Goal: Task Accomplishment & Management: Manage account settings

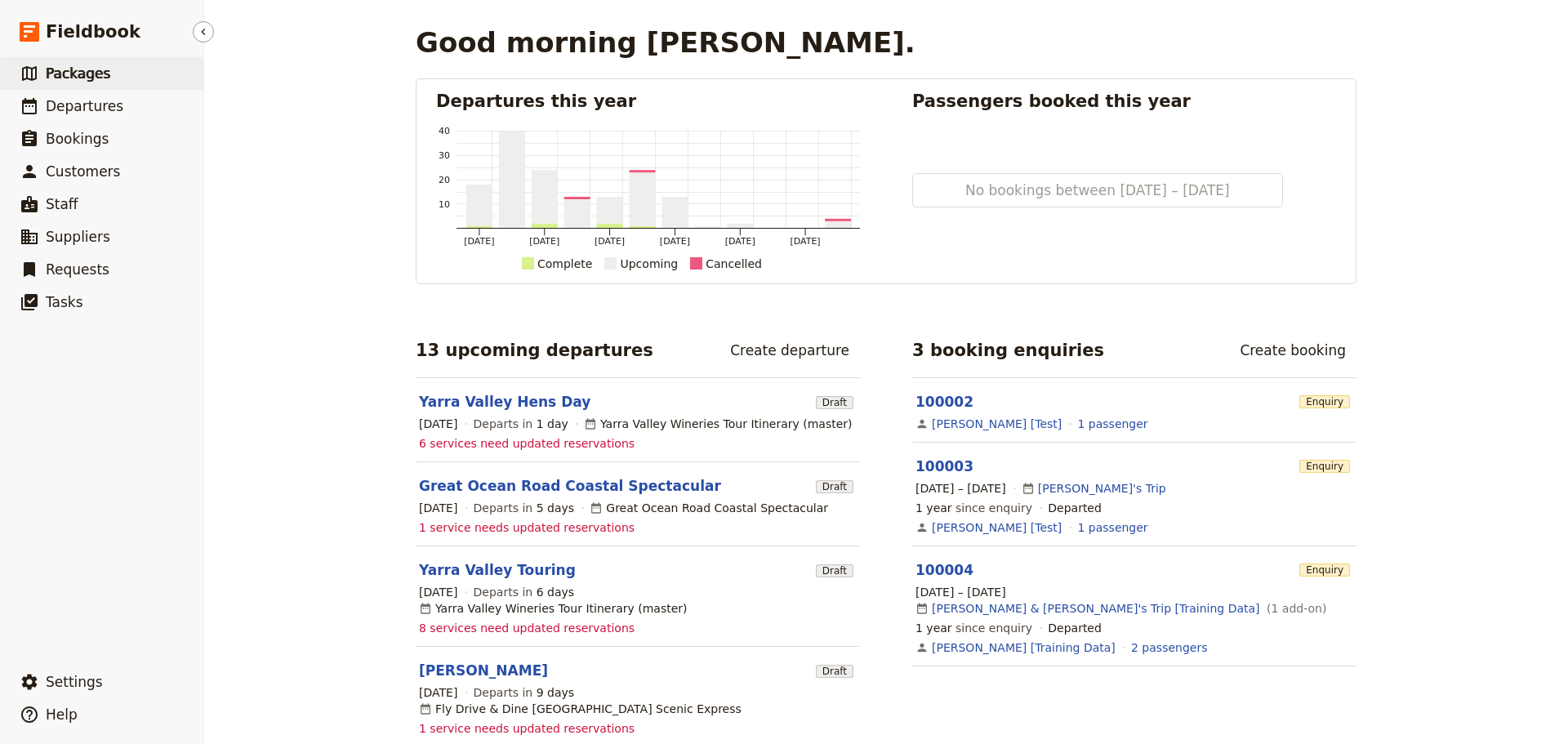
click at [96, 75] on span "Packages" at bounding box center [77, 73] width 65 height 16
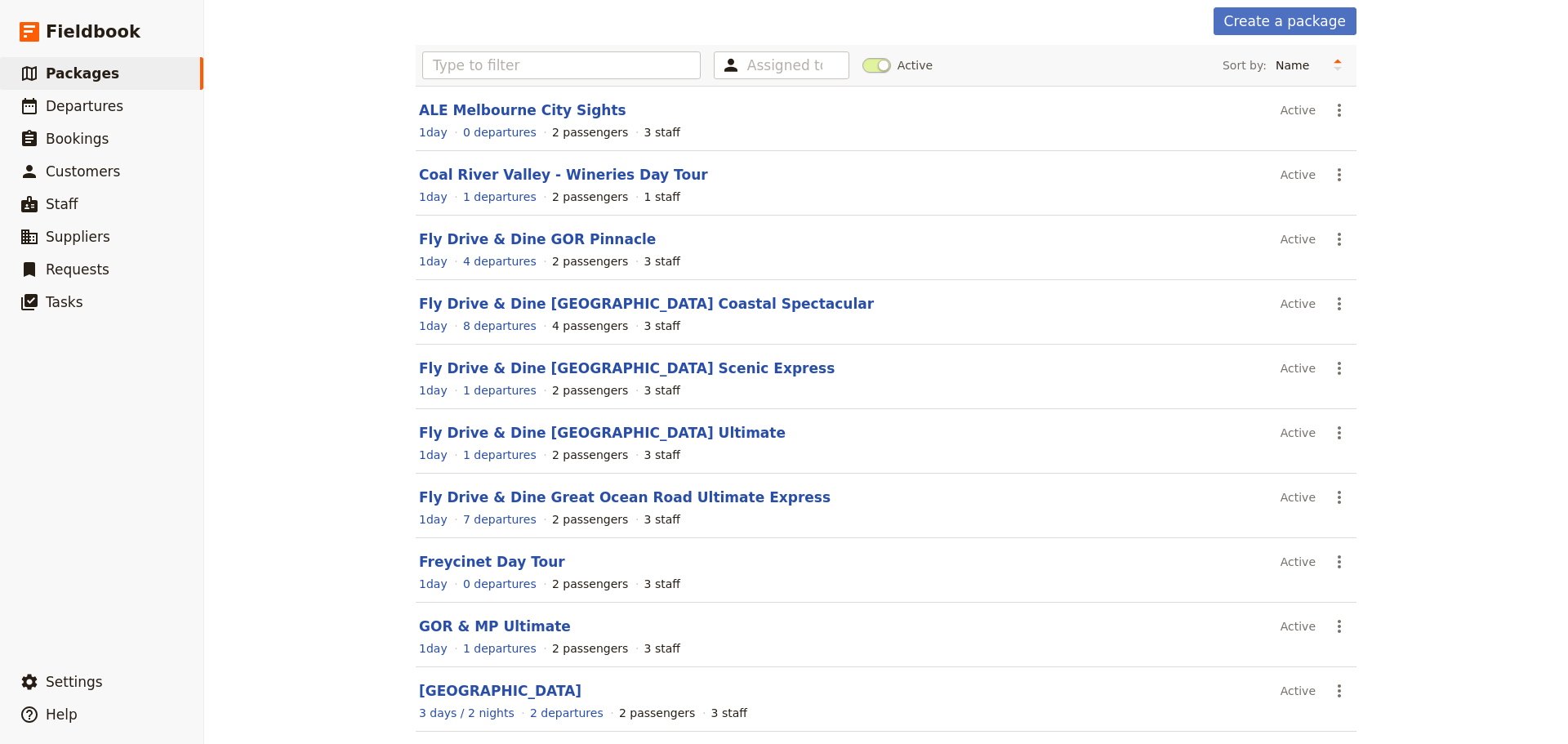
scroll to position [139, 0]
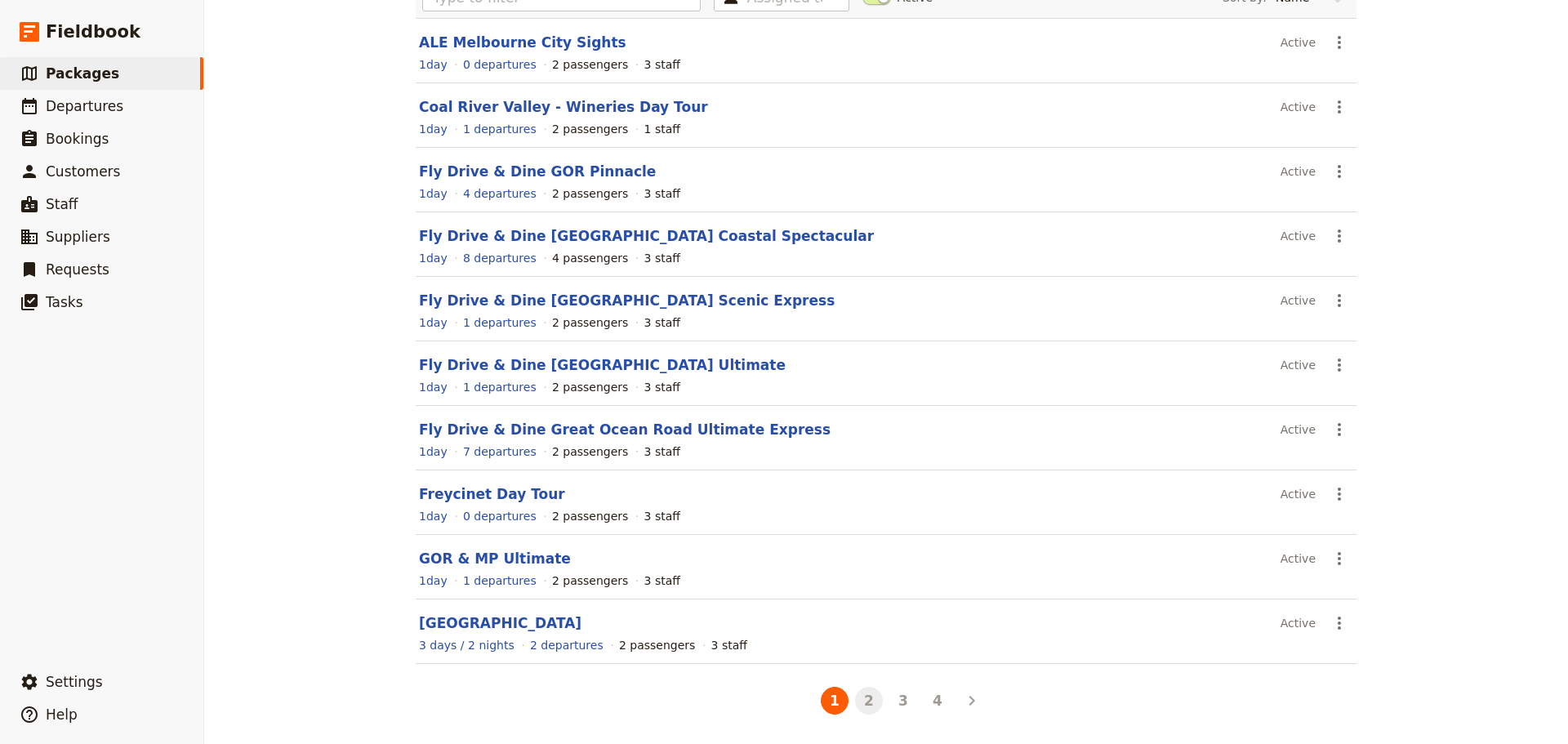
click at [862, 703] on button "2" at bounding box center [869, 700] width 28 height 28
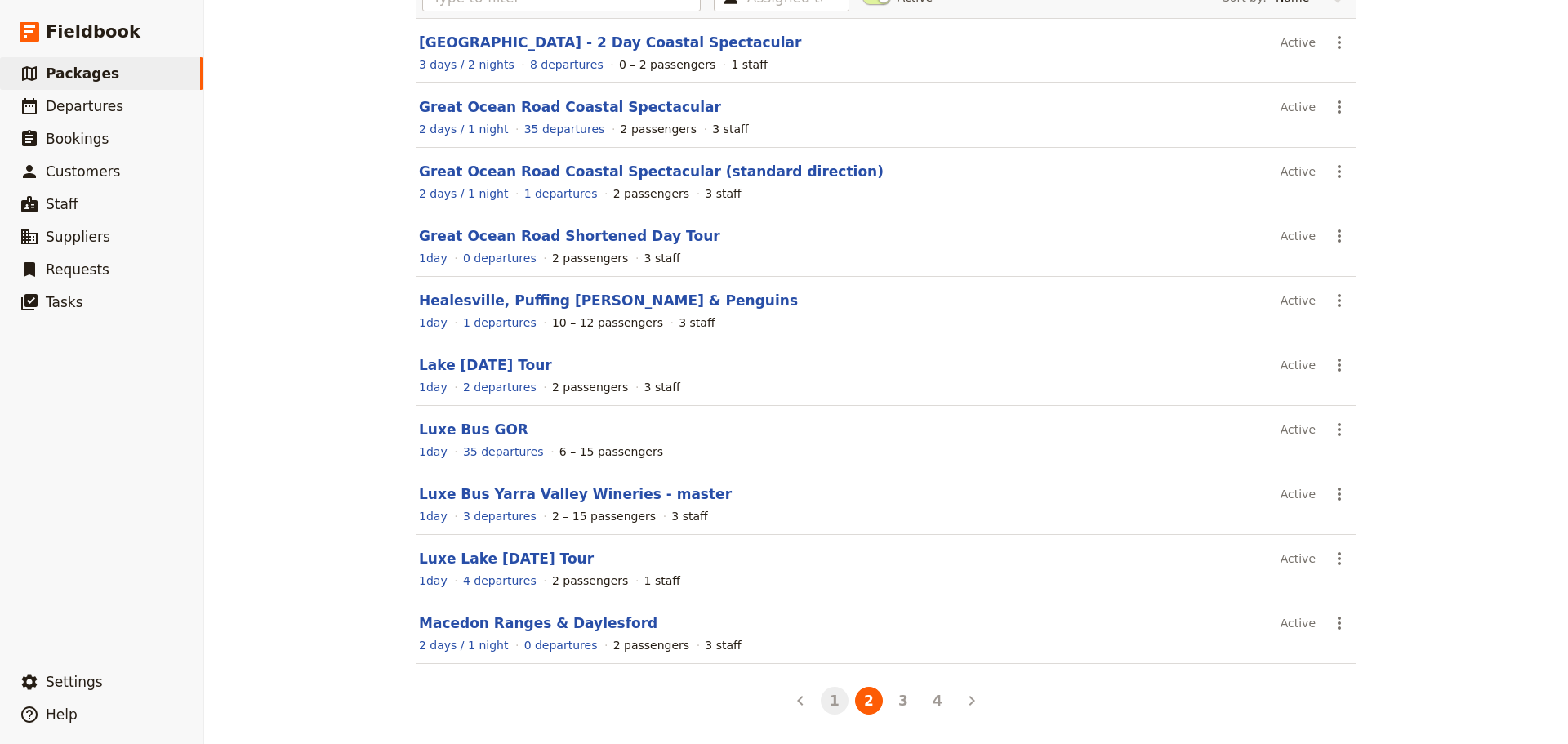
click at [827, 701] on button "1" at bounding box center [834, 700] width 28 height 28
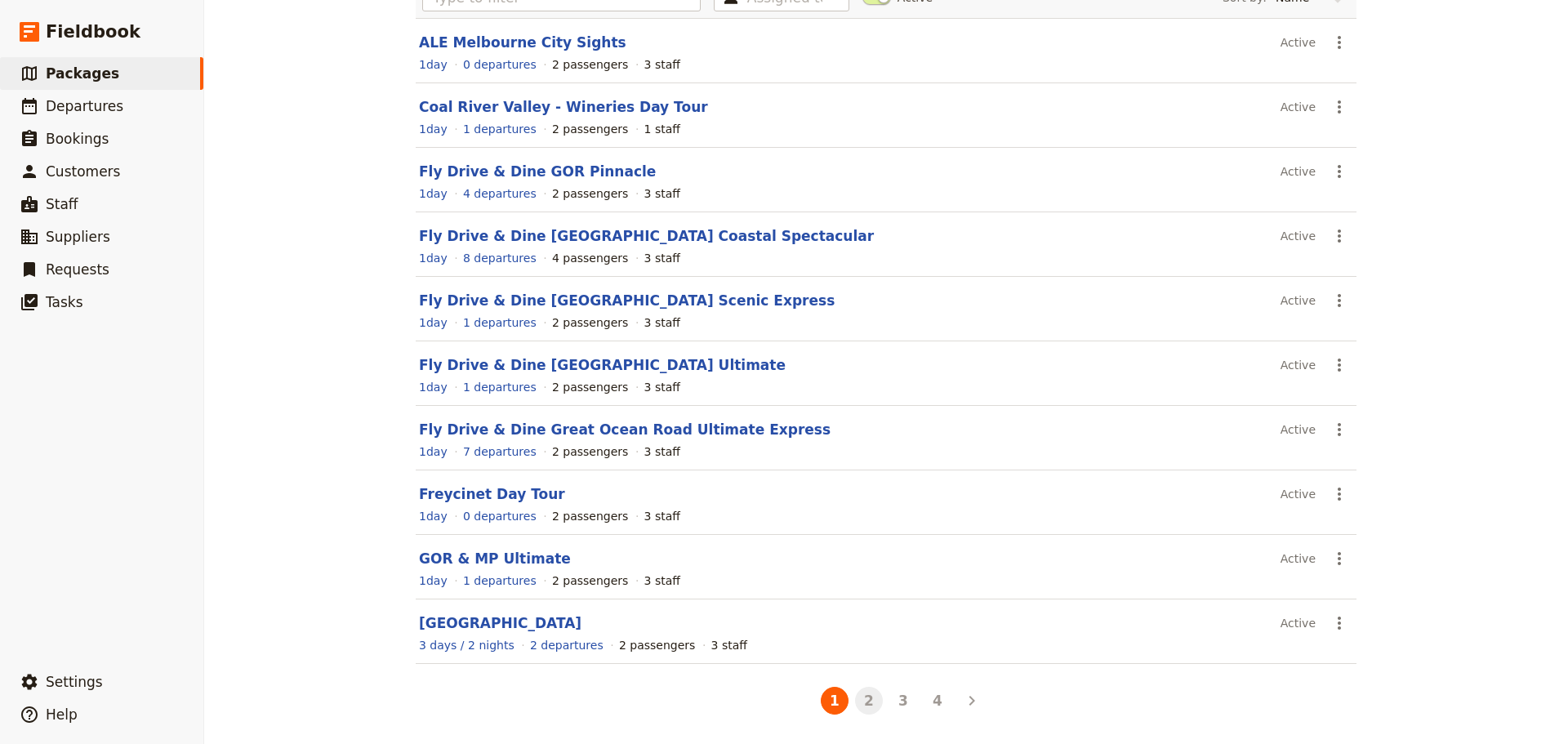
click at [864, 696] on button "2" at bounding box center [869, 700] width 28 height 28
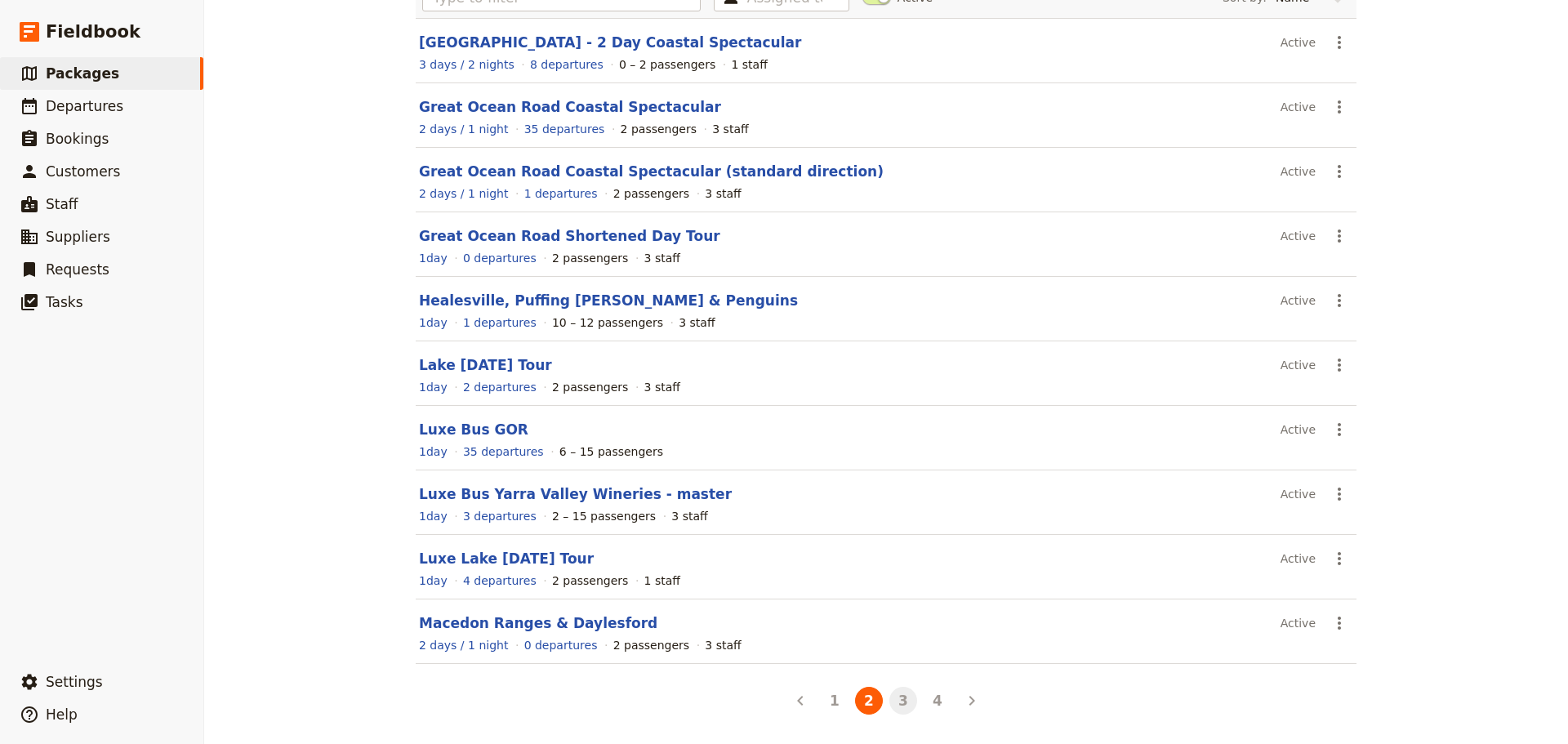
click at [898, 706] on button "3" at bounding box center [902, 700] width 28 height 28
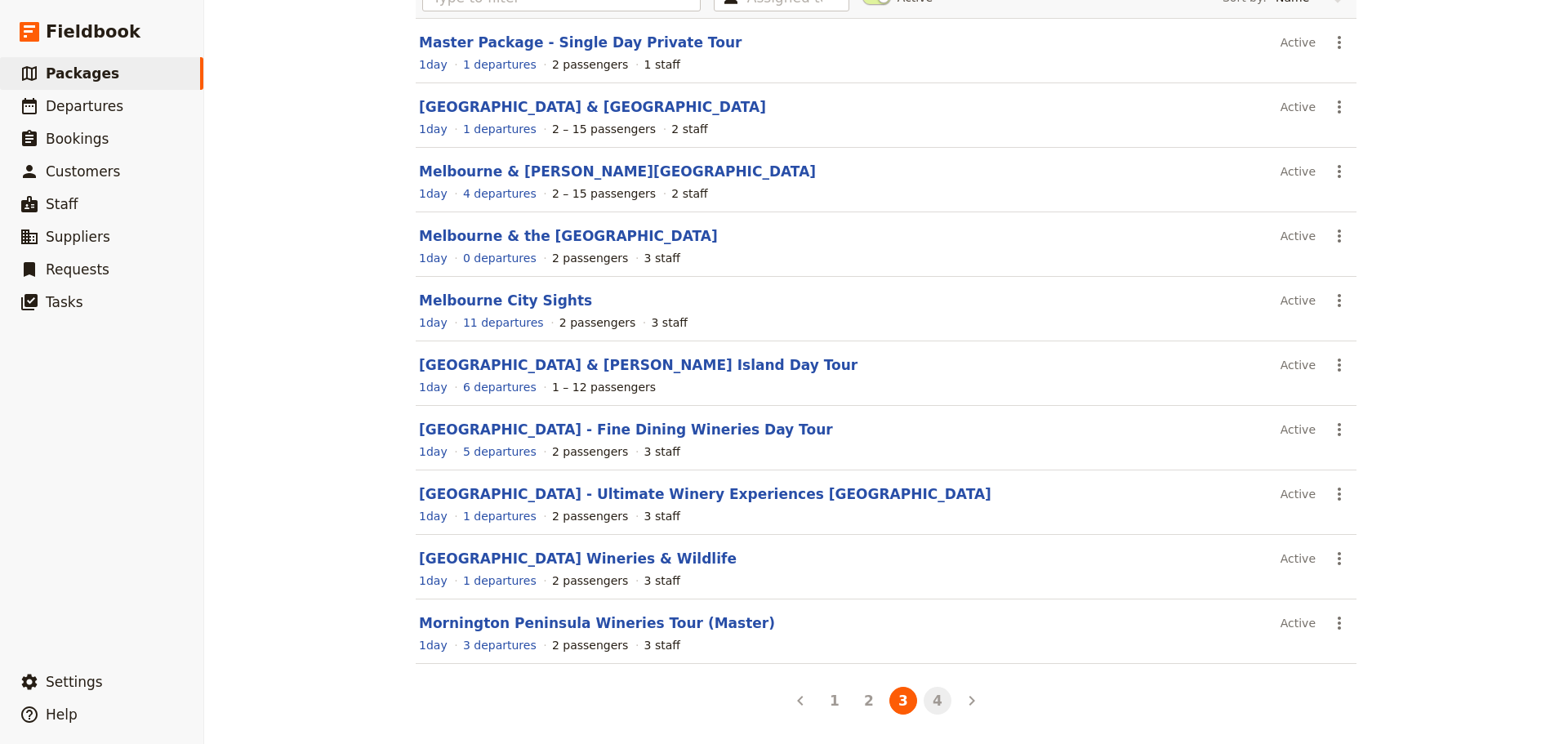
click at [931, 698] on button "4" at bounding box center [937, 700] width 28 height 28
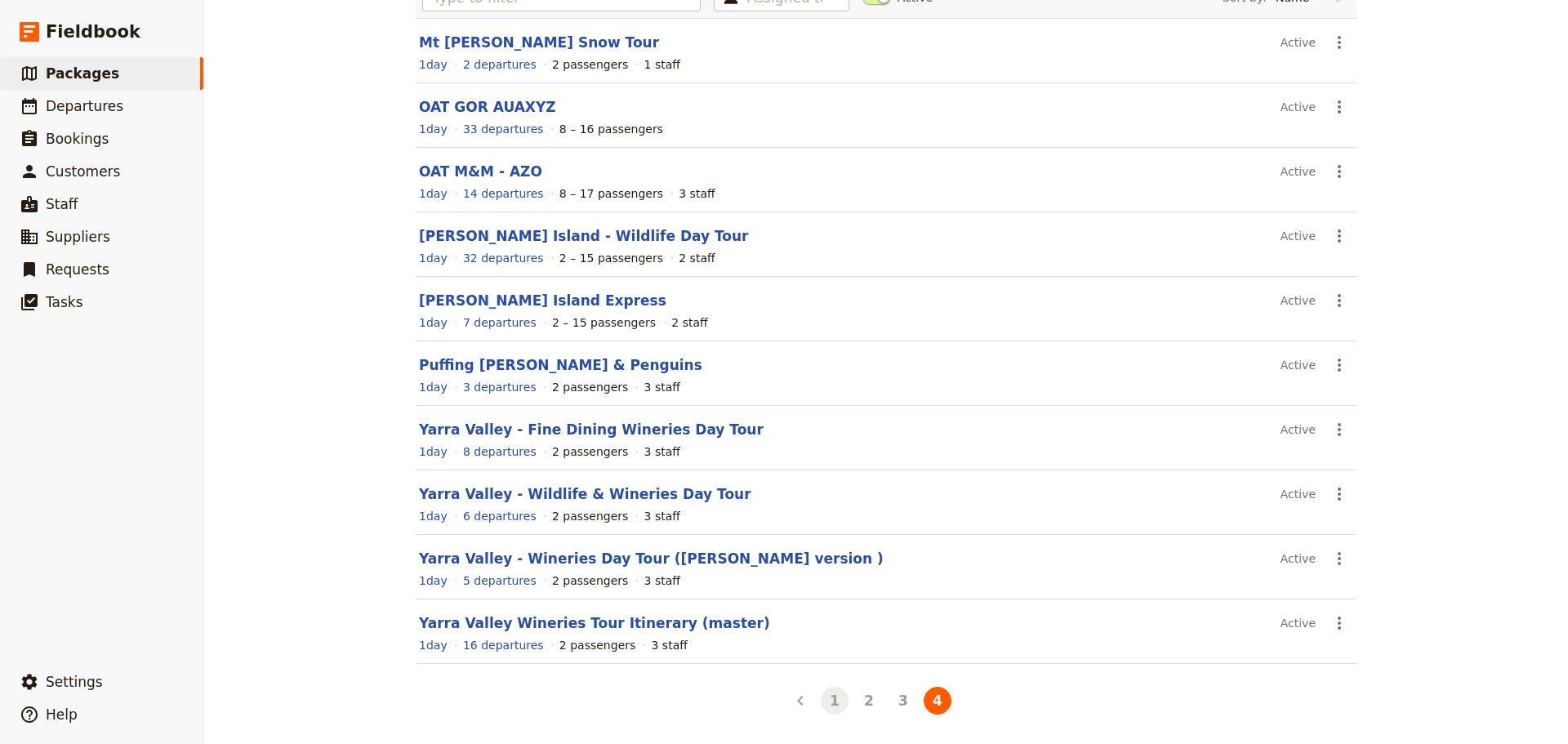
click at [824, 707] on button "1" at bounding box center [834, 700] width 28 height 28
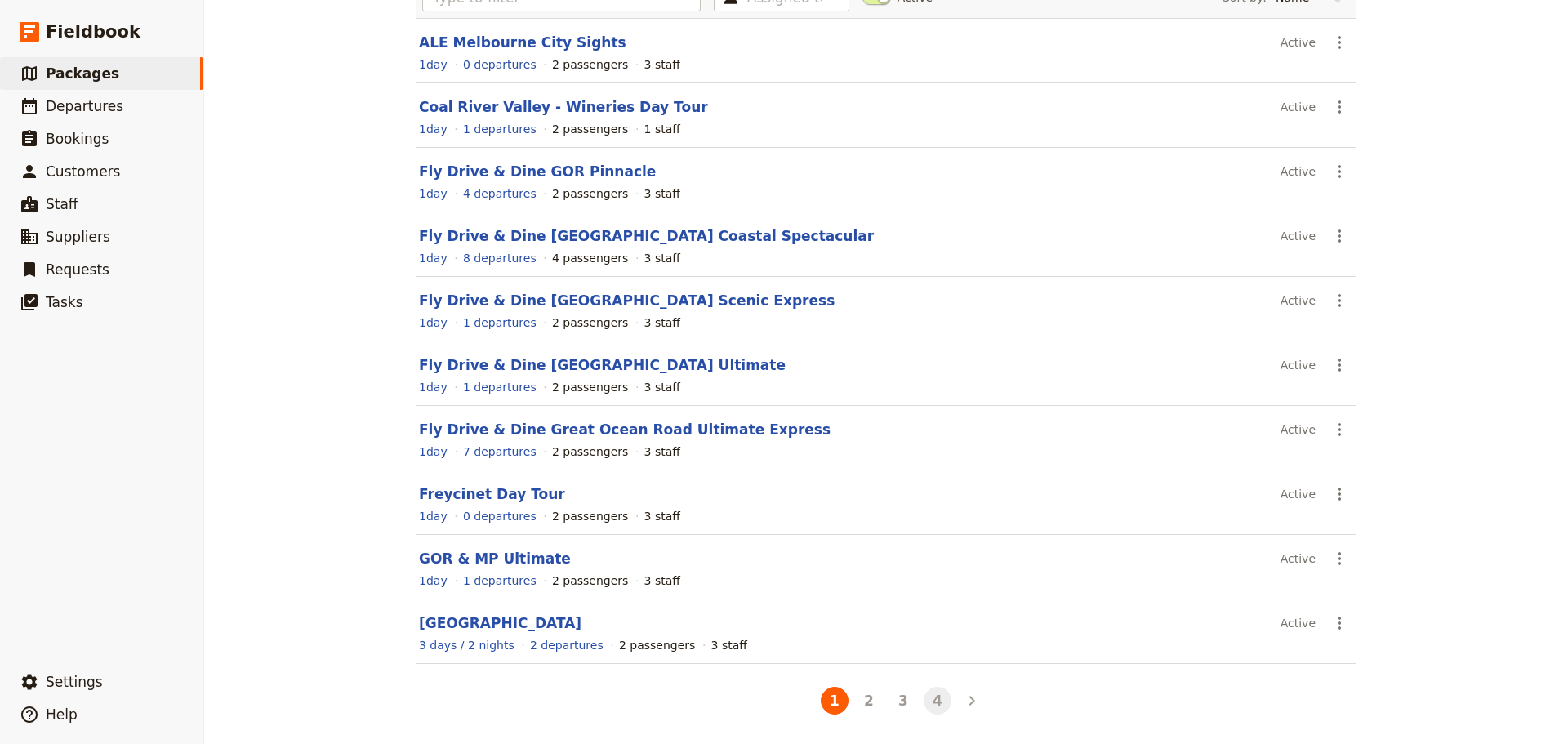
click at [938, 697] on button "4" at bounding box center [937, 700] width 28 height 28
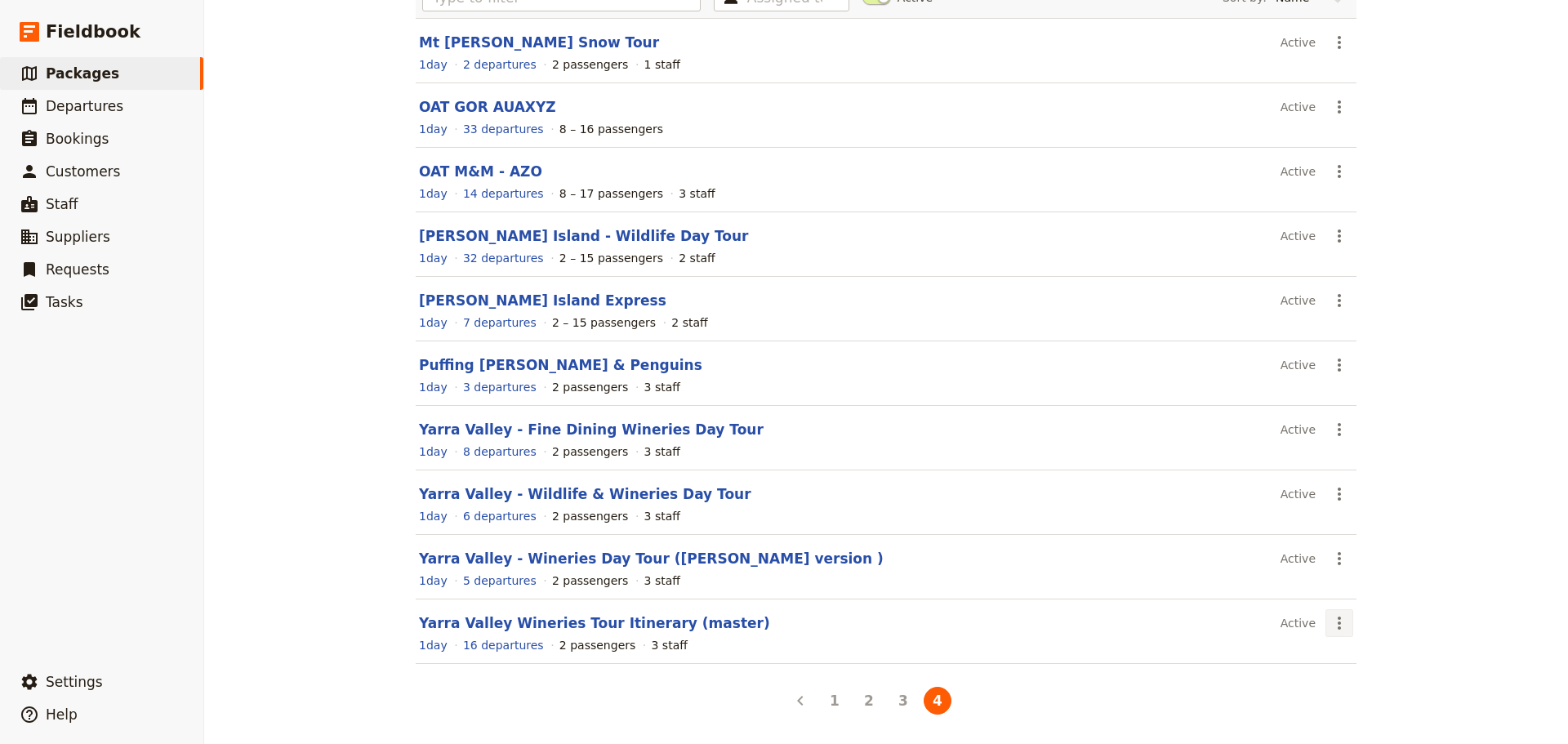
click at [1334, 626] on icon "Actions" at bounding box center [1338, 623] width 19 height 19
click at [1352, 557] on span "Clone this package" at bounding box center [1384, 564] width 109 height 16
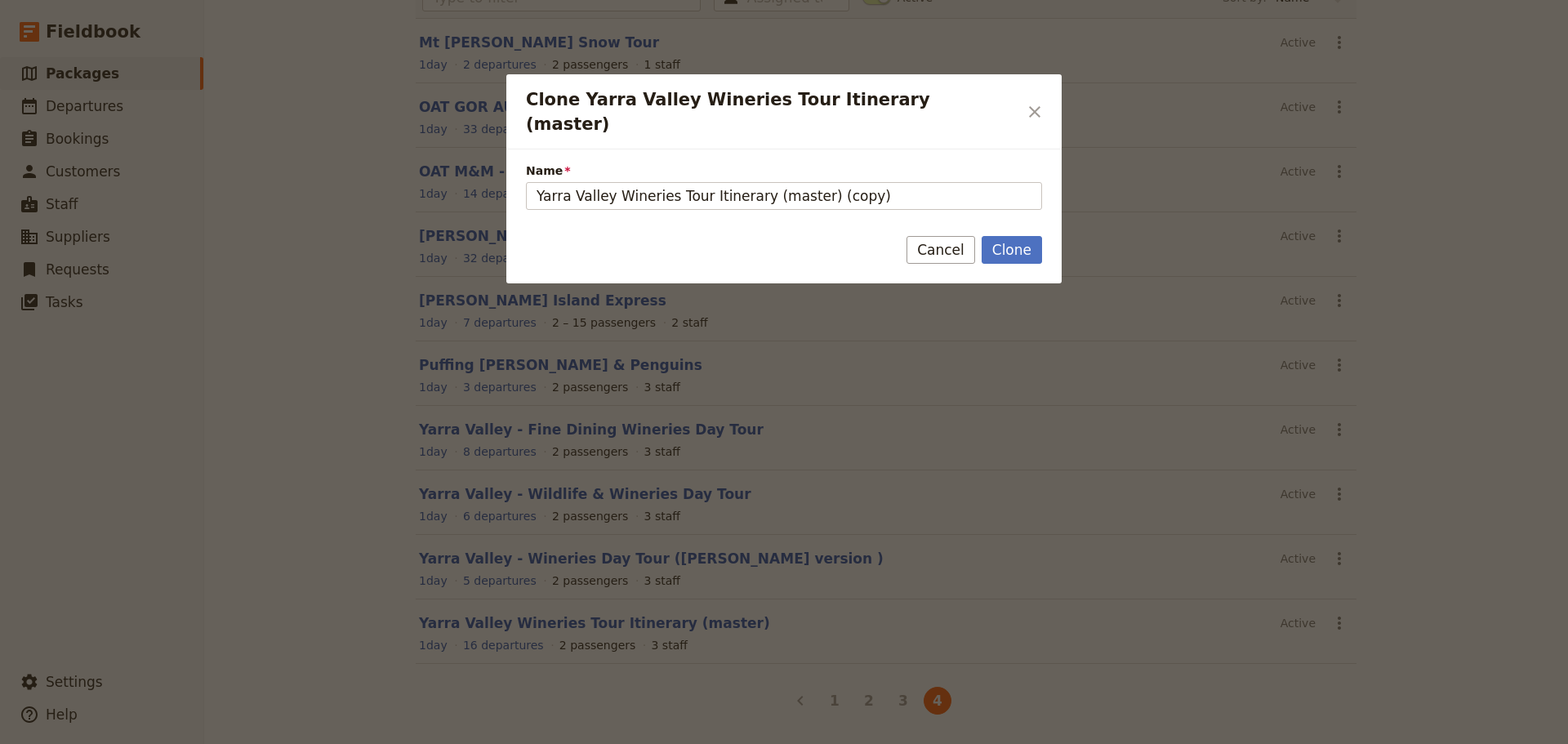
drag, startPoint x: 859, startPoint y: 177, endPoint x: 446, endPoint y: 176, distance: 413.0
click at [446, 743] on div "Clone Yarra Valley Wineries Tour Itinerary (master) ​ Name Yarra Valley Winerie…" at bounding box center [784, 744] width 1568 height 0
type input "Dandenong Ranges"
click at [1007, 236] on button "Clone" at bounding box center [1012, 249] width 61 height 28
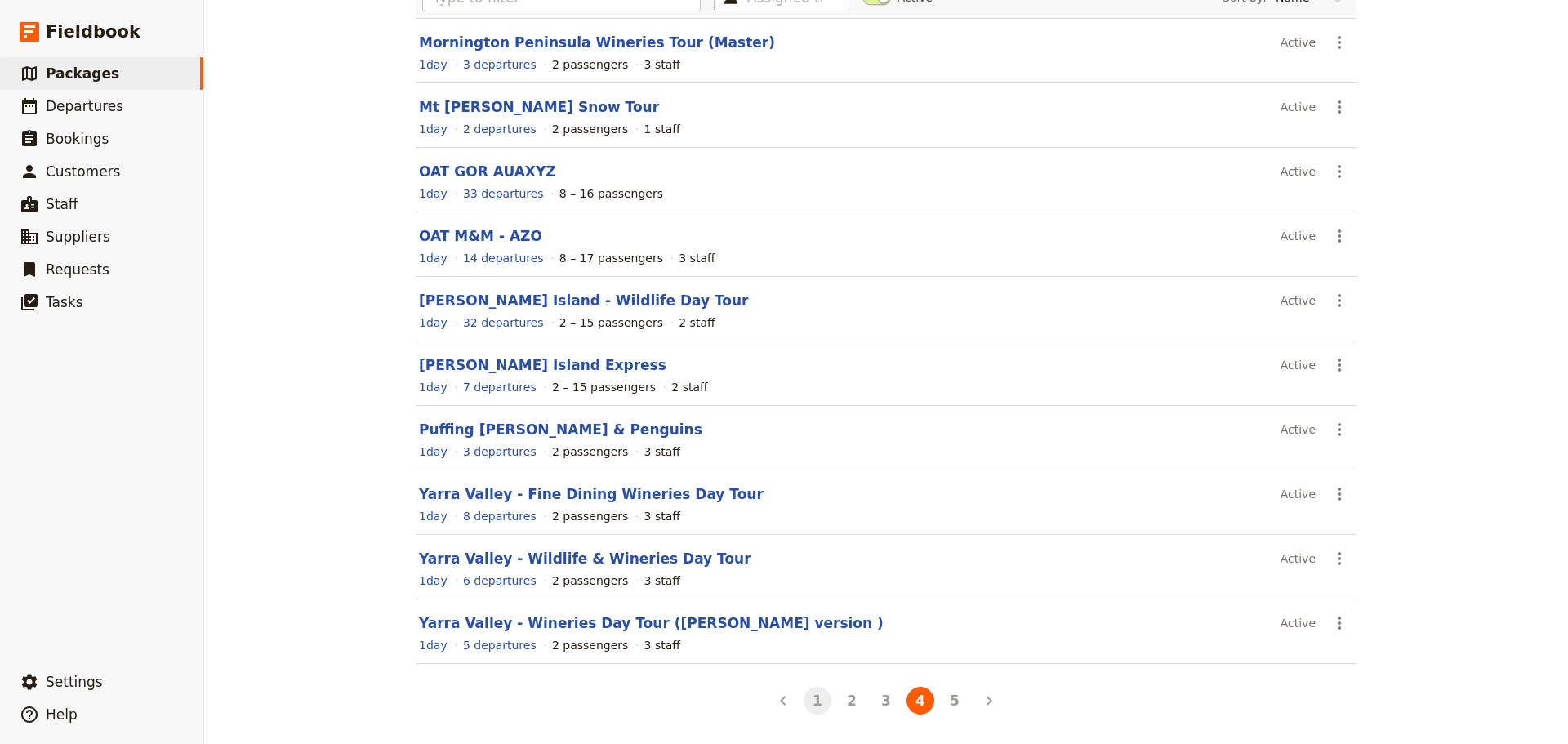
click at [804, 699] on button "1" at bounding box center [817, 700] width 28 height 28
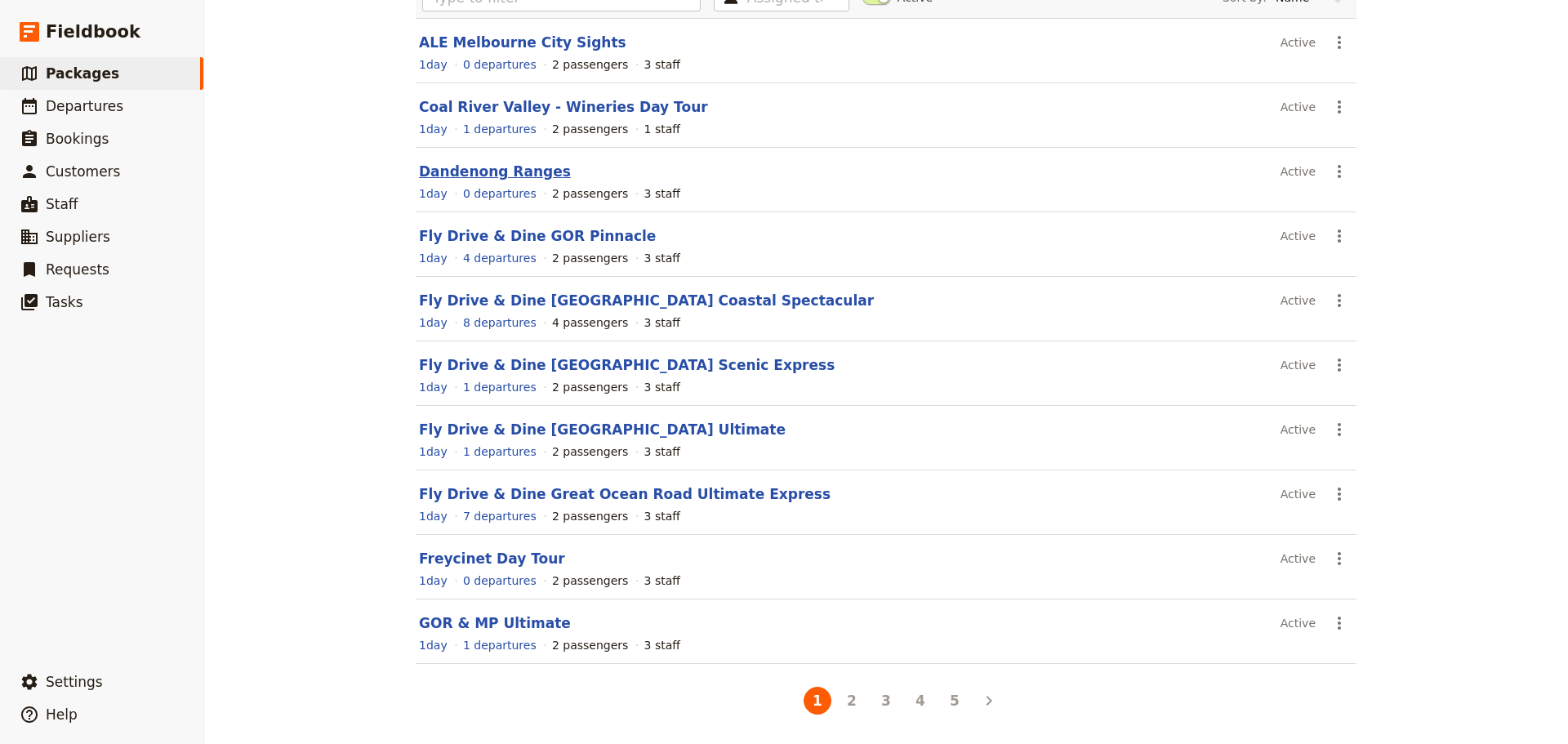
click at [501, 173] on link "Dandenong Ranges" at bounding box center [495, 171] width 151 height 16
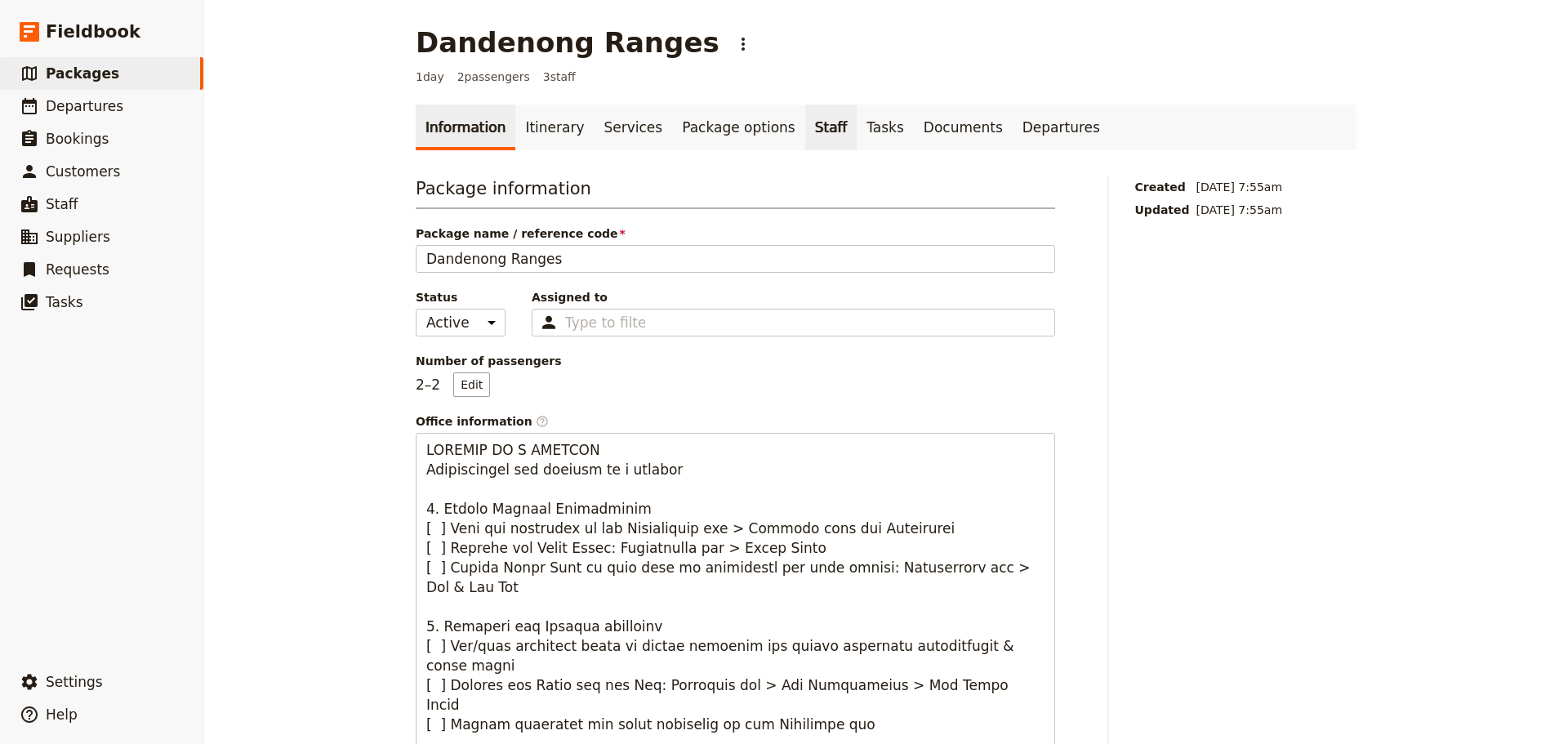
click at [805, 131] on link "Staff" at bounding box center [832, 127] width 52 height 45
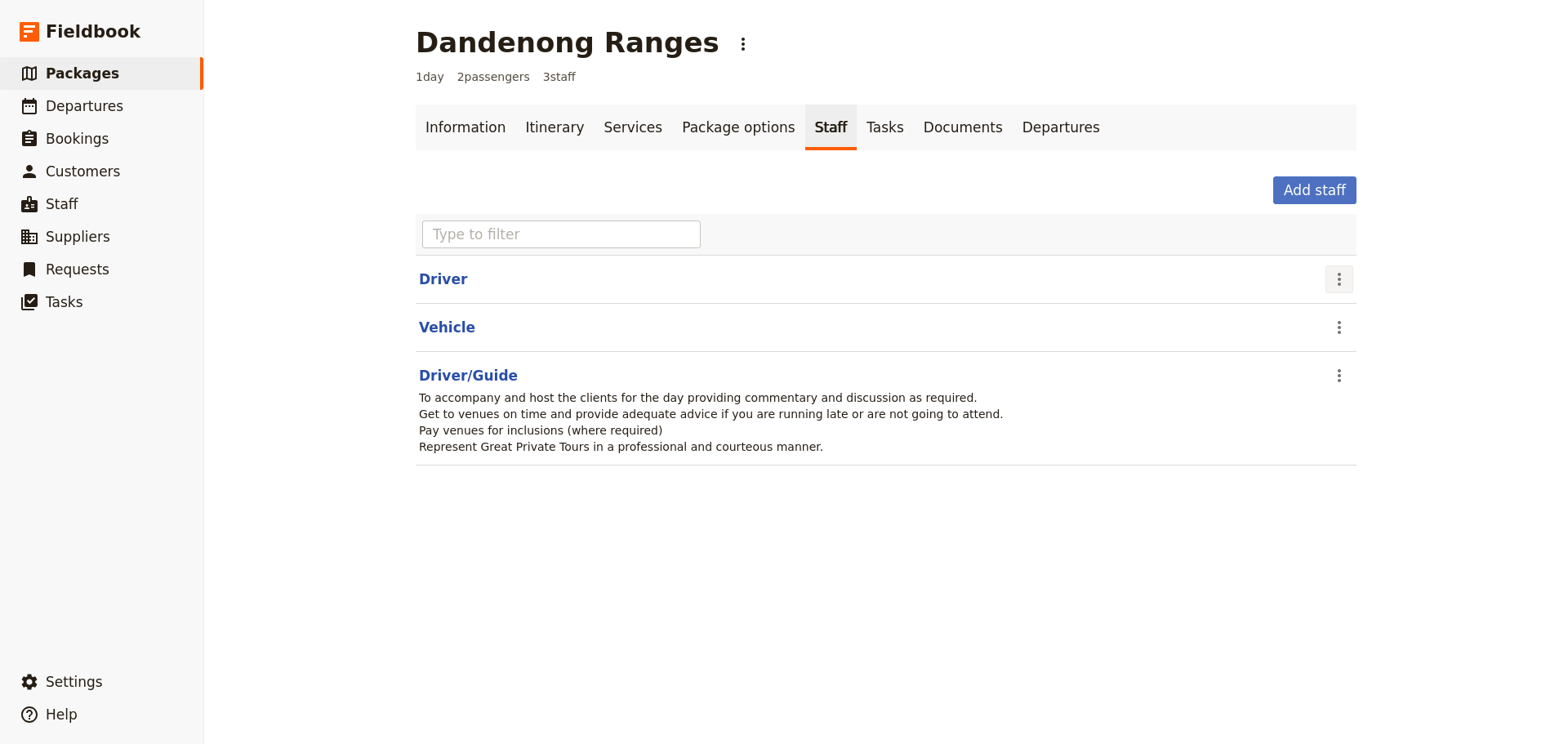
click at [1342, 287] on icon "Actions" at bounding box center [1338, 279] width 19 height 19
click at [1342, 342] on span "Remove staff" at bounding box center [1367, 337] width 75 height 16
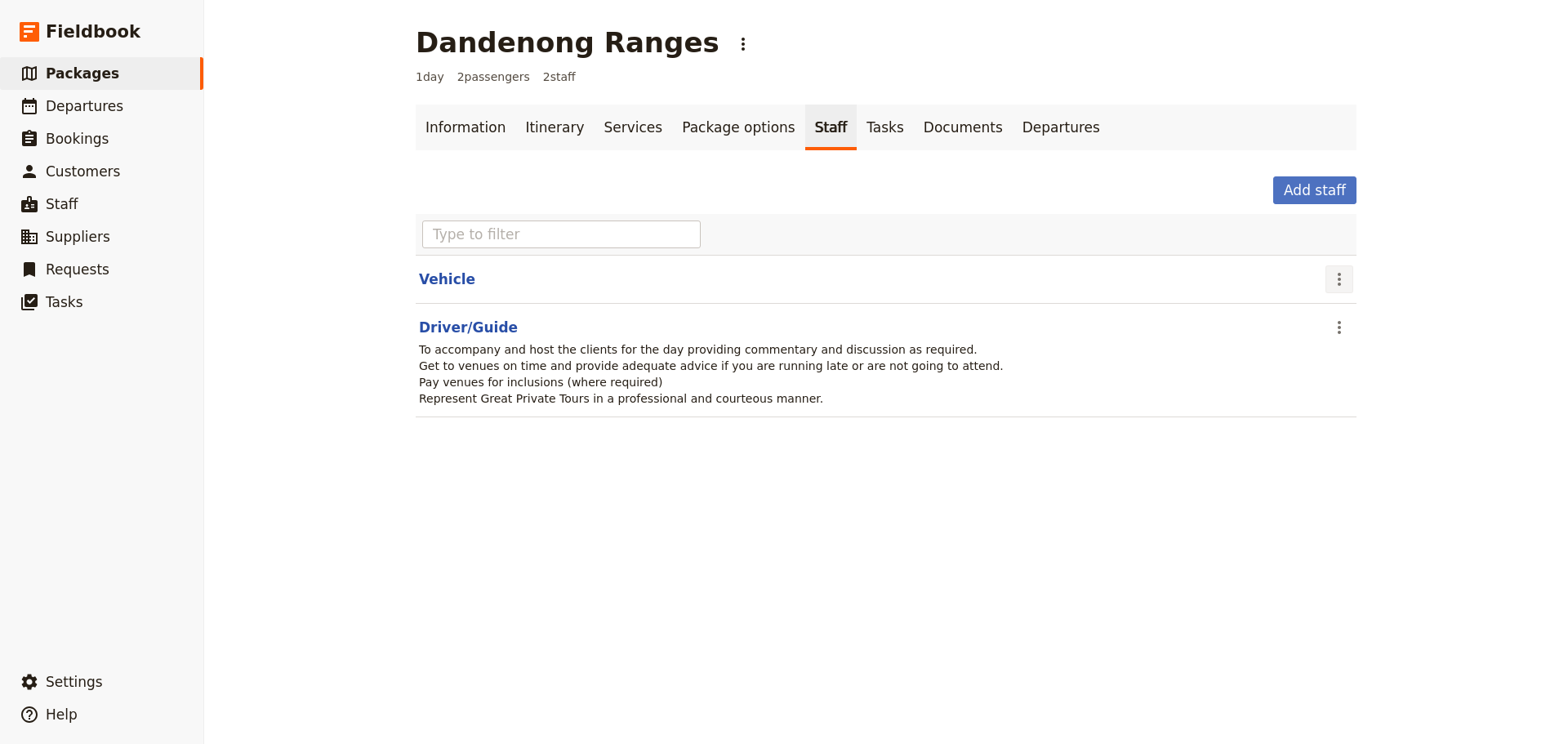
click at [1333, 278] on icon "Actions" at bounding box center [1338, 279] width 19 height 19
click at [1347, 312] on span "Edit staff" at bounding box center [1355, 315] width 51 height 16
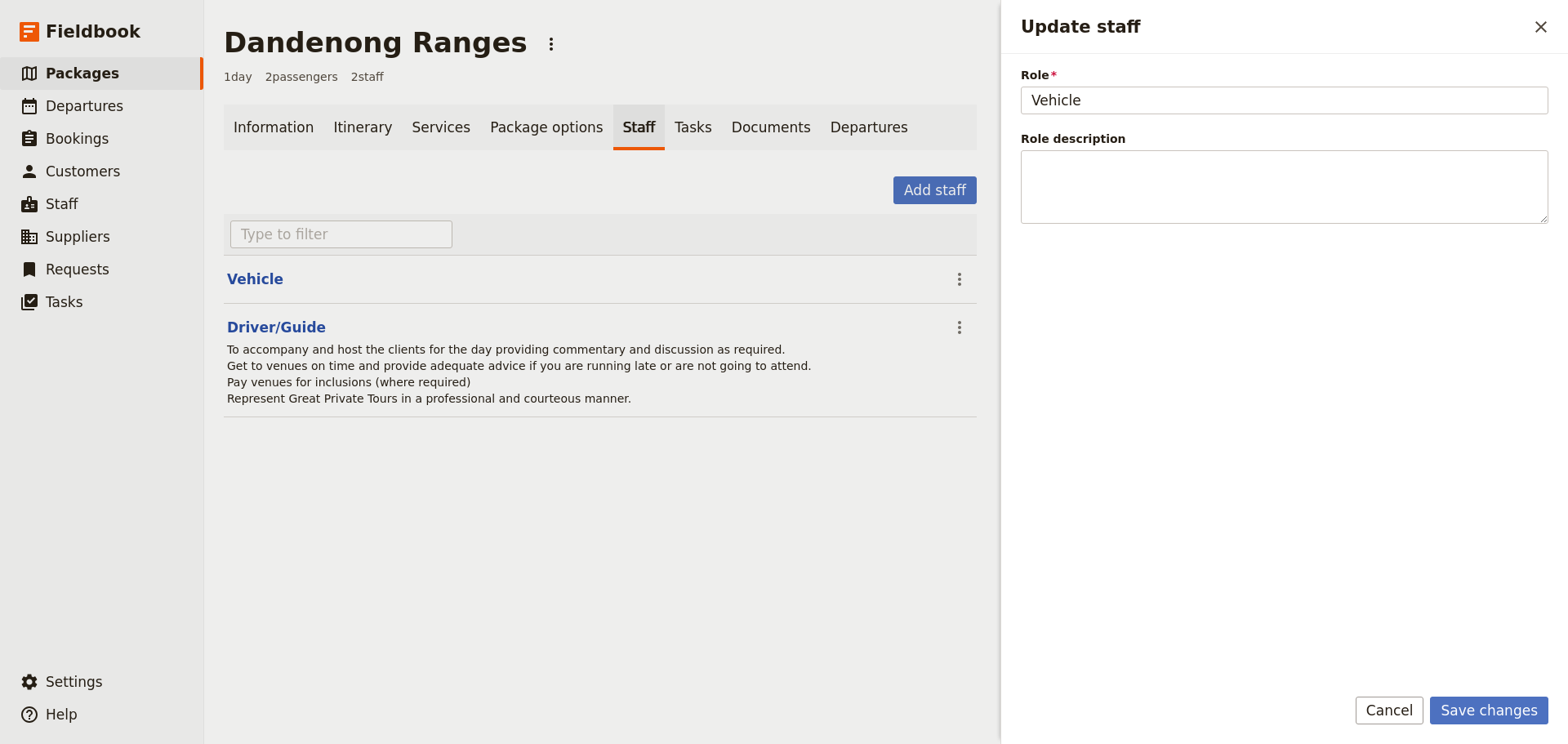
drag, startPoint x: 1404, startPoint y: 711, endPoint x: 1366, endPoint y: 615, distance: 103.2
click at [1403, 711] on button "Cancel" at bounding box center [1389, 710] width 68 height 28
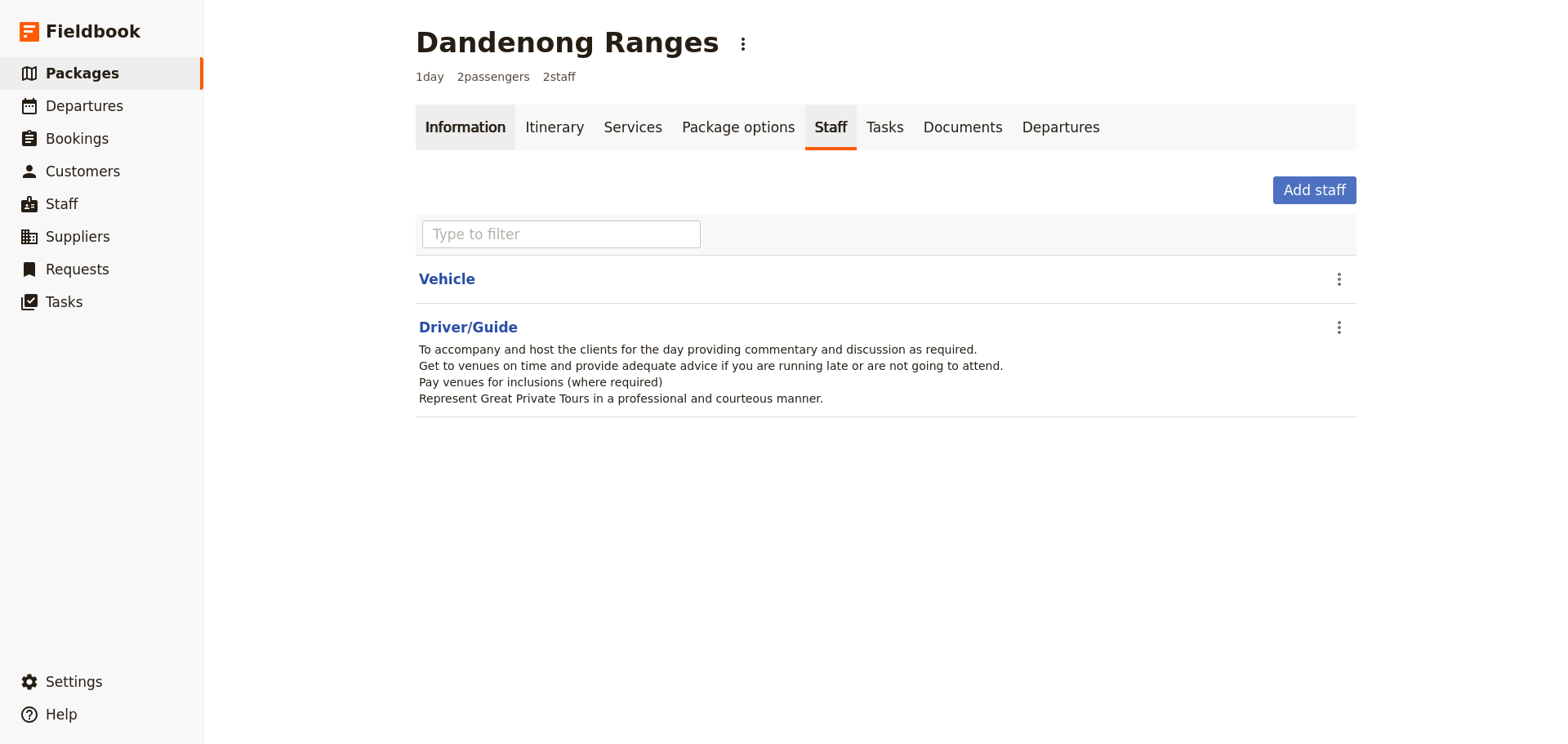
click at [447, 142] on link "Information" at bounding box center [465, 127] width 99 height 45
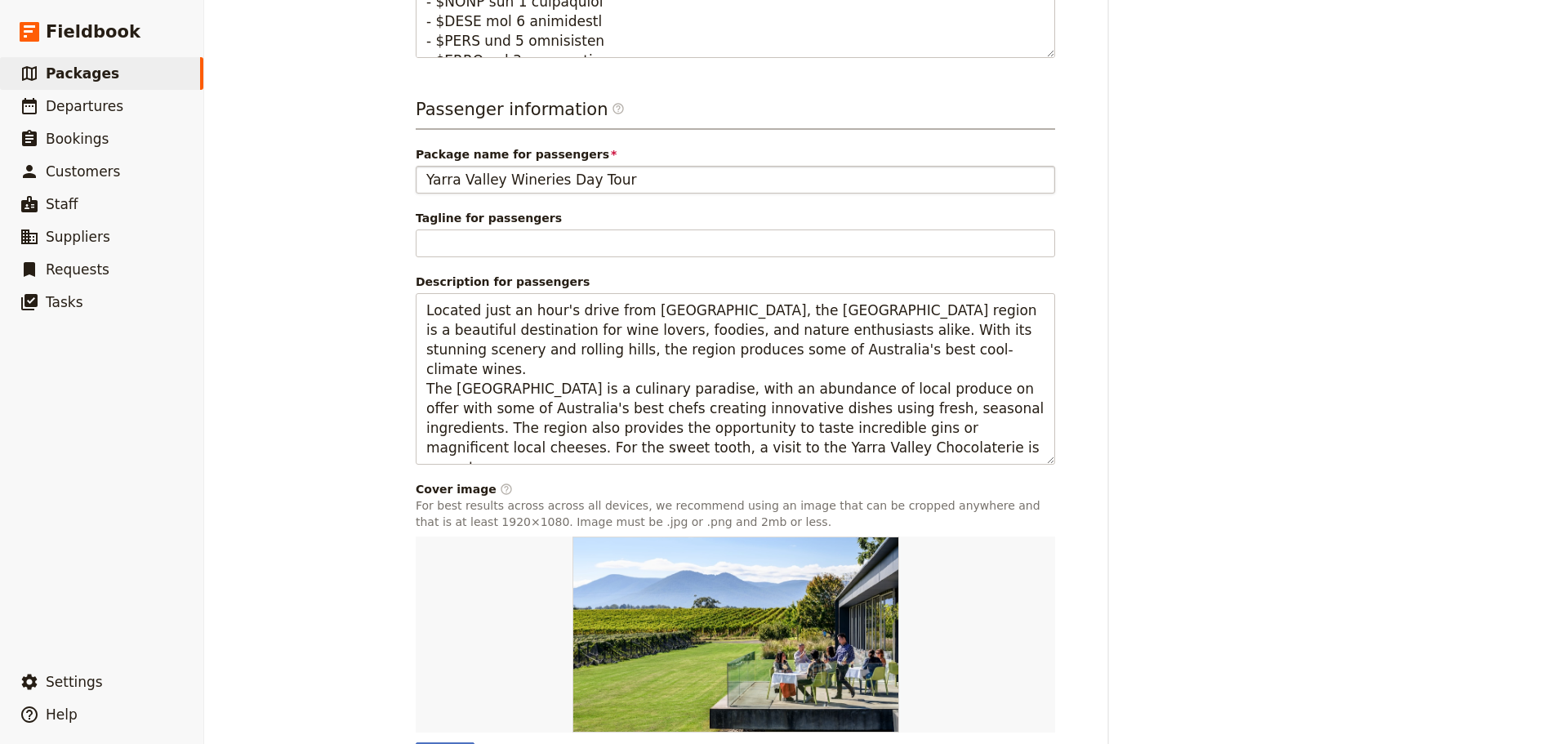
scroll to position [1000, 0]
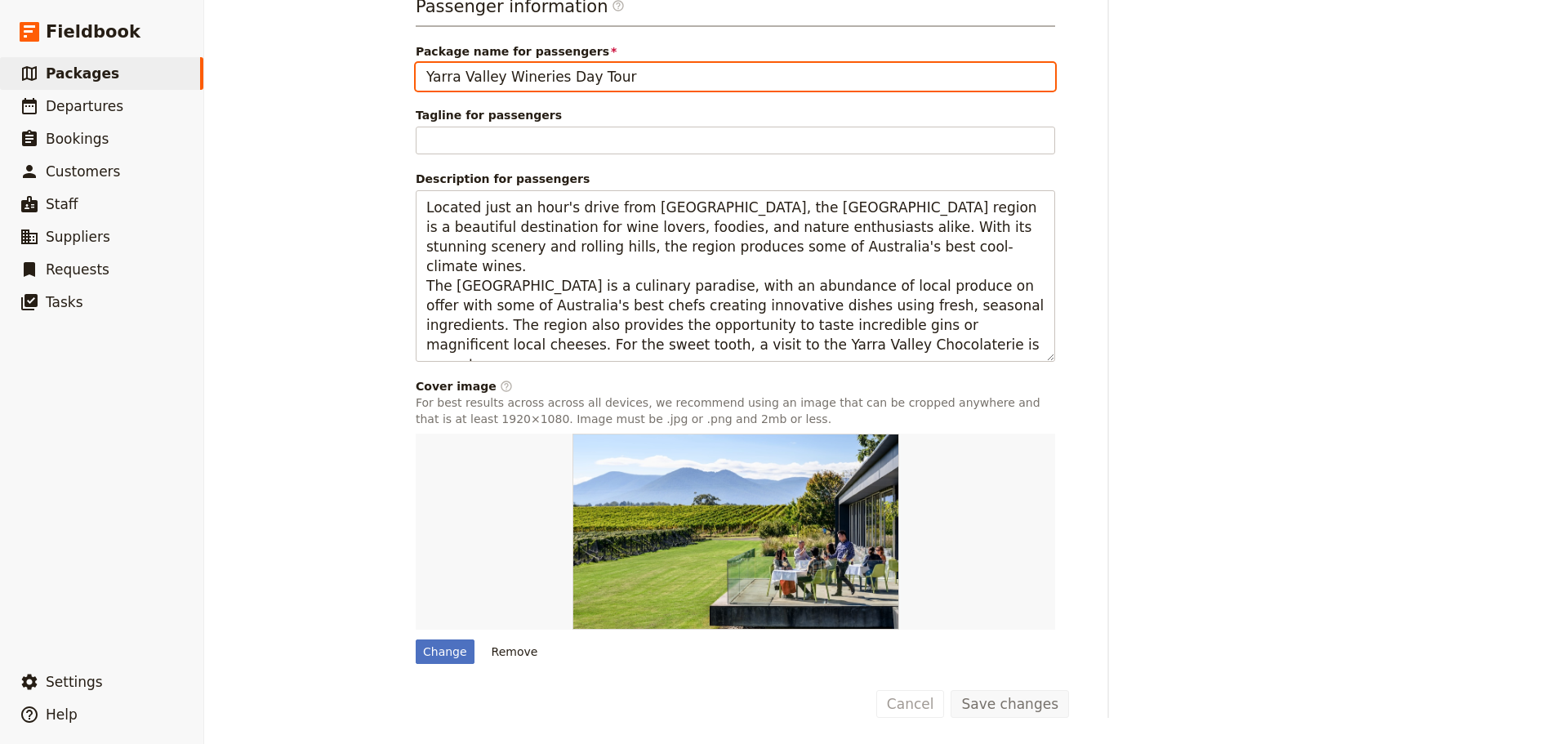
drag, startPoint x: 547, startPoint y: 77, endPoint x: 417, endPoint y: 88, distance: 130.5
click at [417, 88] on input "Yarra Valley Wineries Day Tour" at bounding box center [736, 77] width 640 height 28
type input "Dandenong Ranges Day Tour"
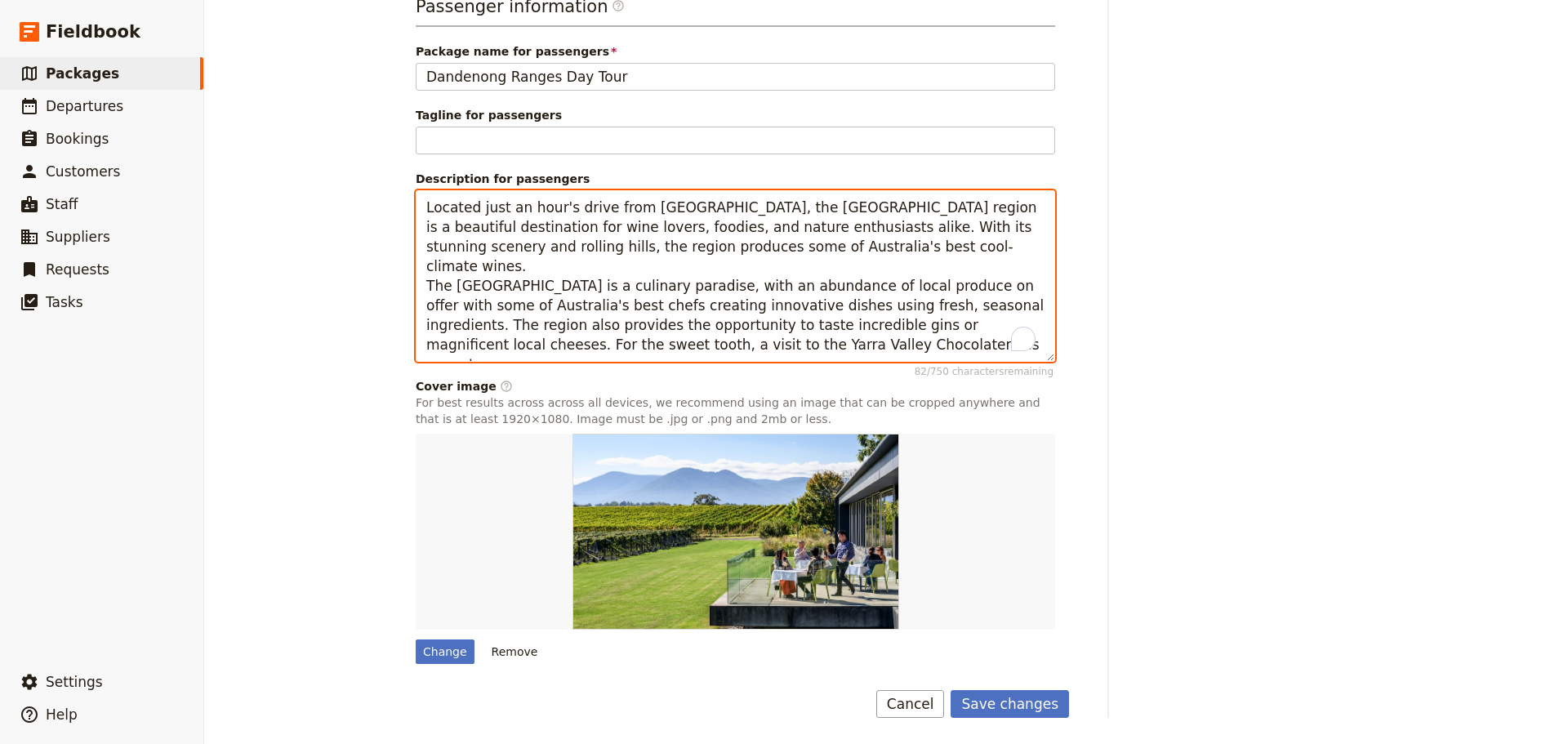
drag, startPoint x: 779, startPoint y: 342, endPoint x: 407, endPoint y: 215, distance: 393.1
paste textarea "Only 45 minutes from [GEOGRAPHIC_DATA] you will find yourself immersed in a wor…"
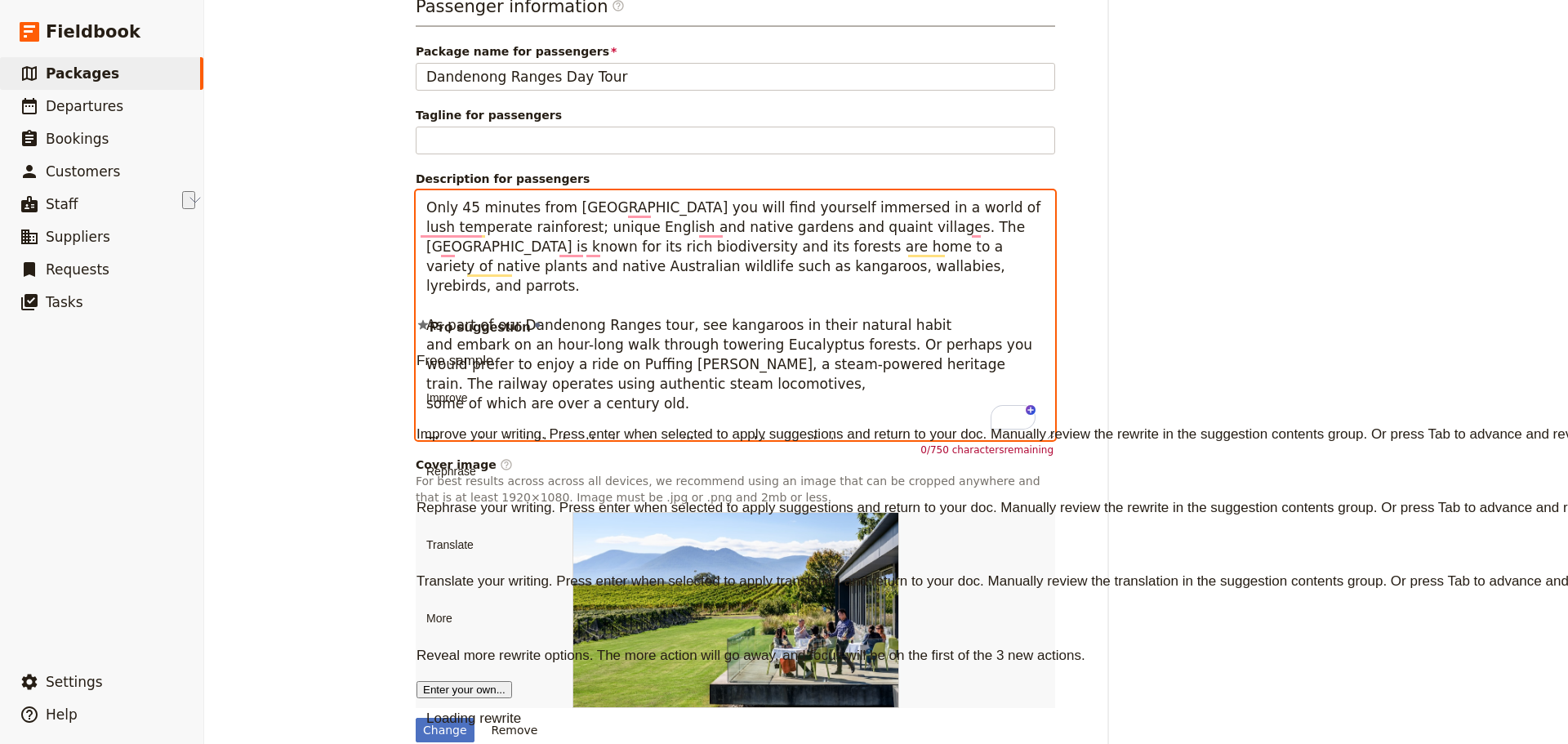
drag, startPoint x: 667, startPoint y: 309, endPoint x: 412, endPoint y: 304, distance: 255.0
click at [412, 304] on html "Fieldbook ​ ​ Fieldbook ​ ​ Packages ​ Departures ​ Bookings ​ Customers ​ Staf…" at bounding box center [784, 372] width 1568 height 744
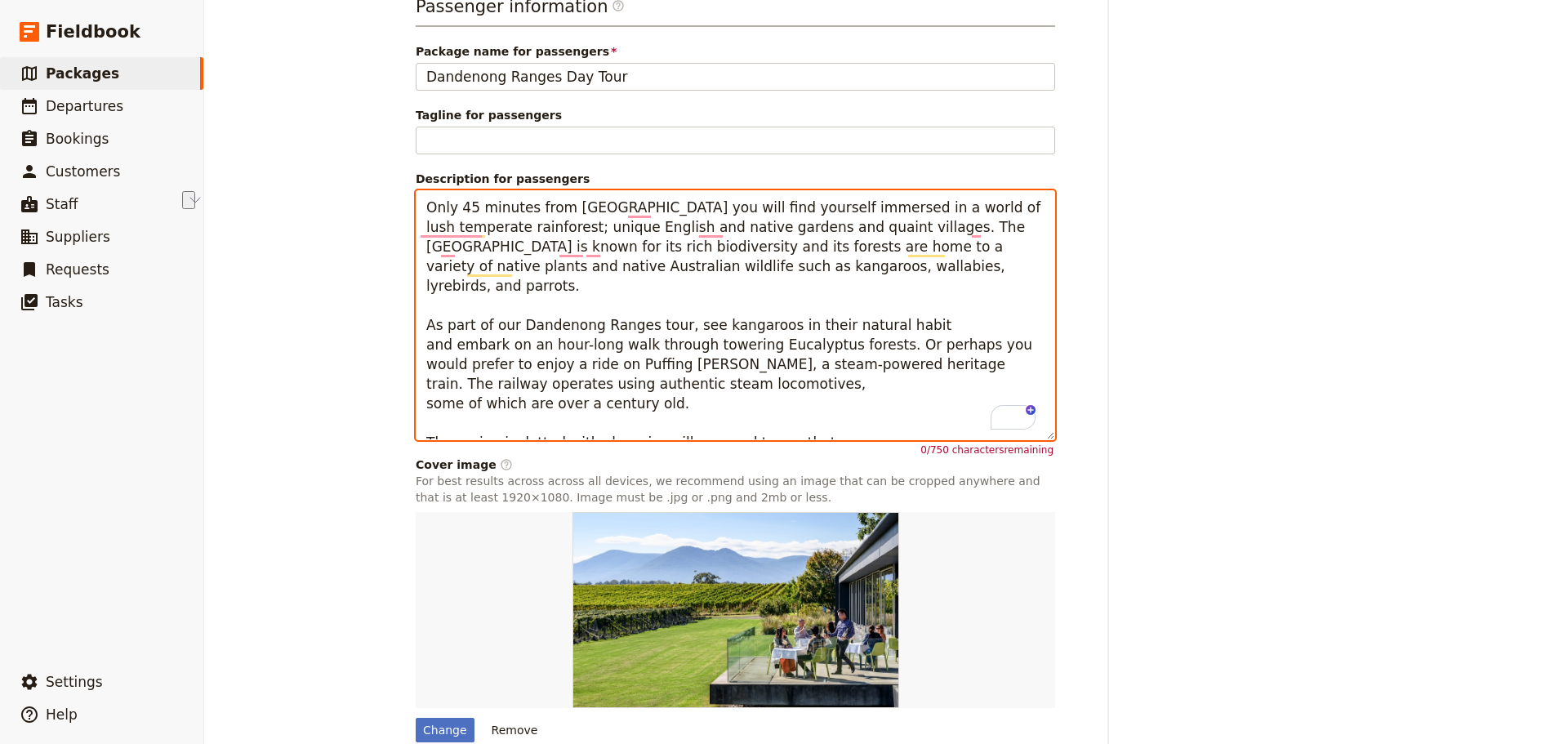
click at [805, 257] on textarea "Only 45 minutes from [GEOGRAPHIC_DATA] you will find yourself immersed in a wor…" at bounding box center [736, 315] width 640 height 250
drag, startPoint x: 662, startPoint y: 385, endPoint x: 421, endPoint y: 306, distance: 253.6
click at [421, 306] on textarea "Only 45 minutes from [GEOGRAPHIC_DATA] you will find yourself immersed in a wor…" at bounding box center [736, 315] width 640 height 250
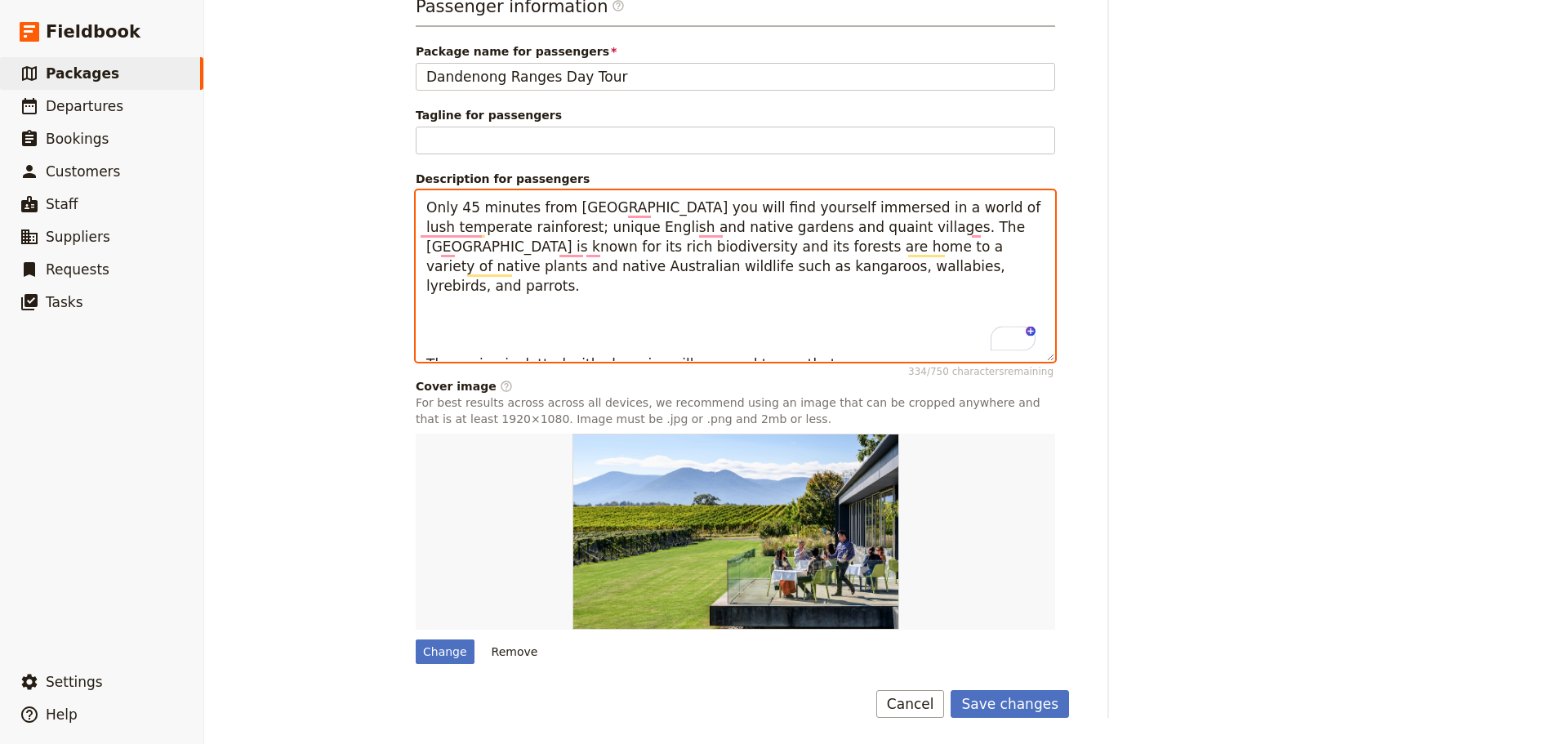
click at [423, 348] on textarea "Only 45 minutes from [GEOGRAPHIC_DATA] you will find yourself immersed in a wor…" at bounding box center [736, 276] width 640 height 172
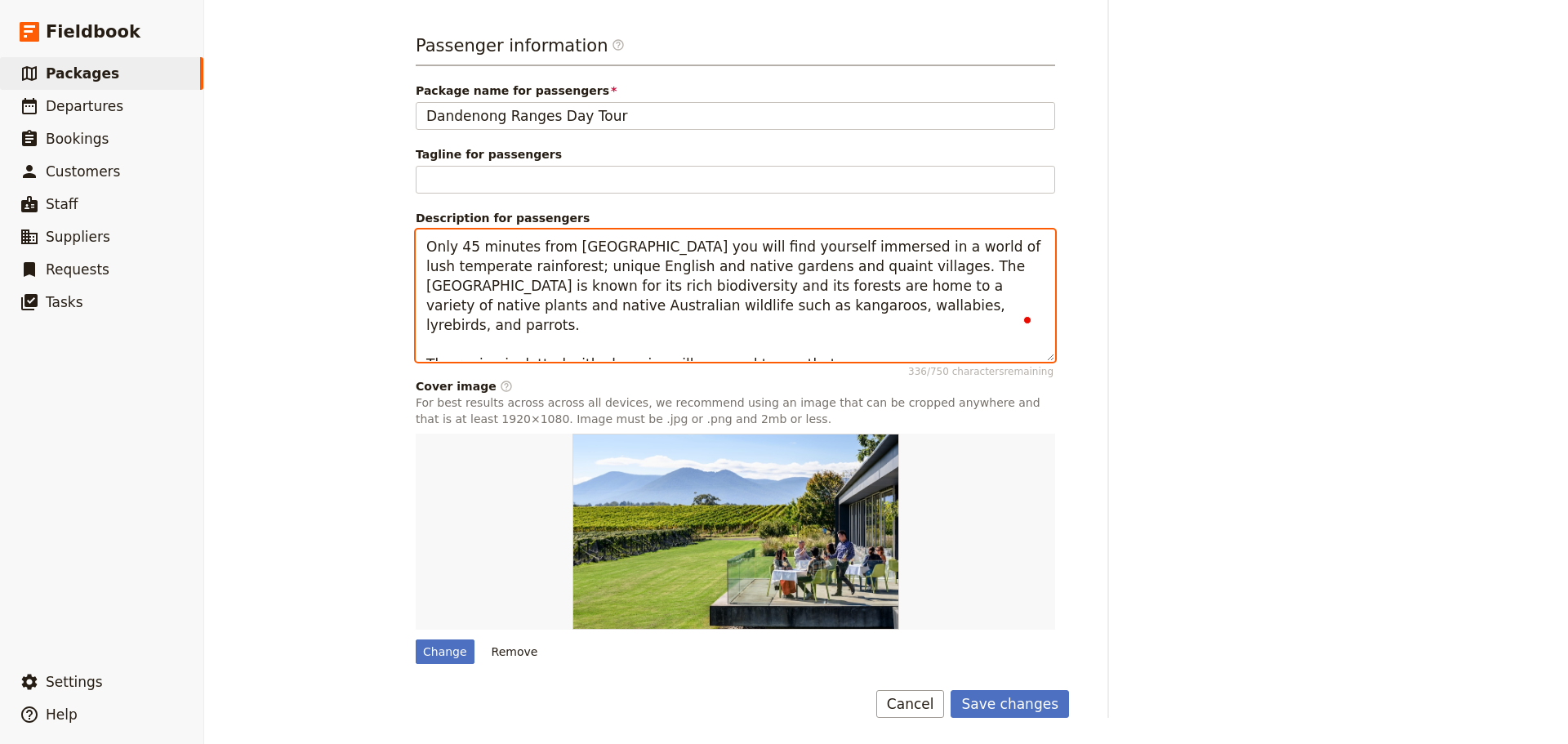
scroll to position [961, 0]
drag, startPoint x: 805, startPoint y: 347, endPoint x: 439, endPoint y: 344, distance: 366.0
paste textarea "offer a mix of quaint shops, art galleries, cafes, and restaurants. Some of the…"
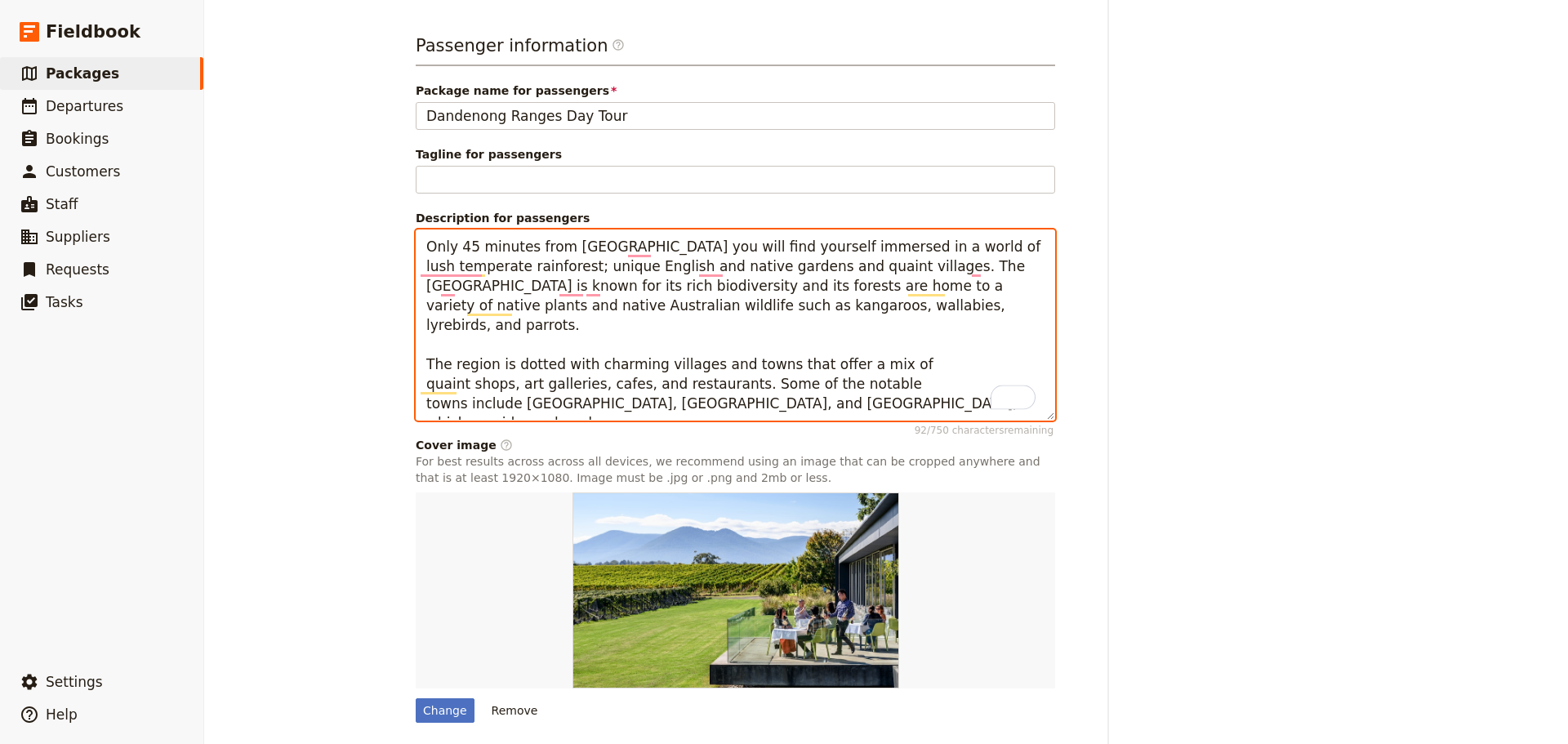
click at [922, 357] on textarea "Only 45 minutes from [GEOGRAPHIC_DATA] you will find yourself immersed in a wor…" at bounding box center [736, 325] width 640 height 191
click at [928, 345] on textarea "Only 45 minutes from [GEOGRAPHIC_DATA] you will find yourself immersed in a wor…" at bounding box center [736, 325] width 640 height 191
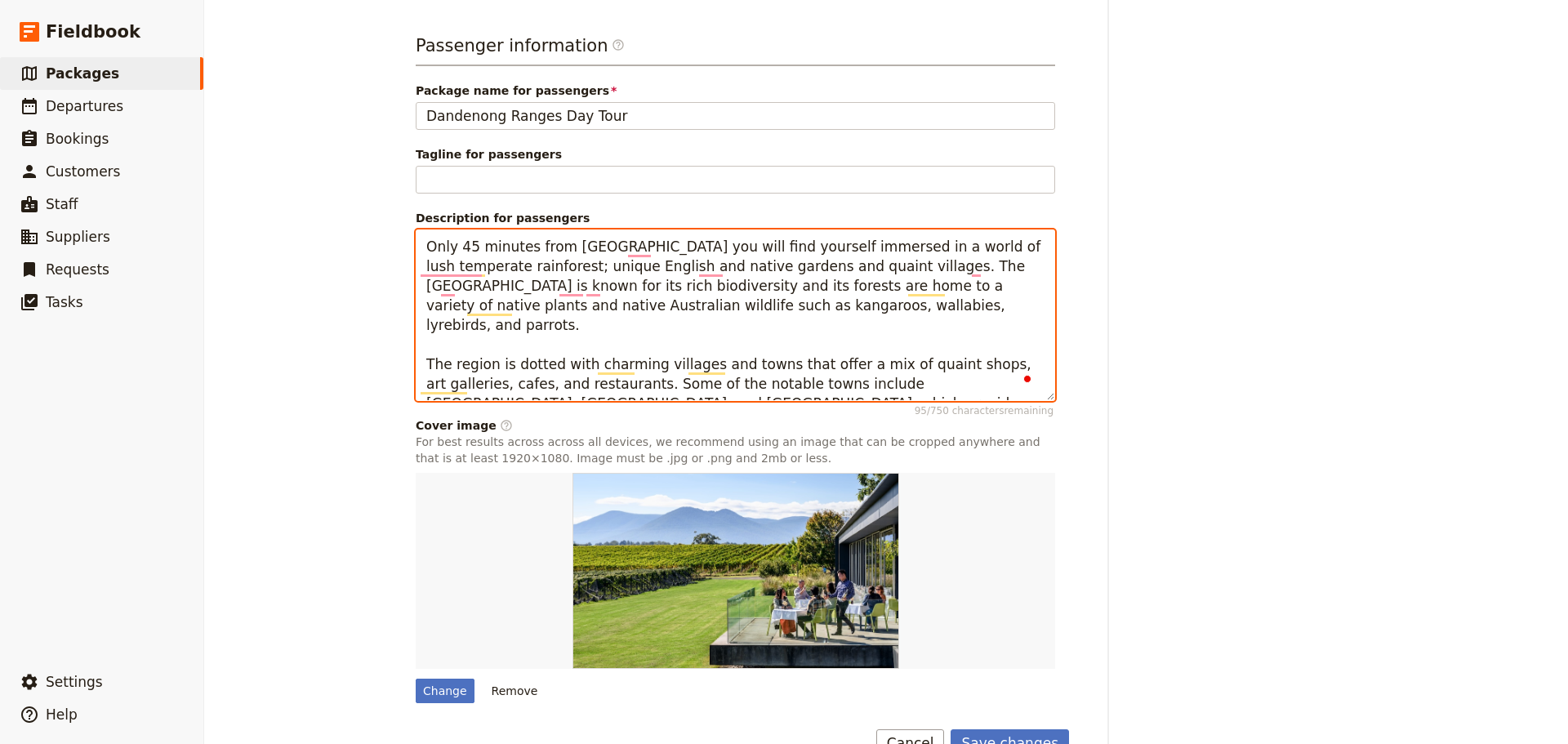
type textarea "Only 45 minutes from [GEOGRAPHIC_DATA] you will find yourself immersed in a wor…"
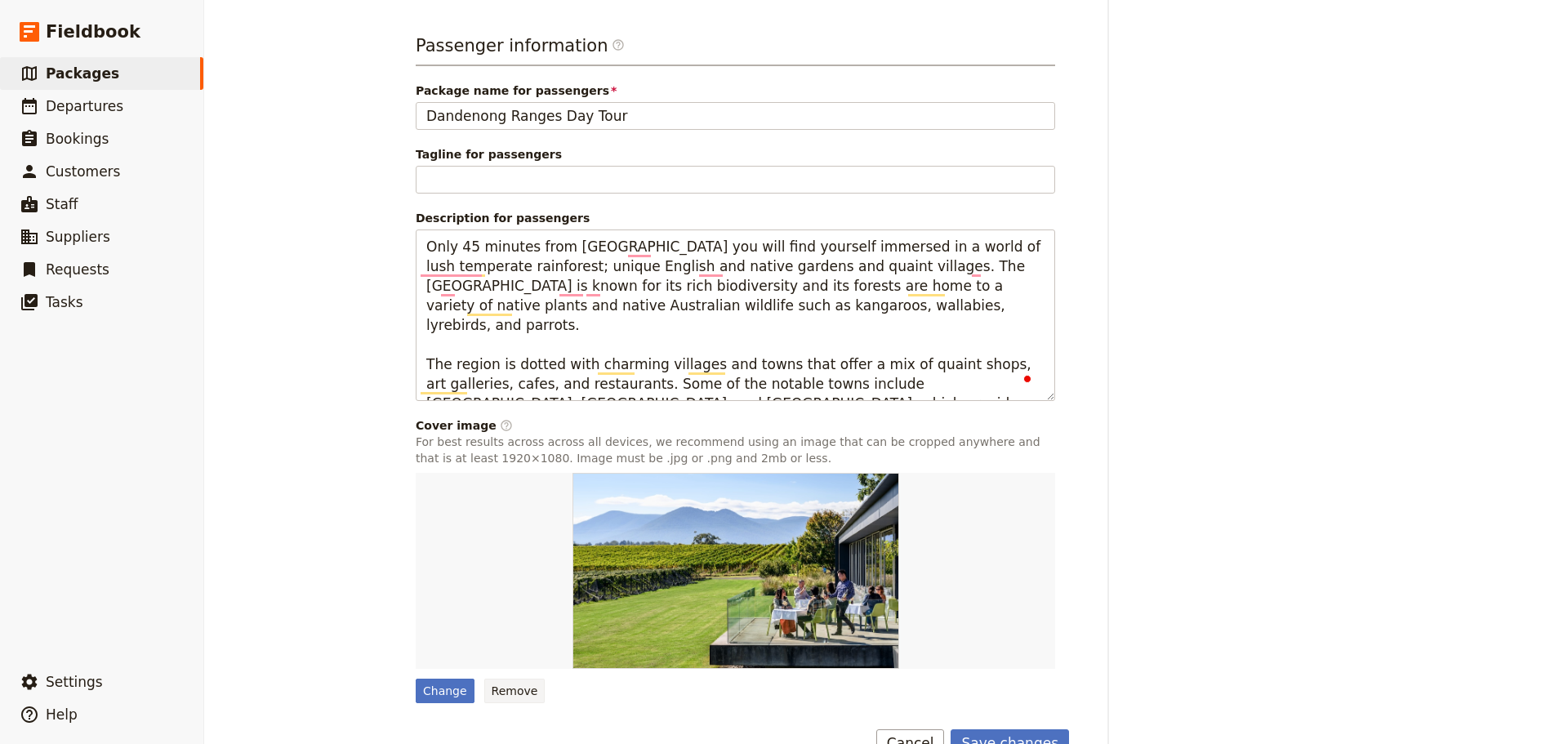
click at [491, 688] on button "Remove" at bounding box center [514, 690] width 61 height 24
type input "Yarra Valley Wineries Day Tour"
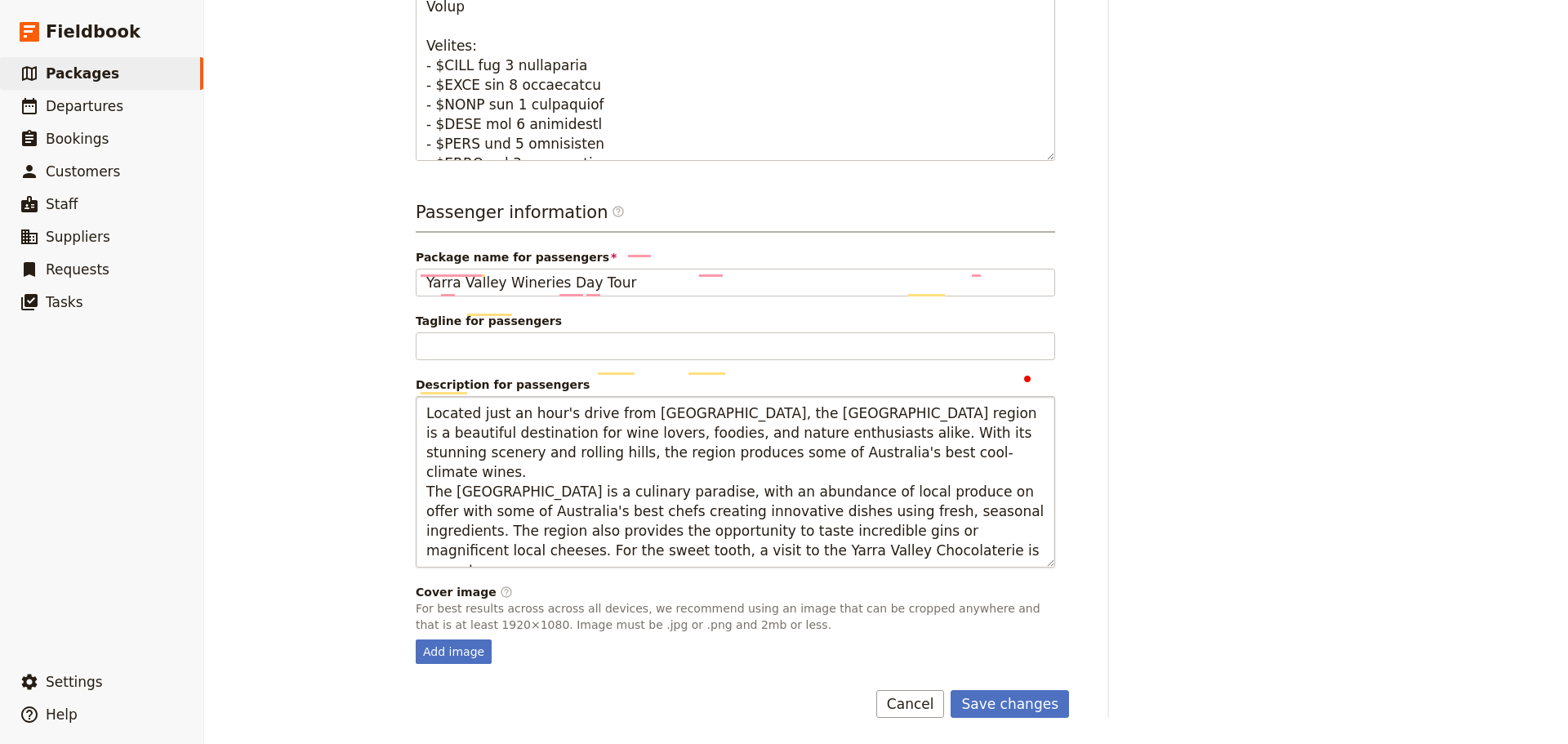
scroll to position [794, 0]
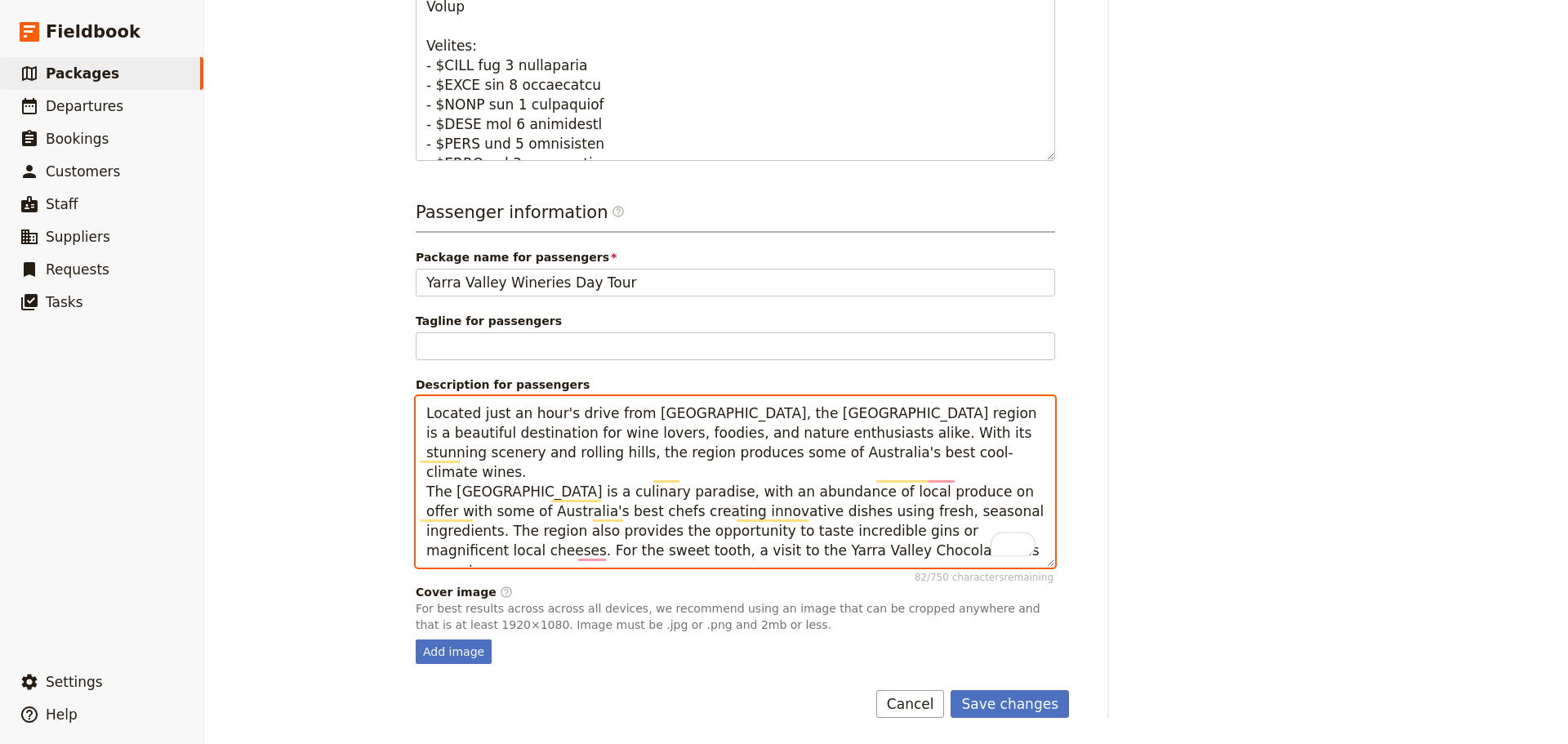
click at [837, 453] on textarea "Located just an hour's drive from [GEOGRAPHIC_DATA], the [GEOGRAPHIC_DATA] regi…" at bounding box center [736, 482] width 640 height 172
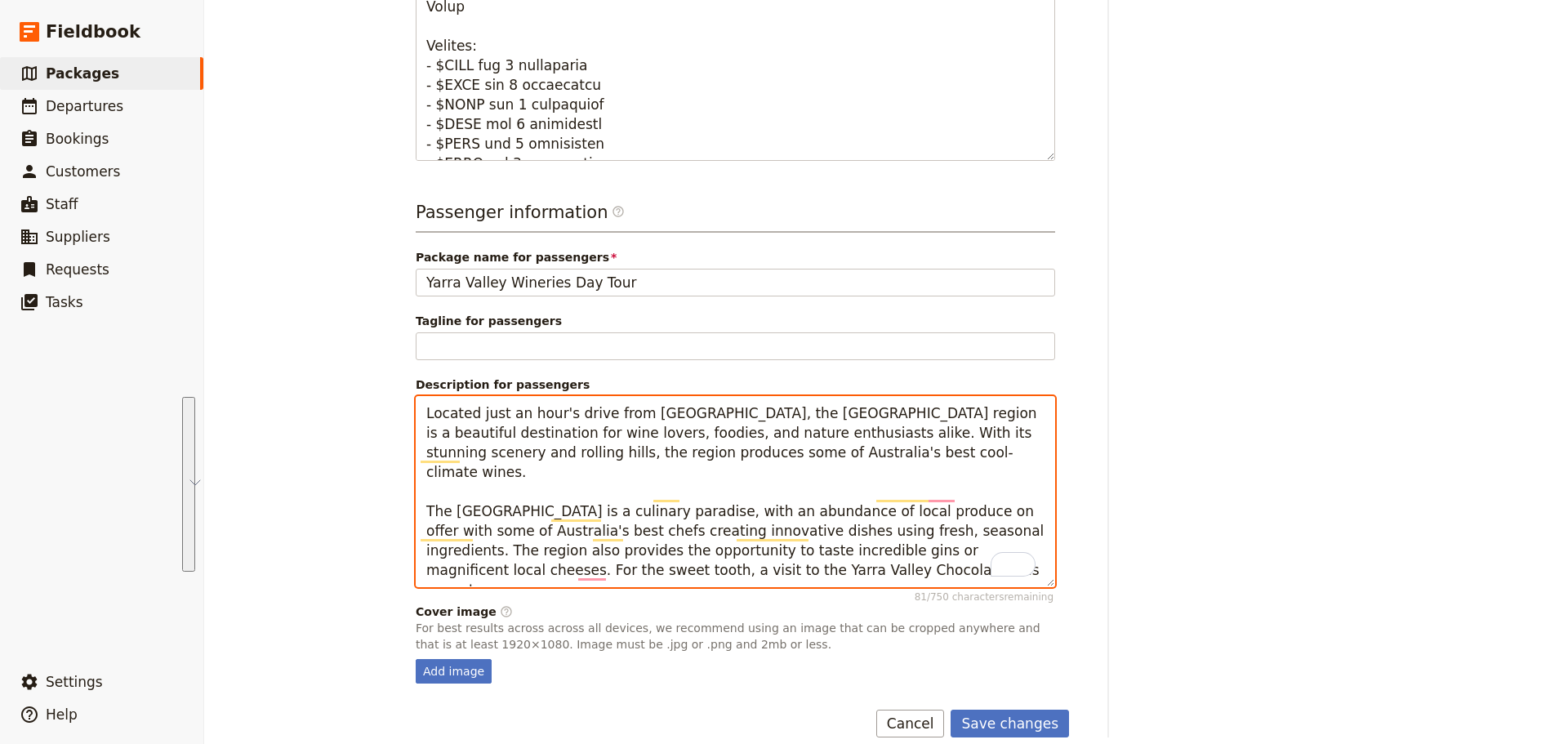
drag, startPoint x: 748, startPoint y: 578, endPoint x: 420, endPoint y: 412, distance: 367.6
click at [420, 412] on textarea "Located just an hour's drive from [GEOGRAPHIC_DATA], the [GEOGRAPHIC_DATA] regi…" at bounding box center [736, 492] width 640 height 191
paste textarea "Only 45 minutes from [GEOGRAPHIC_DATA] you will find yourself immersed in a wor…"
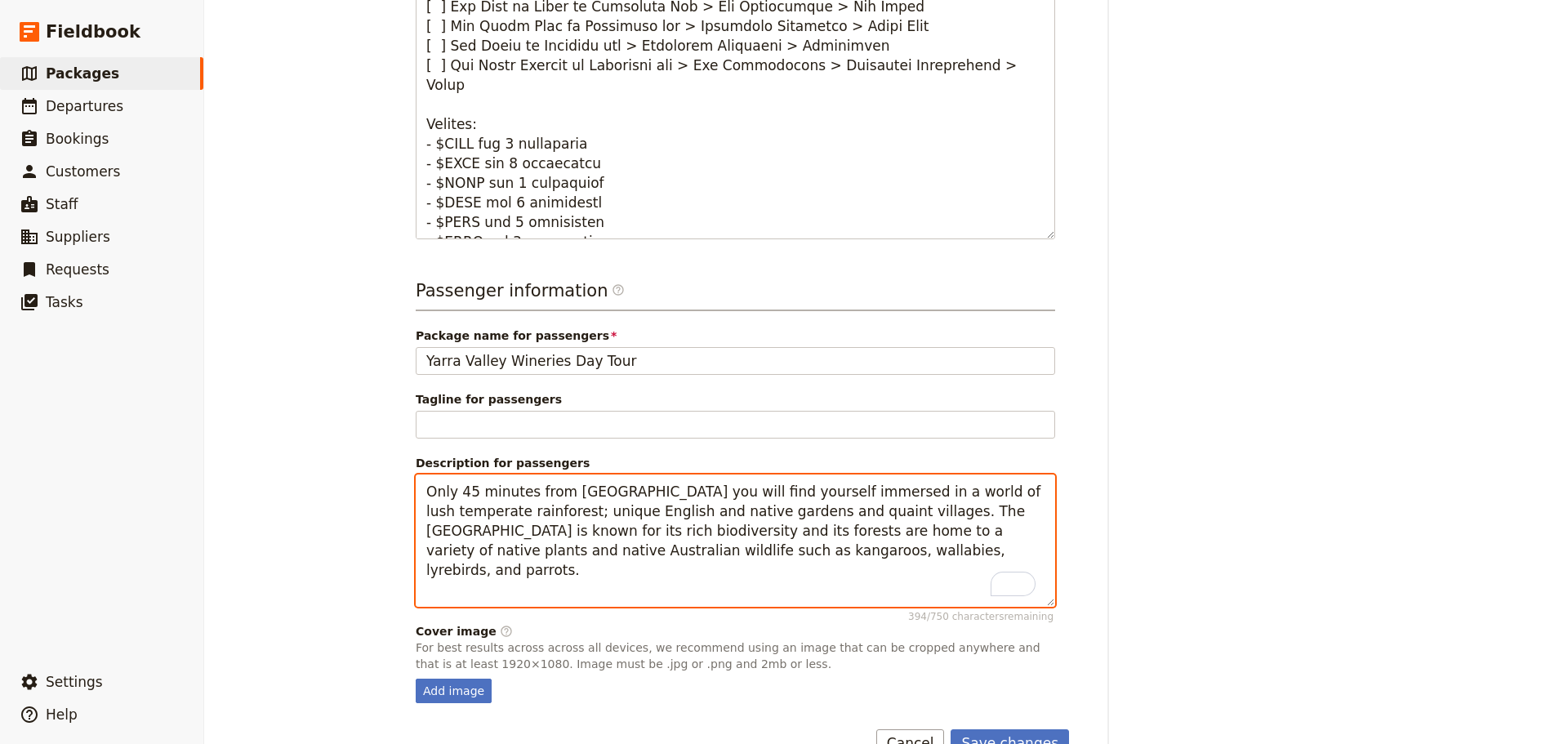
scroll to position [716, 0]
paste textarea "The region is dotted with charming villages and towns that offer a mix of quain…"
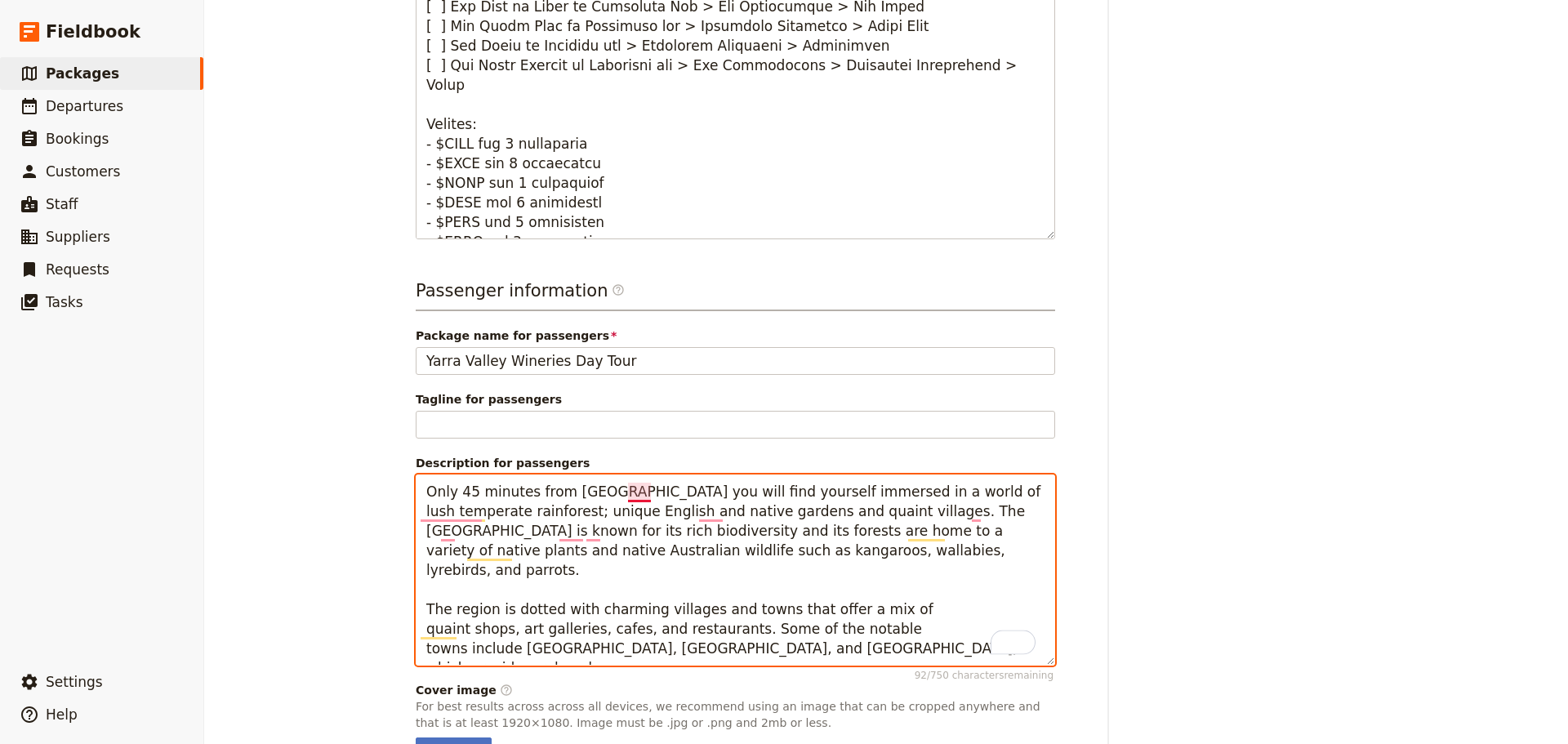
click at [636, 491] on textarea "Only 45 minutes from [GEOGRAPHIC_DATA] you will find yourself immersed in a wor…" at bounding box center [736, 570] width 640 height 191
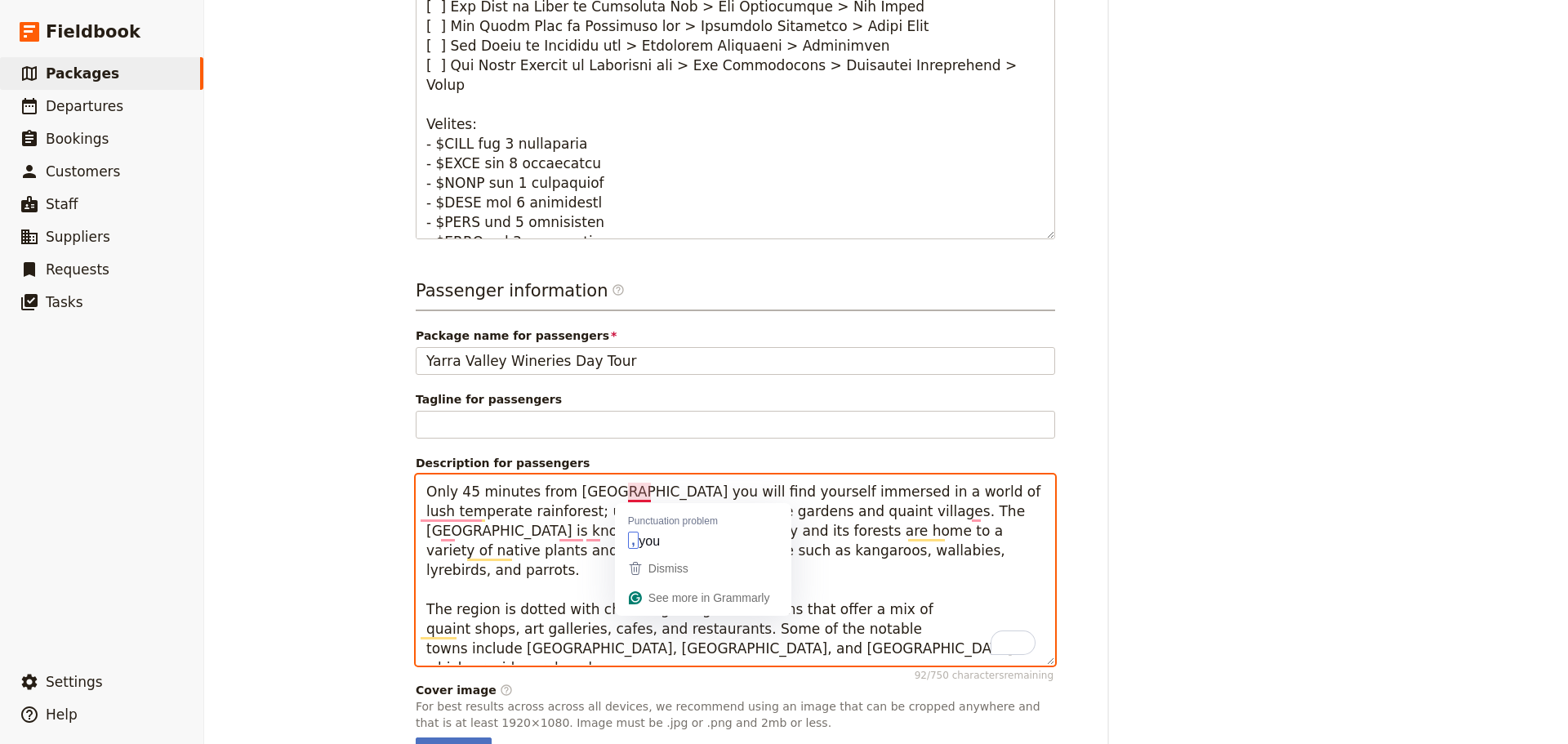
click at [636, 491] on textarea "Only 45 minutes from [GEOGRAPHIC_DATA] you will find yourself immersed in a wor…" at bounding box center [736, 570] width 640 height 191
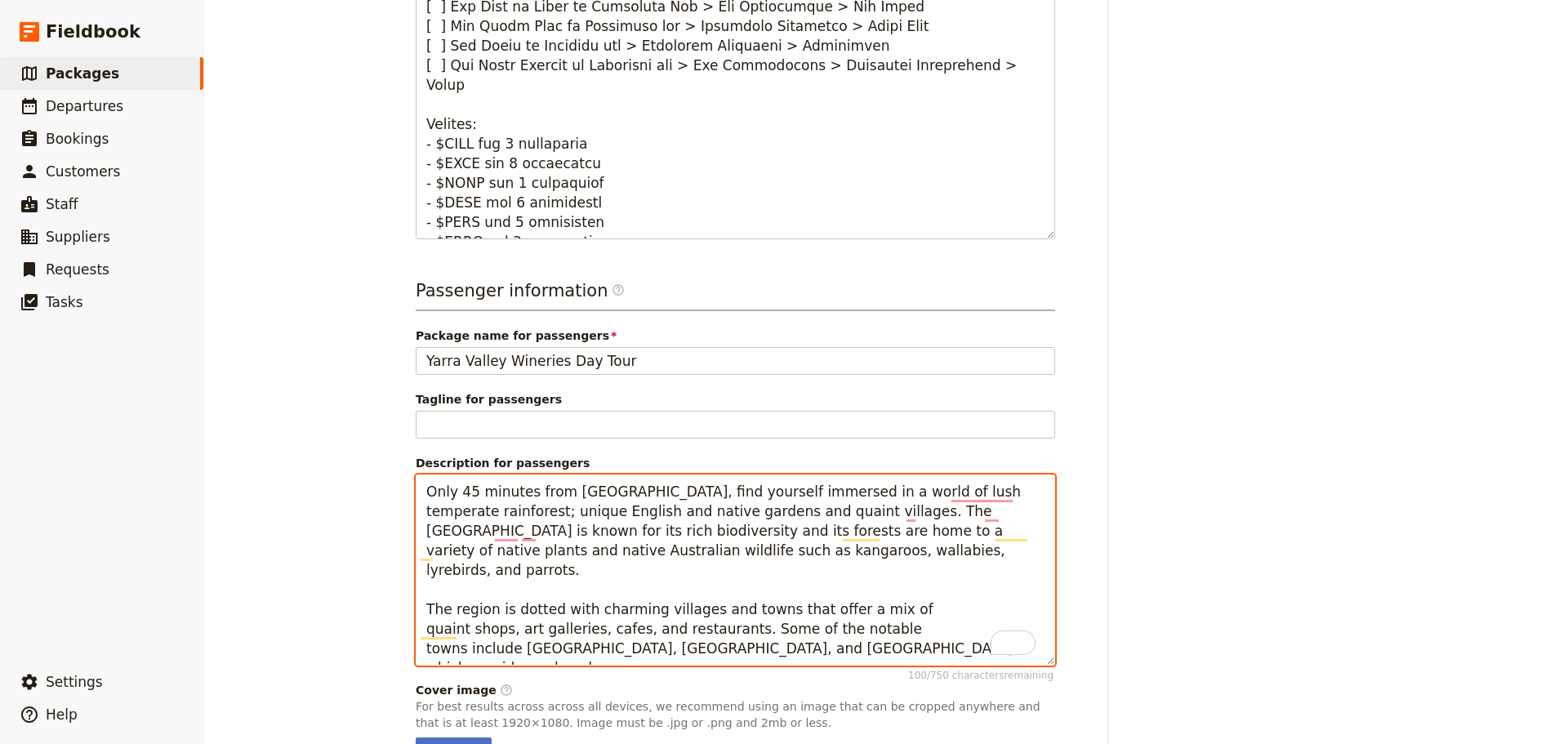
drag, startPoint x: 469, startPoint y: 492, endPoint x: 452, endPoint y: 497, distance: 17.7
click at [452, 497] on textarea "Only 45 minutes from [GEOGRAPHIC_DATA], find yourself immersed in a world of lu…" at bounding box center [736, 570] width 640 height 191
click at [490, 573] on textarea "Only 45 minutes from [GEOGRAPHIC_DATA], find yourself immersed in a world of lu…" at bounding box center [736, 570] width 640 height 191
click at [488, 534] on textarea "Only 45 minutes from [GEOGRAPHIC_DATA], find yourself immersed in a world of lu…" at bounding box center [736, 570] width 640 height 191
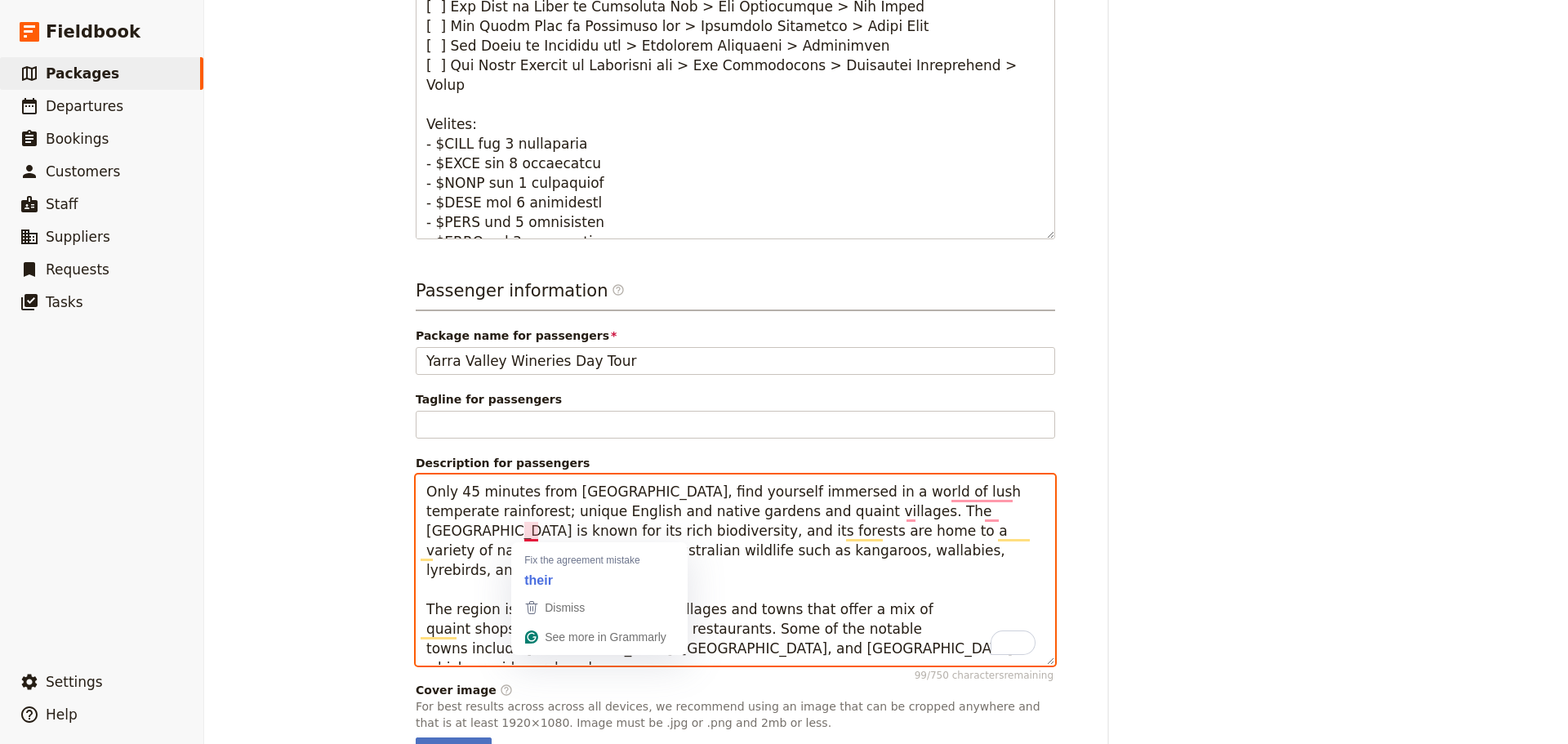
click at [486, 579] on textarea "Only 45 minutes from [GEOGRAPHIC_DATA], find yourself immersed in a world of lu…" at bounding box center [736, 570] width 640 height 191
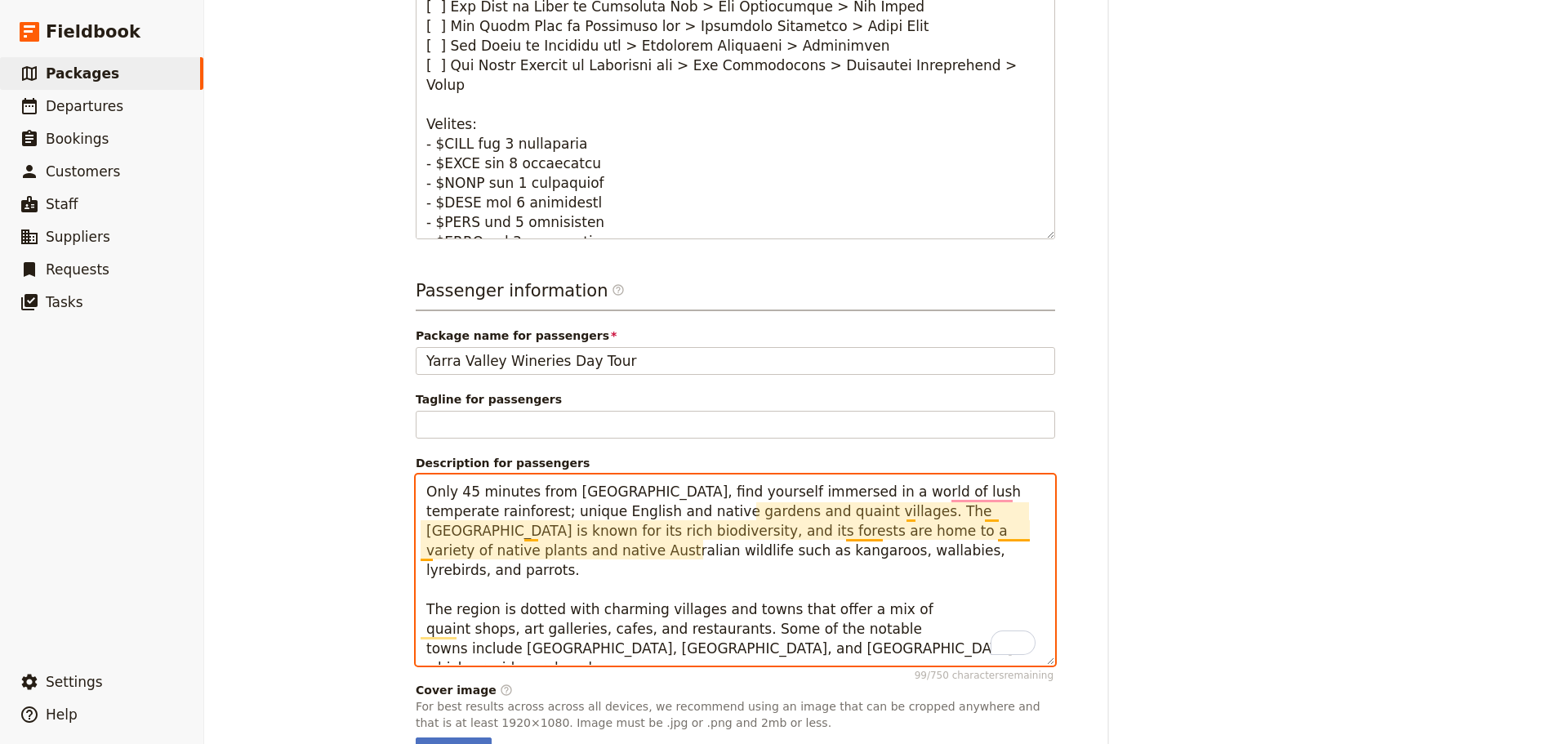
click at [860, 532] on textarea "Only 45 minutes from [GEOGRAPHIC_DATA], find yourself immersed in a world of lu…" at bounding box center [736, 570] width 640 height 191
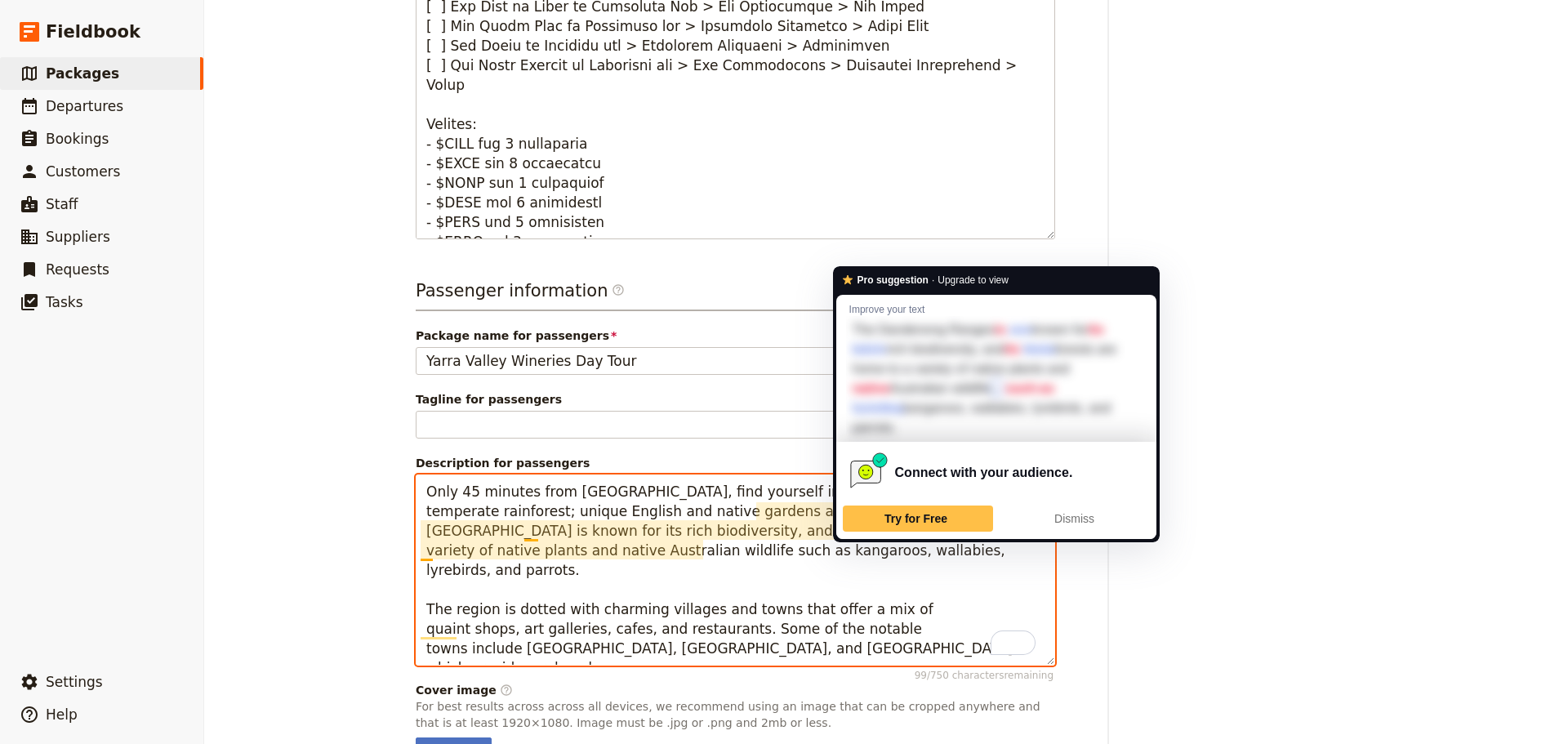
click at [860, 532] on textarea "Only 45 minutes from [GEOGRAPHIC_DATA], find yourself immersed in a world of lu…" at bounding box center [736, 570] width 640 height 191
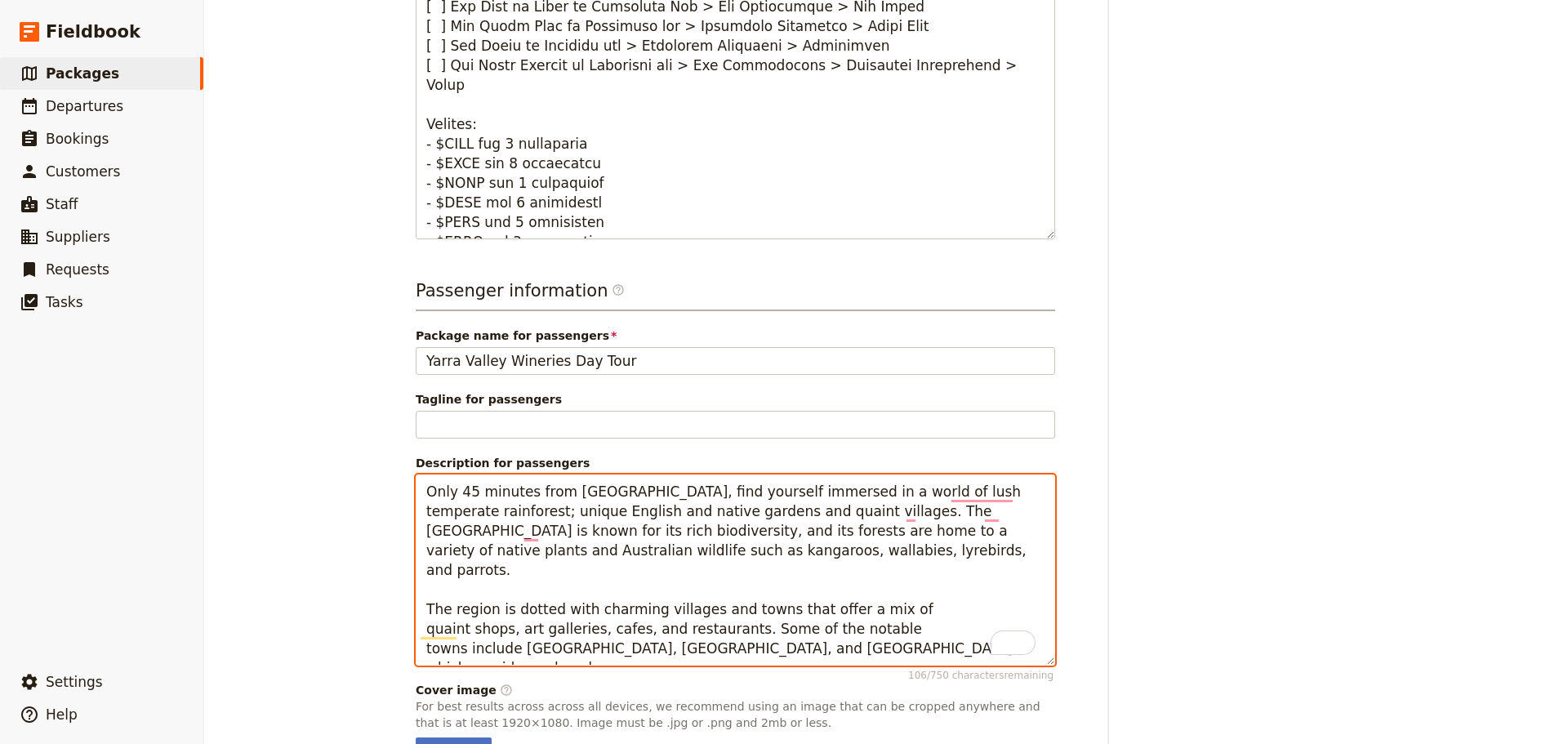
click at [938, 592] on textarea "Only 45 minutes from [GEOGRAPHIC_DATA], find yourself immersed in a world of lu…" at bounding box center [736, 570] width 640 height 191
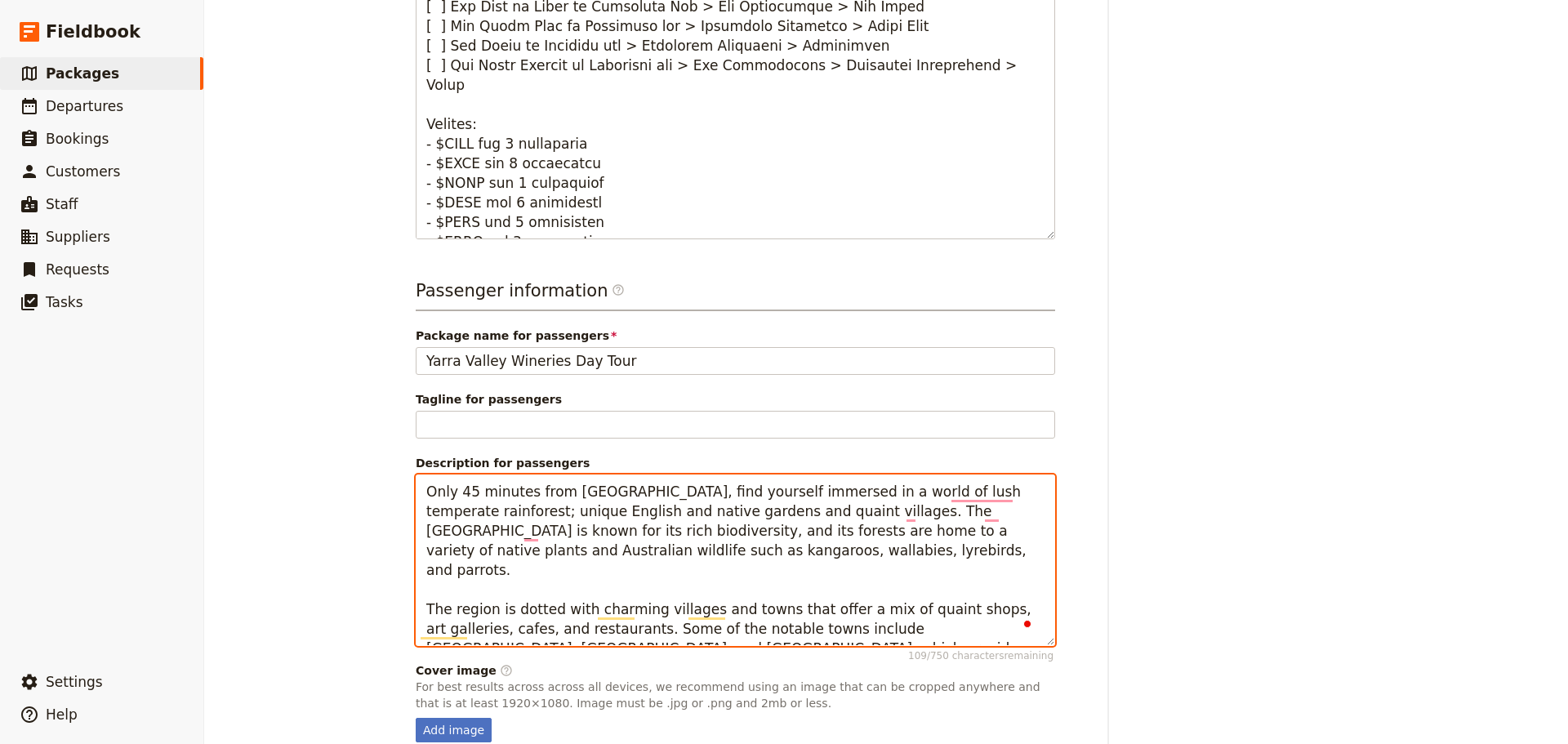
click at [1038, 629] on textarea "Only 45 minutes from [GEOGRAPHIC_DATA], find yourself immersed in a world of lu…" at bounding box center [736, 561] width 640 height 172
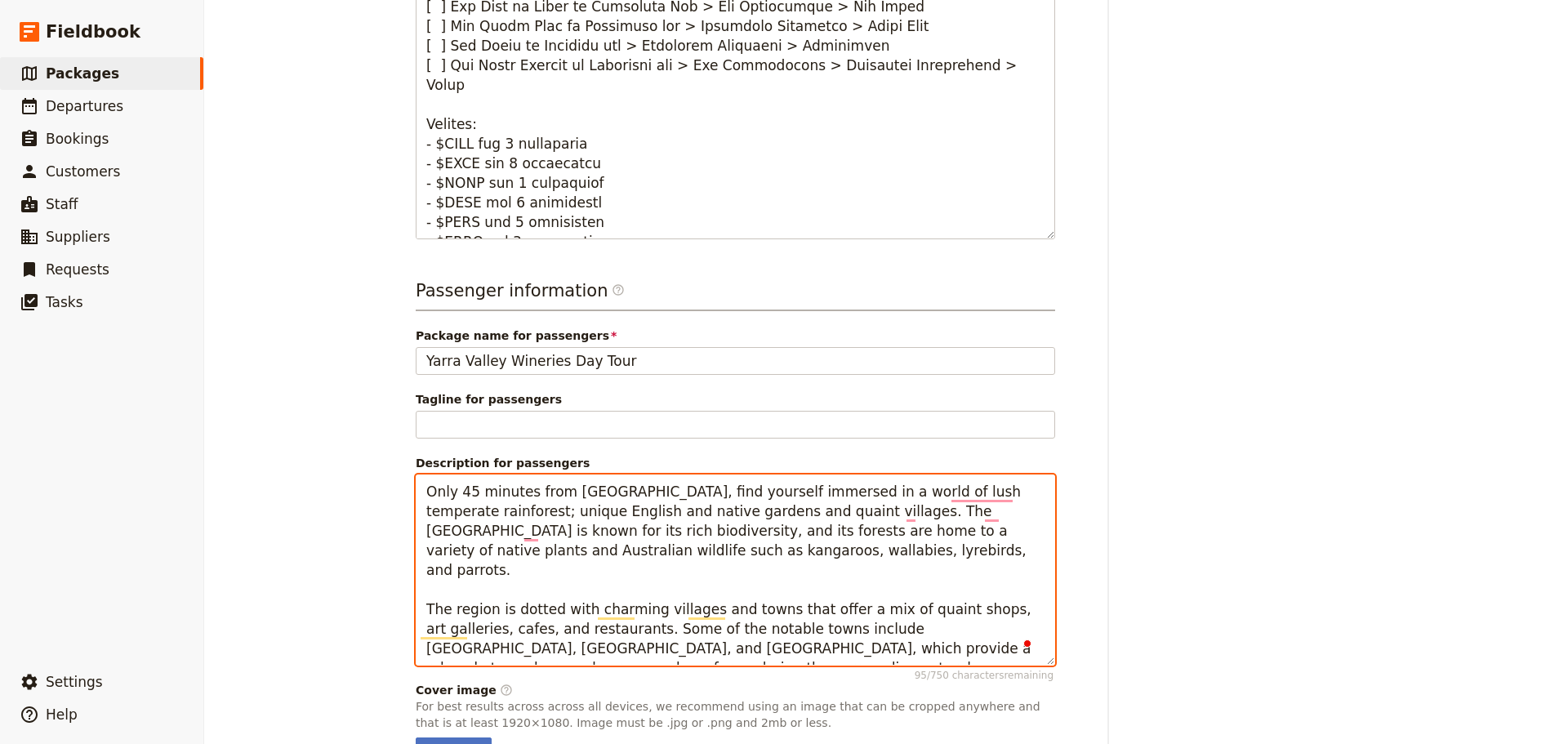
click at [822, 609] on textarea "Only 45 minutes from [GEOGRAPHIC_DATA], find yourself immersed in a world of lu…" at bounding box center [736, 570] width 640 height 191
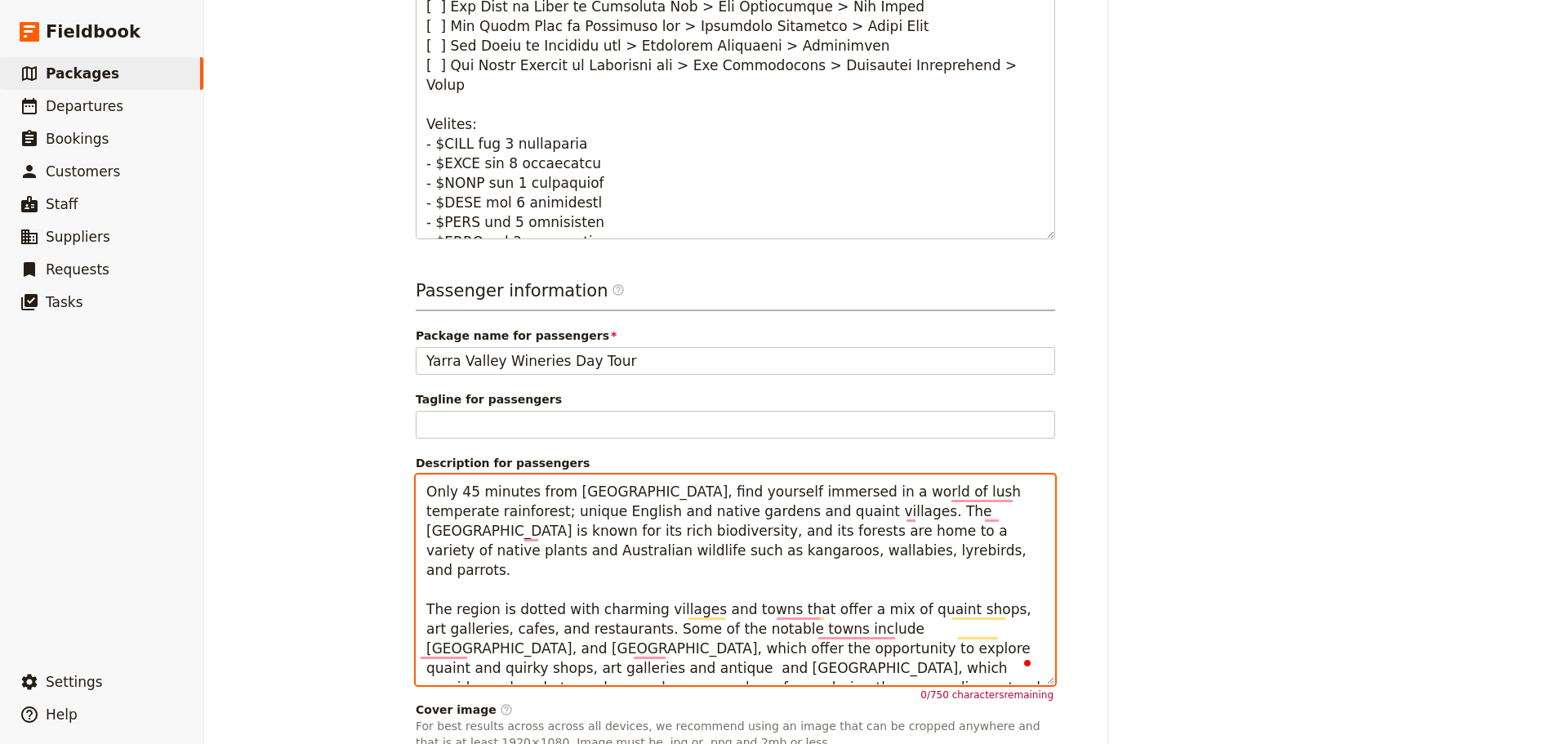
click at [891, 664] on textarea "Only 45 minutes from [GEOGRAPHIC_DATA], find yourself immersed in a world of lu…" at bounding box center [736, 580] width 640 height 210
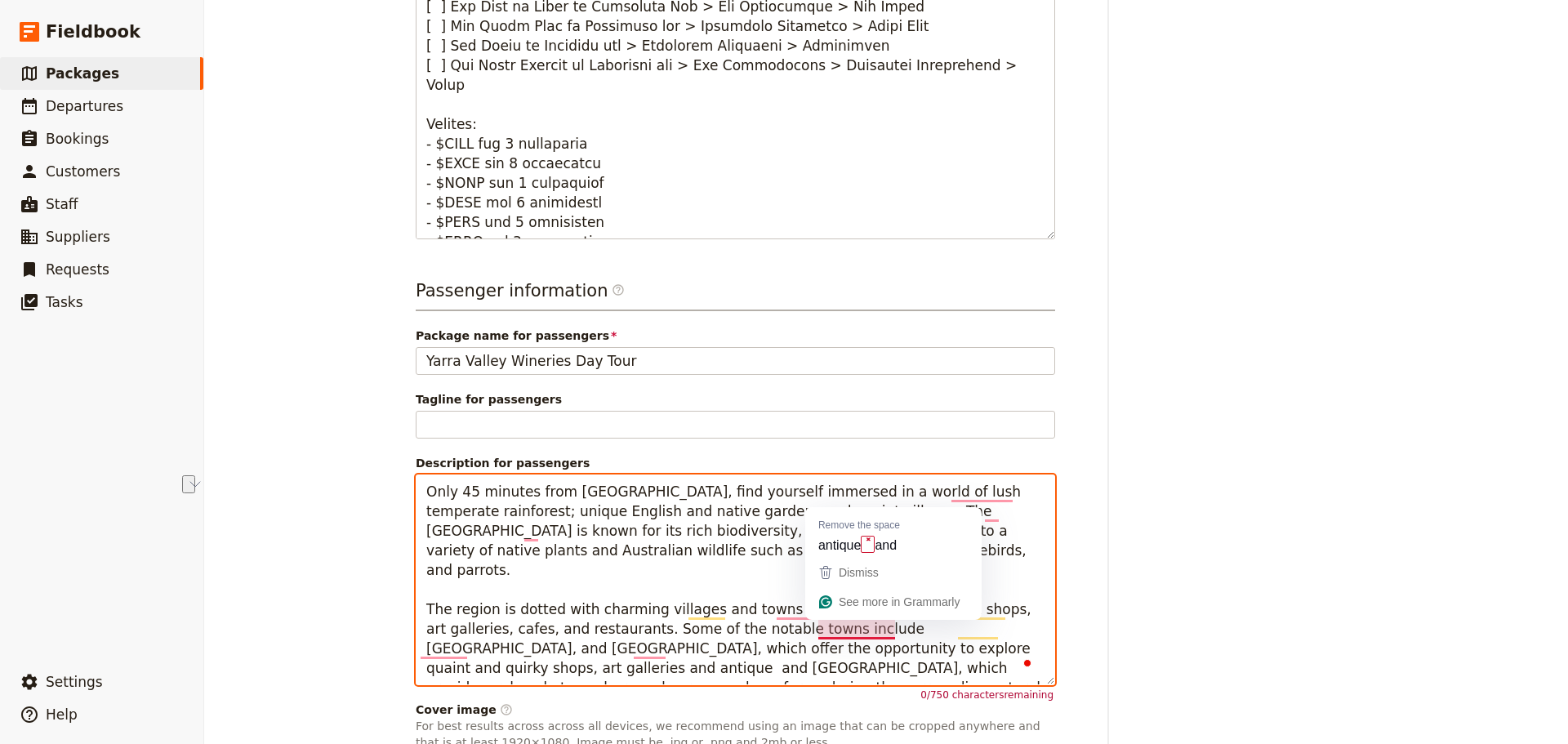
drag, startPoint x: 1003, startPoint y: 635, endPoint x: 867, endPoint y: 636, distance: 136.0
click at [867, 636] on textarea "Only 45 minutes from [GEOGRAPHIC_DATA], find yourself immersed in a world of lu…" at bounding box center [736, 580] width 640 height 210
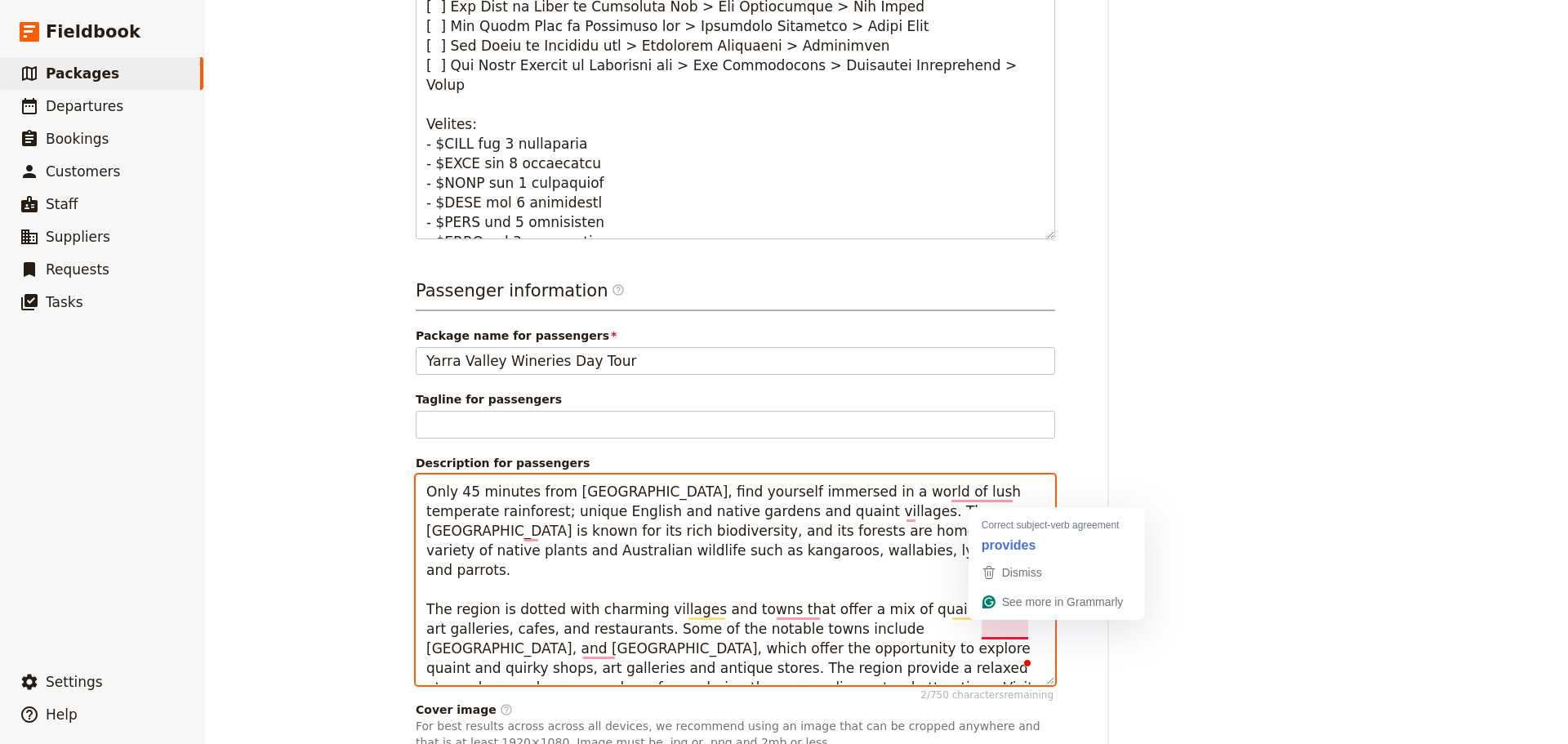
click at [1034, 633] on textarea "Only 45 minutes from [GEOGRAPHIC_DATA], find yourself immersed in a world of lu…" at bounding box center [736, 580] width 640 height 210
click at [1029, 635] on textarea "Only 45 minutes from [GEOGRAPHIC_DATA], find yourself immersed in a world of lu…" at bounding box center [736, 580] width 640 height 210
click at [561, 654] on textarea "Only 45 minutes from [GEOGRAPHIC_DATA], find yourself immersed in a world of lu…" at bounding box center [736, 580] width 640 height 210
click at [913, 635] on textarea "Only 45 minutes from [GEOGRAPHIC_DATA], find yourself immersed in a world of lu…" at bounding box center [736, 580] width 640 height 210
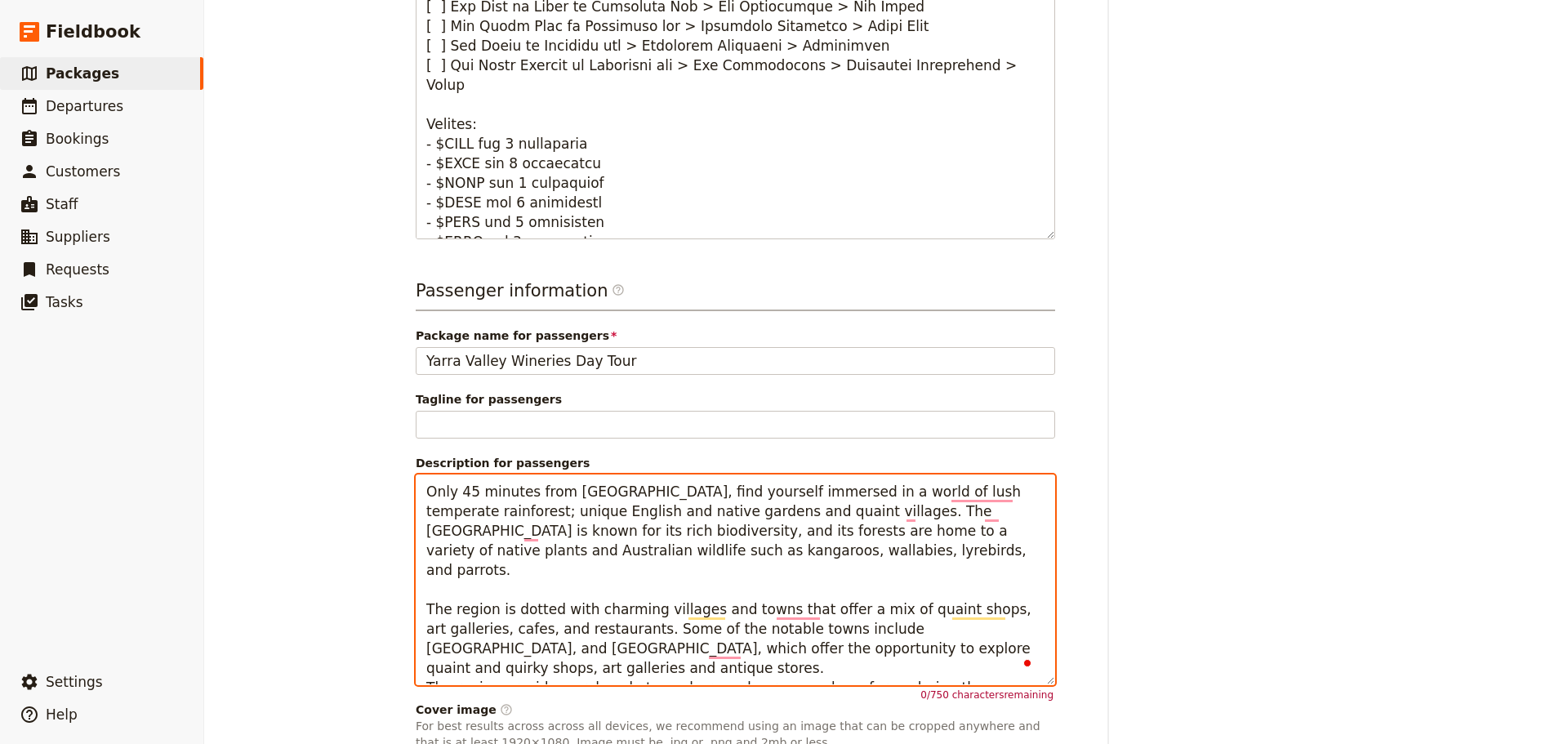
click at [588, 663] on textarea "Only 45 minutes from [GEOGRAPHIC_DATA], find yourself immersed in a world of lu…" at bounding box center [736, 580] width 640 height 210
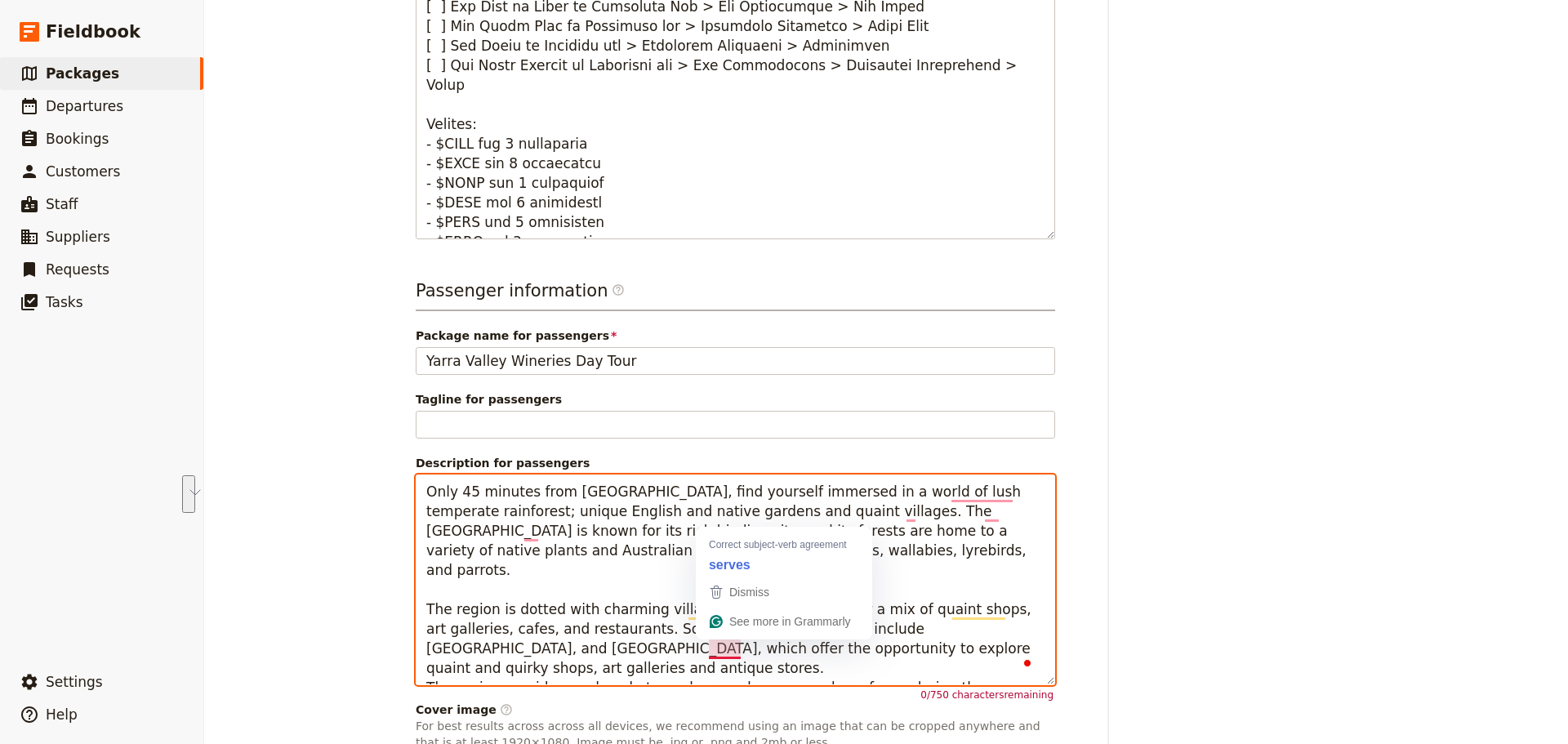
drag, startPoint x: 672, startPoint y: 667, endPoint x: 708, endPoint y: 653, distance: 38.6
click at [708, 653] on textarea "Only 45 minutes from [GEOGRAPHIC_DATA], find yourself immersed in a world of lu…" at bounding box center [736, 580] width 640 height 210
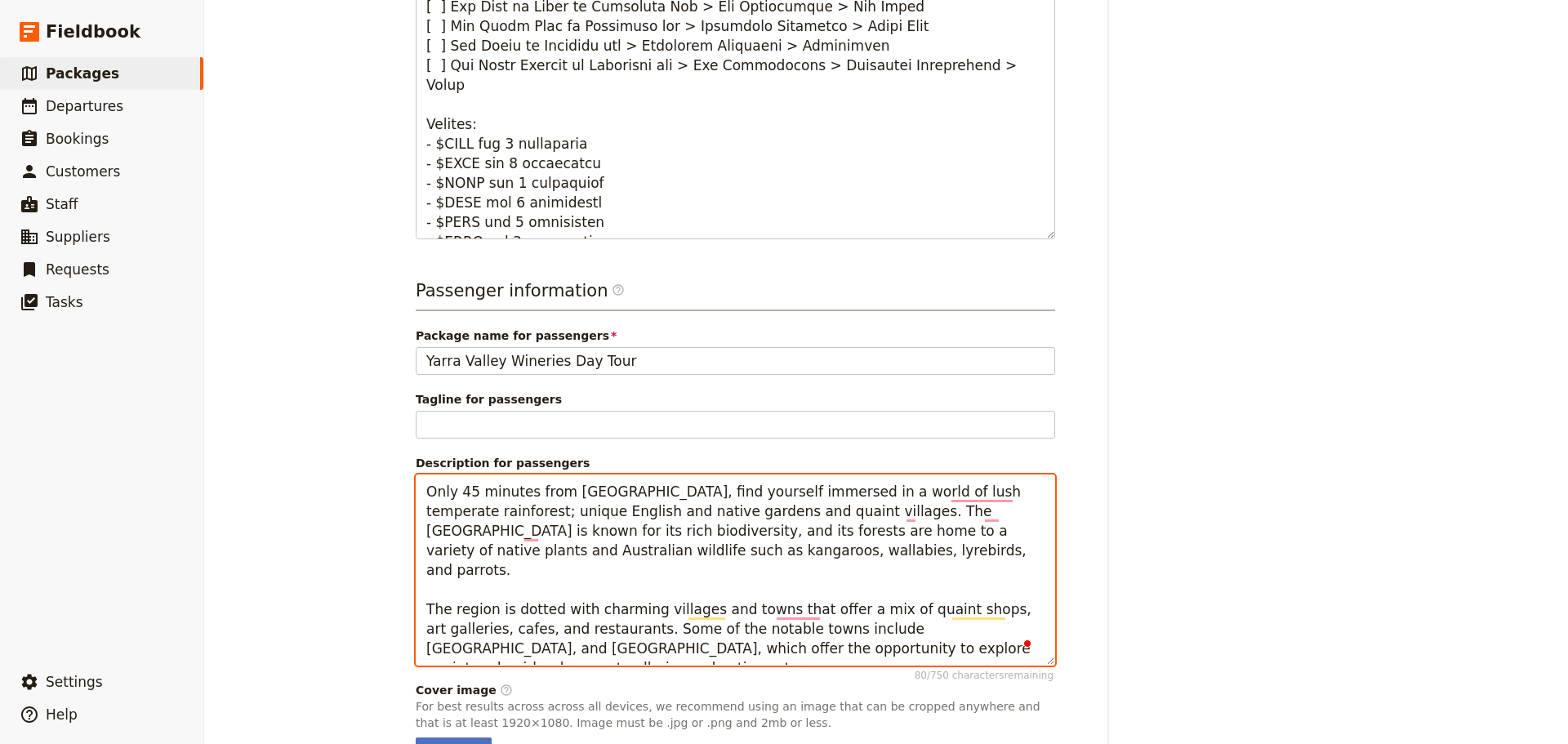
click at [932, 622] on textarea "Only 45 minutes from [GEOGRAPHIC_DATA], find yourself immersed in a world of lu…" at bounding box center [736, 570] width 640 height 191
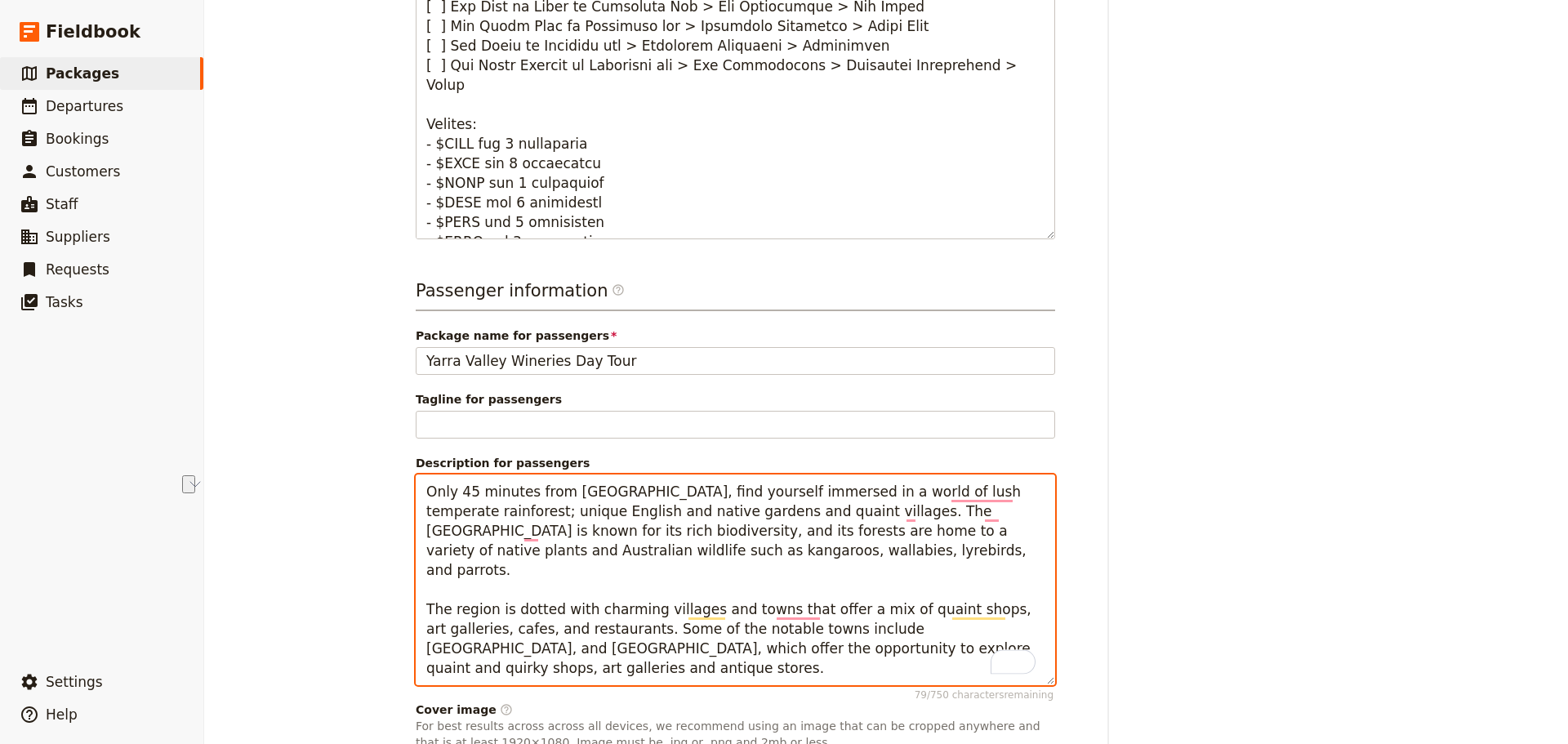
drag, startPoint x: 733, startPoint y: 667, endPoint x: 608, endPoint y: 670, distance: 125.0
click at [603, 670] on textarea "Only 45 minutes from [GEOGRAPHIC_DATA], find yourself immersed in a world of lu…" at bounding box center [736, 580] width 640 height 210
click at [954, 628] on textarea "Only 45 minutes from [GEOGRAPHIC_DATA], find yourself immersed in a world of lu…" at bounding box center [736, 580] width 640 height 210
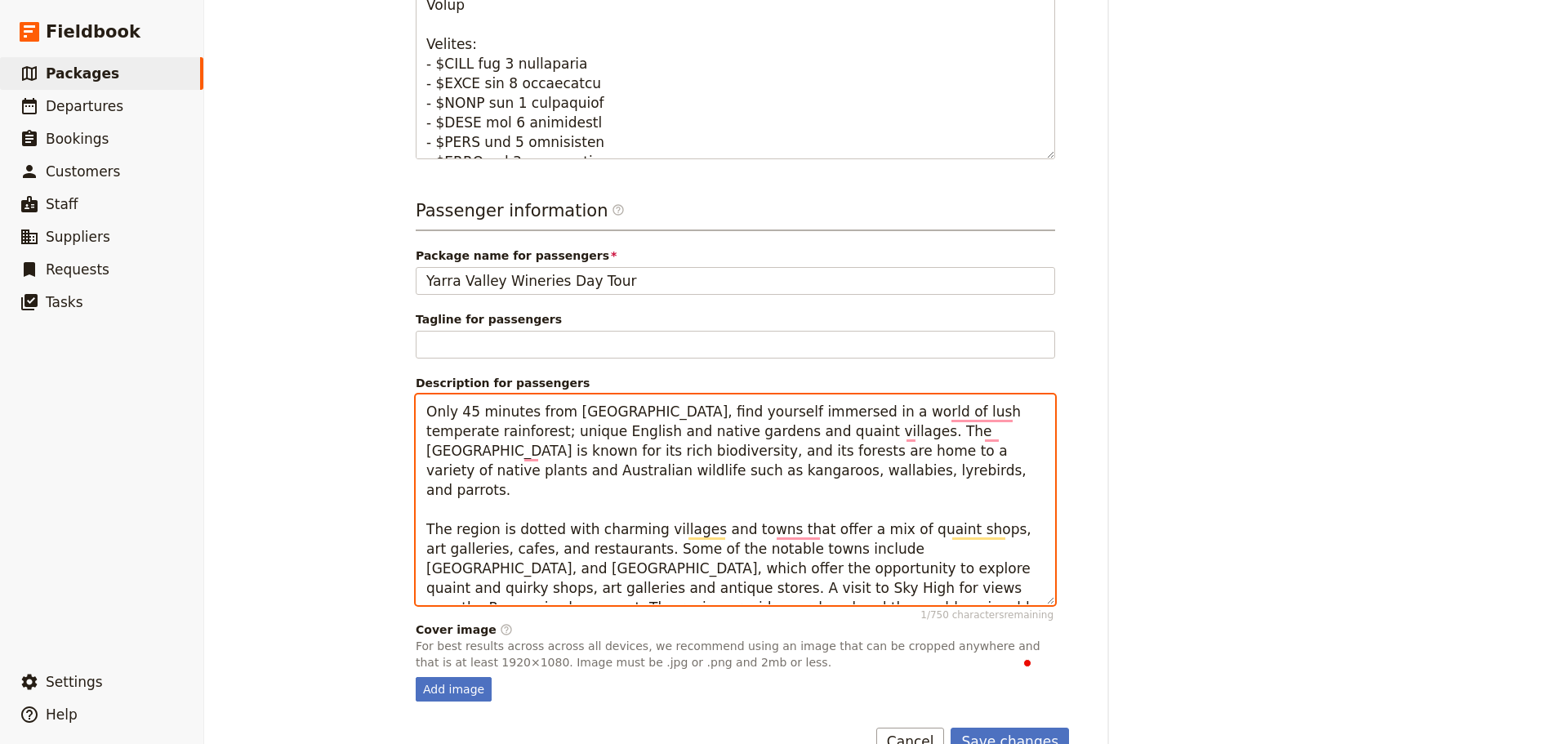
scroll to position [834, 0]
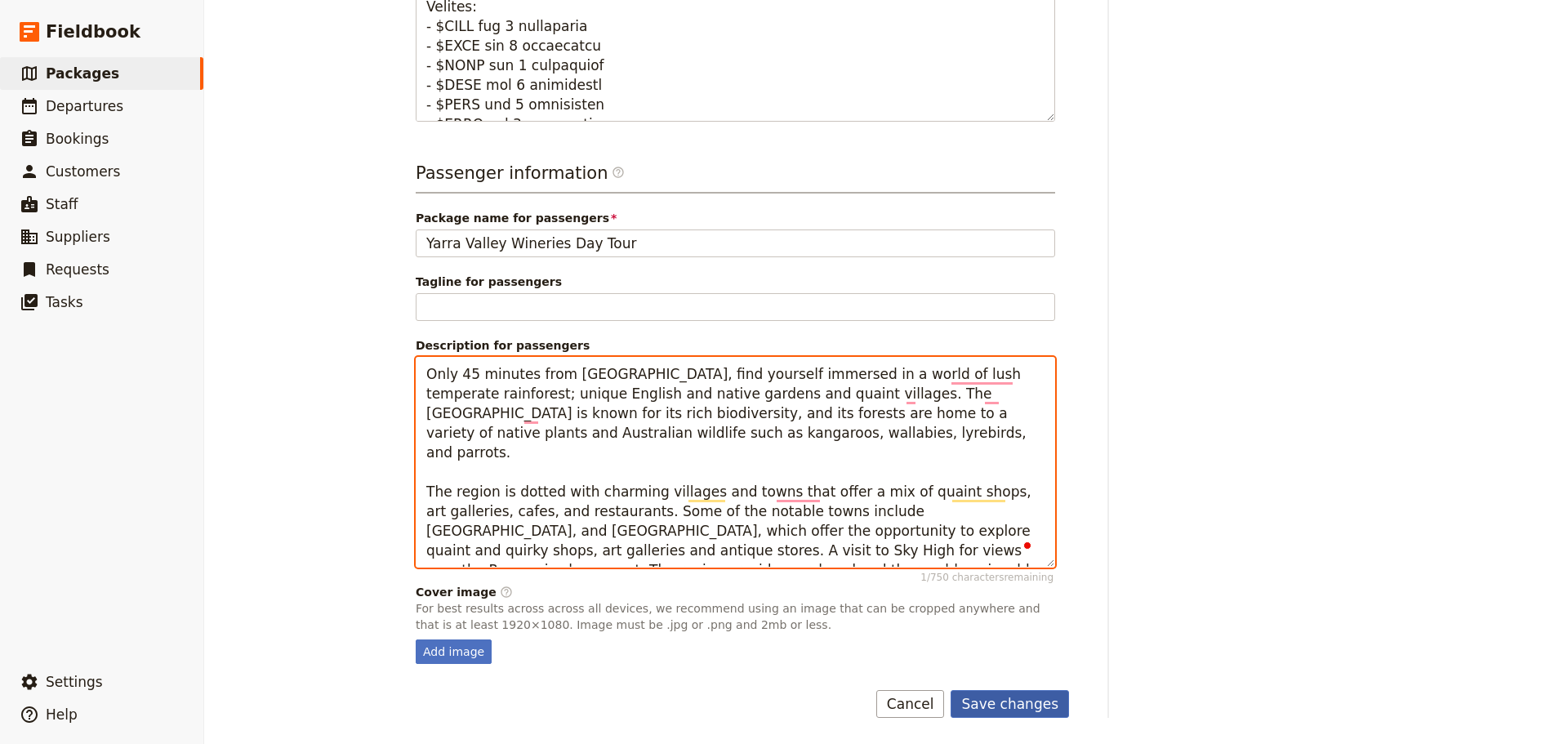
type textarea "Only 45 minutes from [GEOGRAPHIC_DATA], find yourself immersed in a world of lu…"
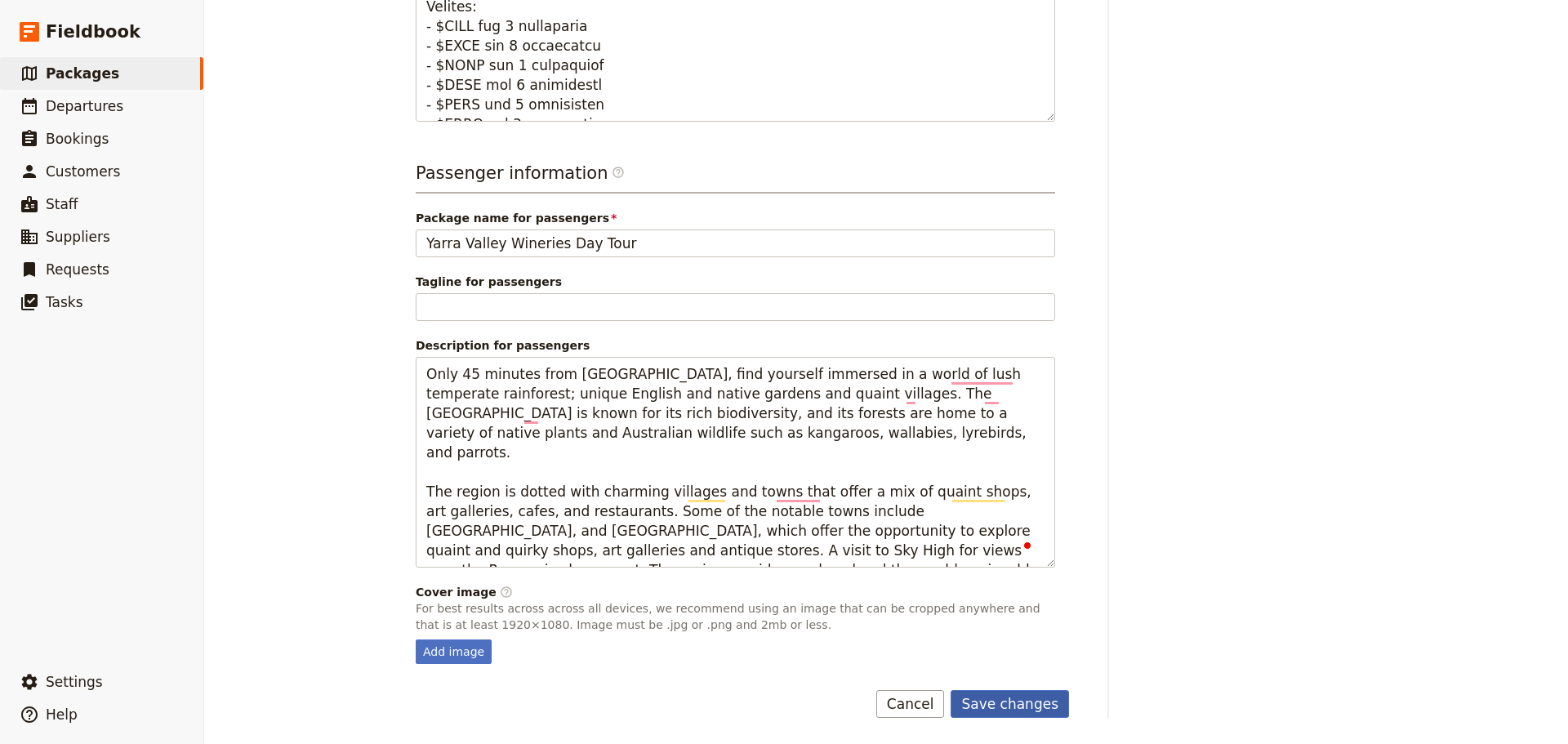
click at [1007, 699] on button "Save changes" at bounding box center [1009, 704] width 119 height 28
click at [460, 658] on div "Add image" at bounding box center [454, 651] width 76 height 24
click at [416, 640] on input "Add image" at bounding box center [415, 639] width 1 height 1
type input "C:\fakepath\131201-3.jpg"
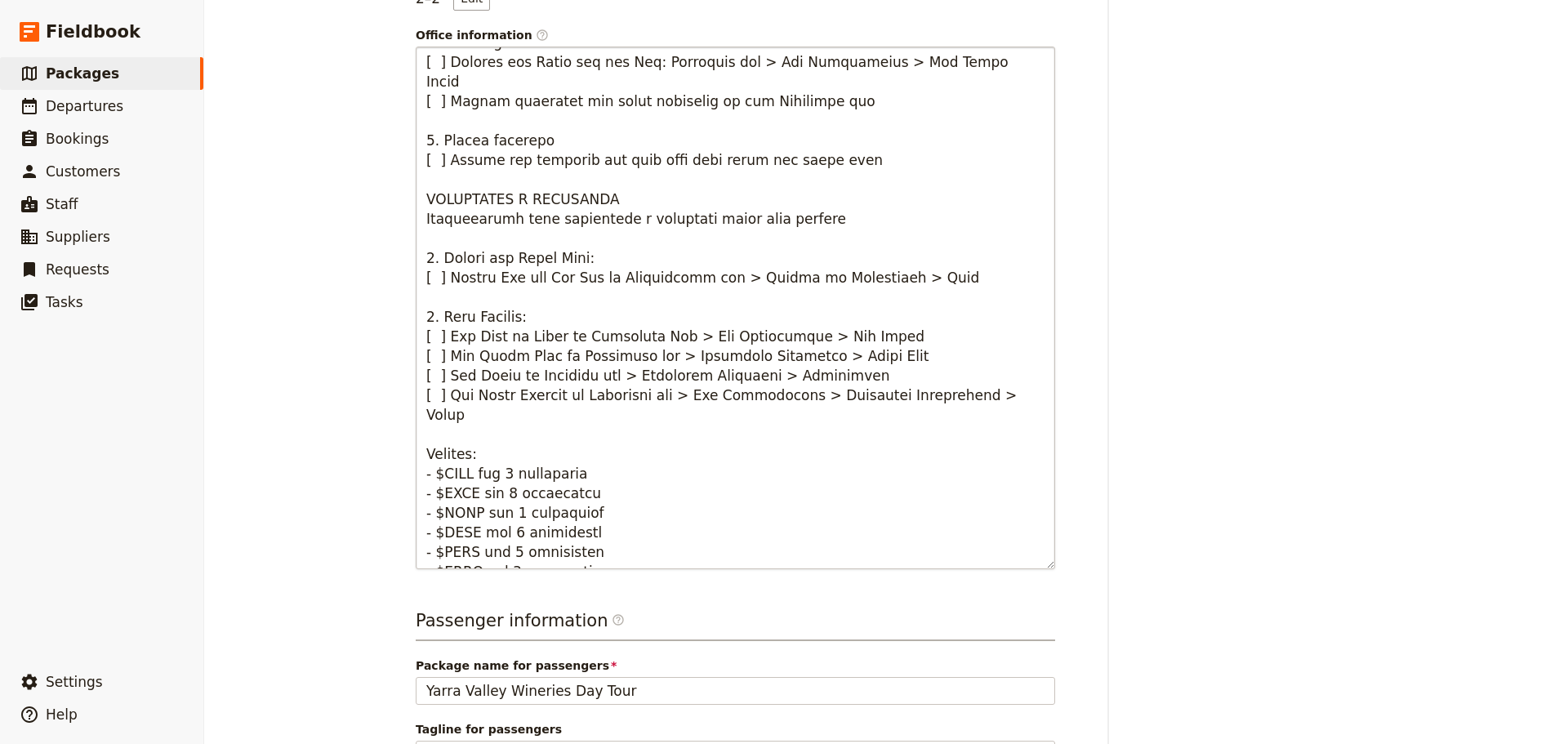
scroll to position [0, 0]
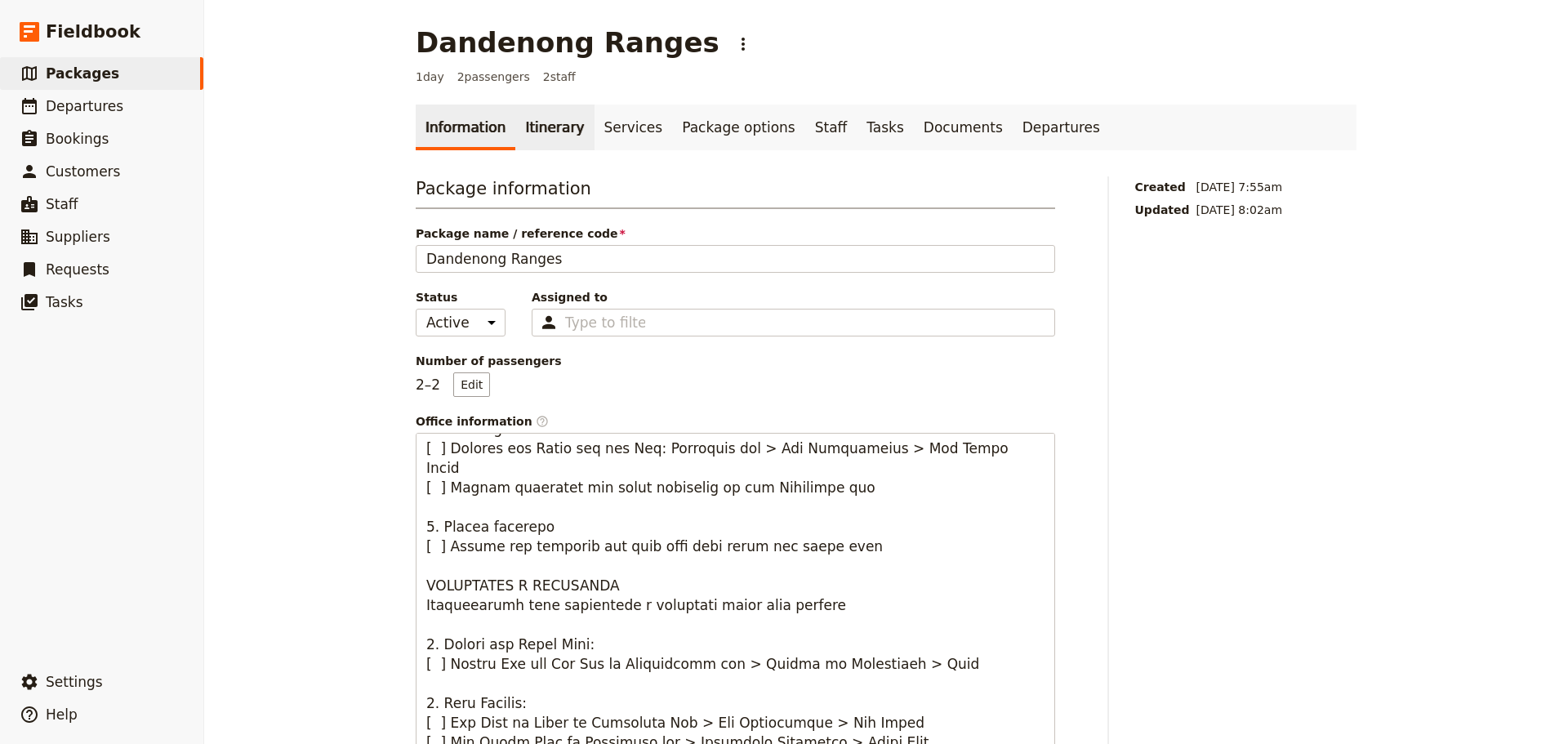
click at [545, 133] on link "Itinerary" at bounding box center [554, 127] width 78 height 45
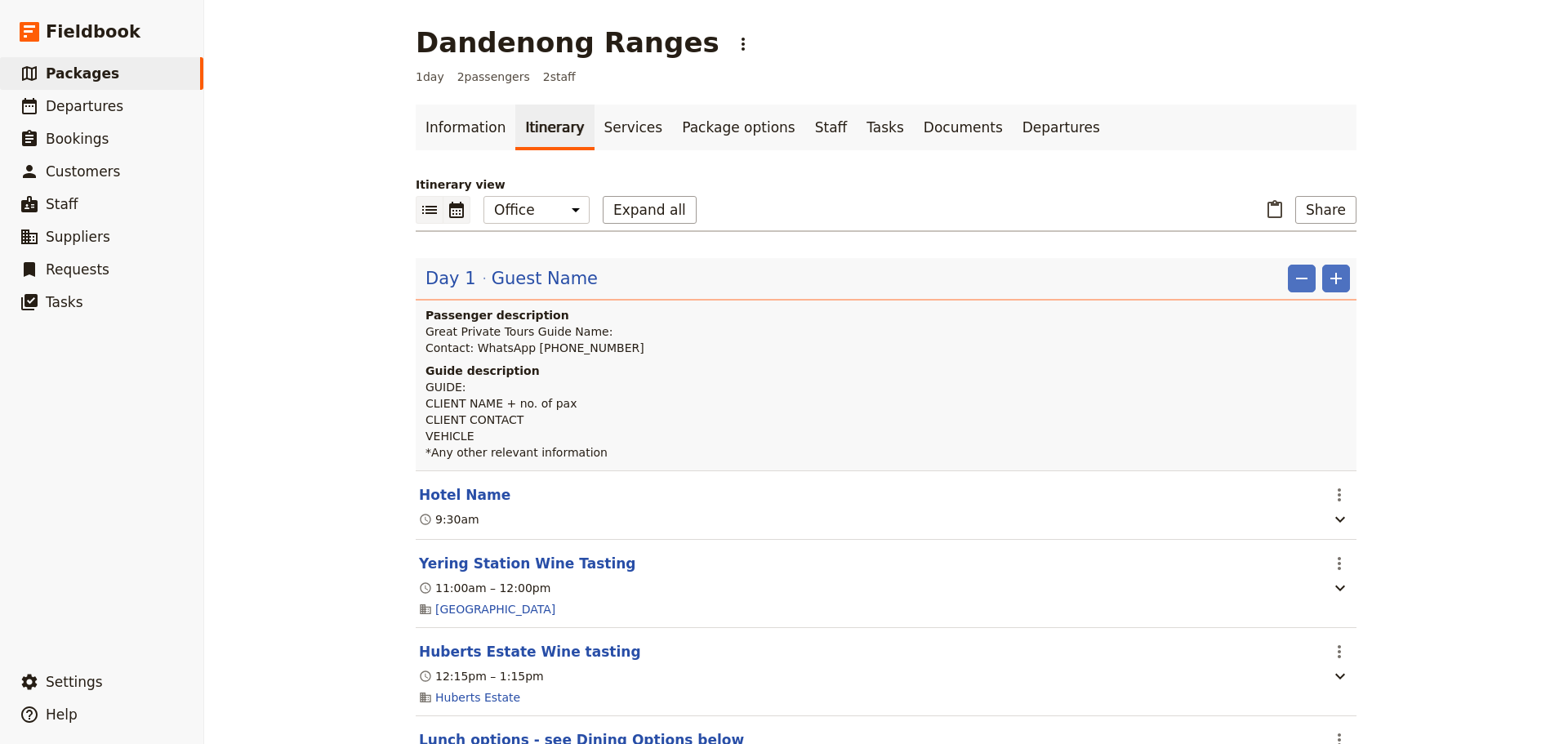
click at [447, 201] on icon "Calendar view" at bounding box center [456, 210] width 19 height 19
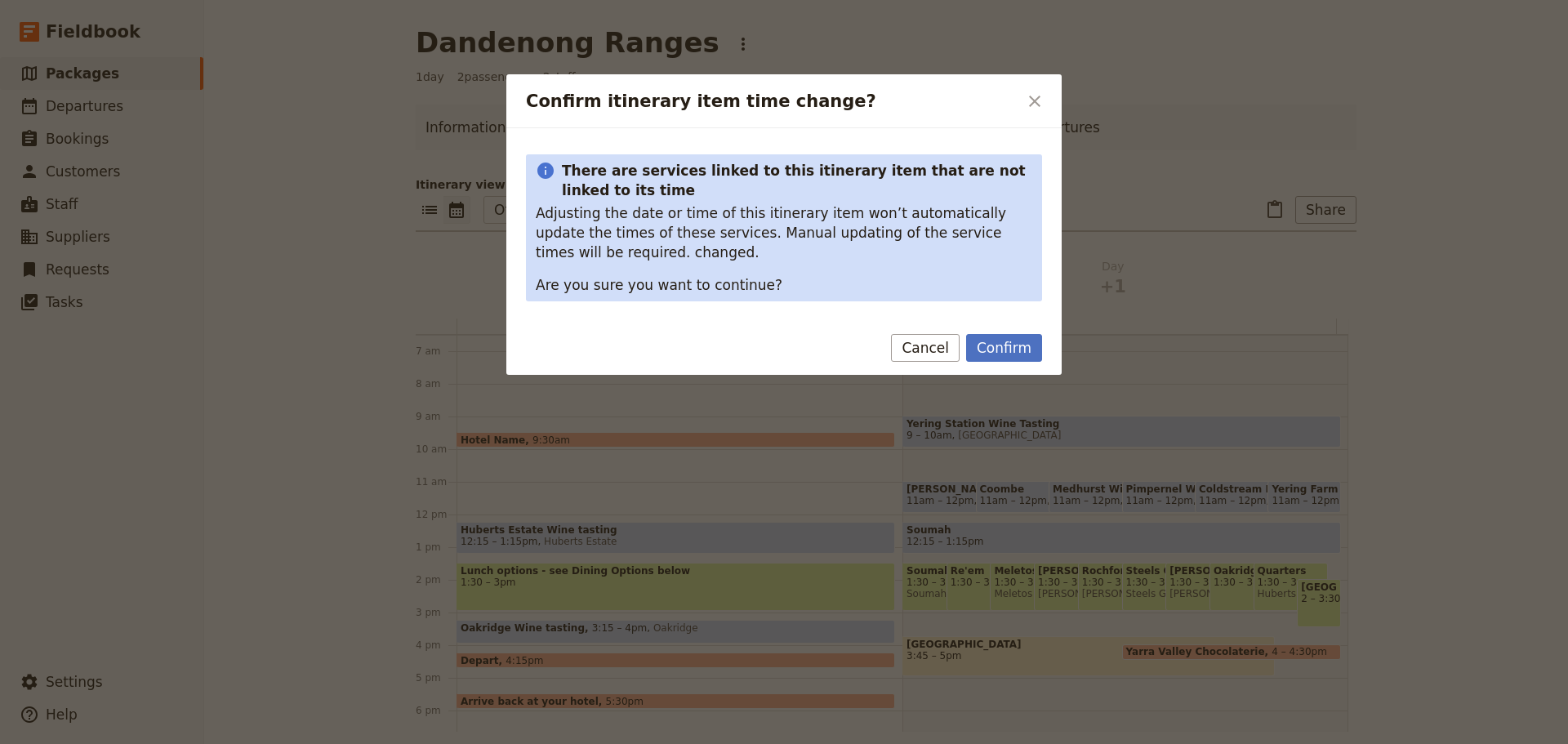
drag, startPoint x: 543, startPoint y: 489, endPoint x: 788, endPoint y: 519, distance: 246.8
click at [795, 521] on div at bounding box center [784, 372] width 1568 height 744
click at [1002, 345] on button "Confirm" at bounding box center [1004, 348] width 76 height 28
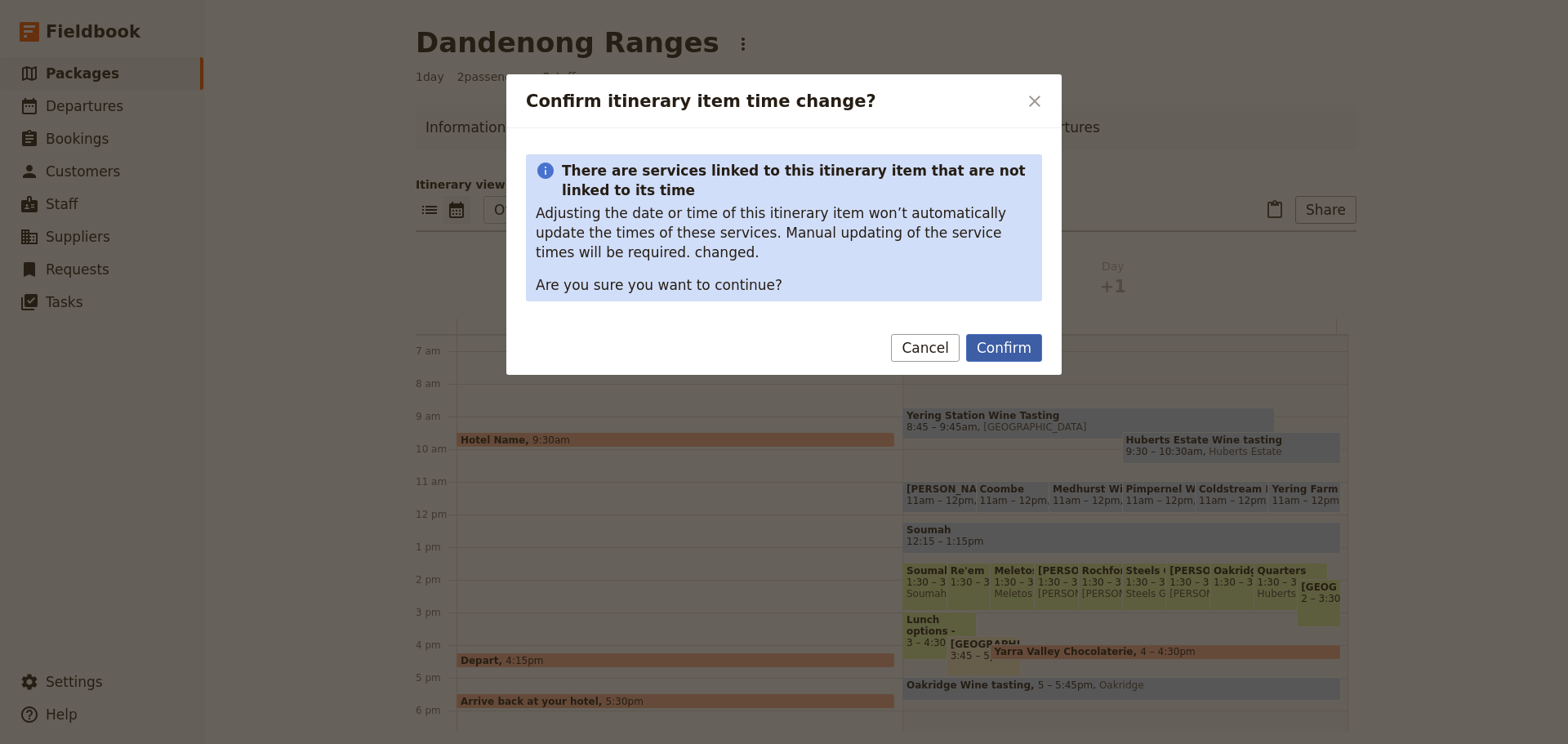
click at [993, 336] on button "Confirm" at bounding box center [1004, 348] width 76 height 28
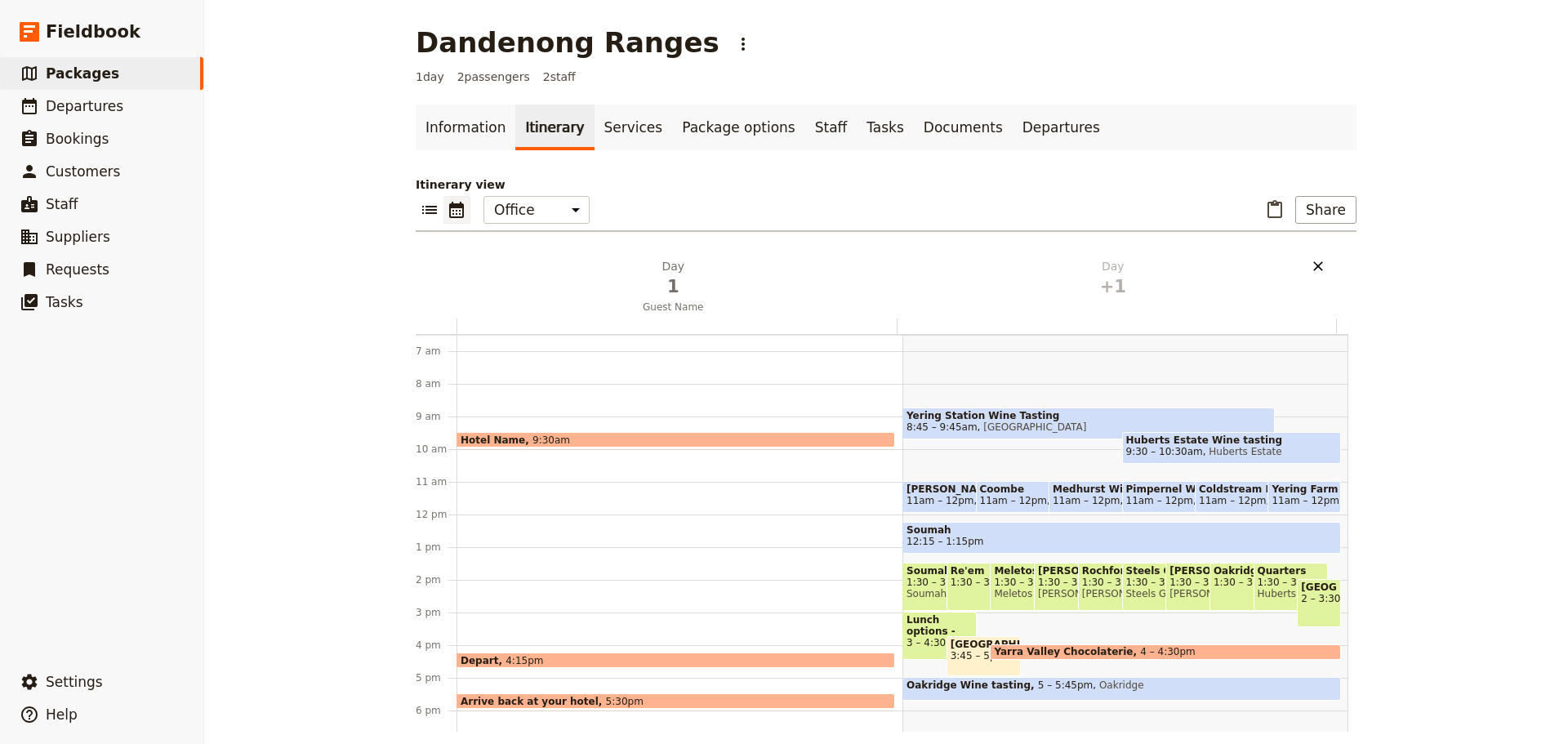
click at [1314, 268] on icon "Delete day undefined" at bounding box center [1318, 266] width 10 height 10
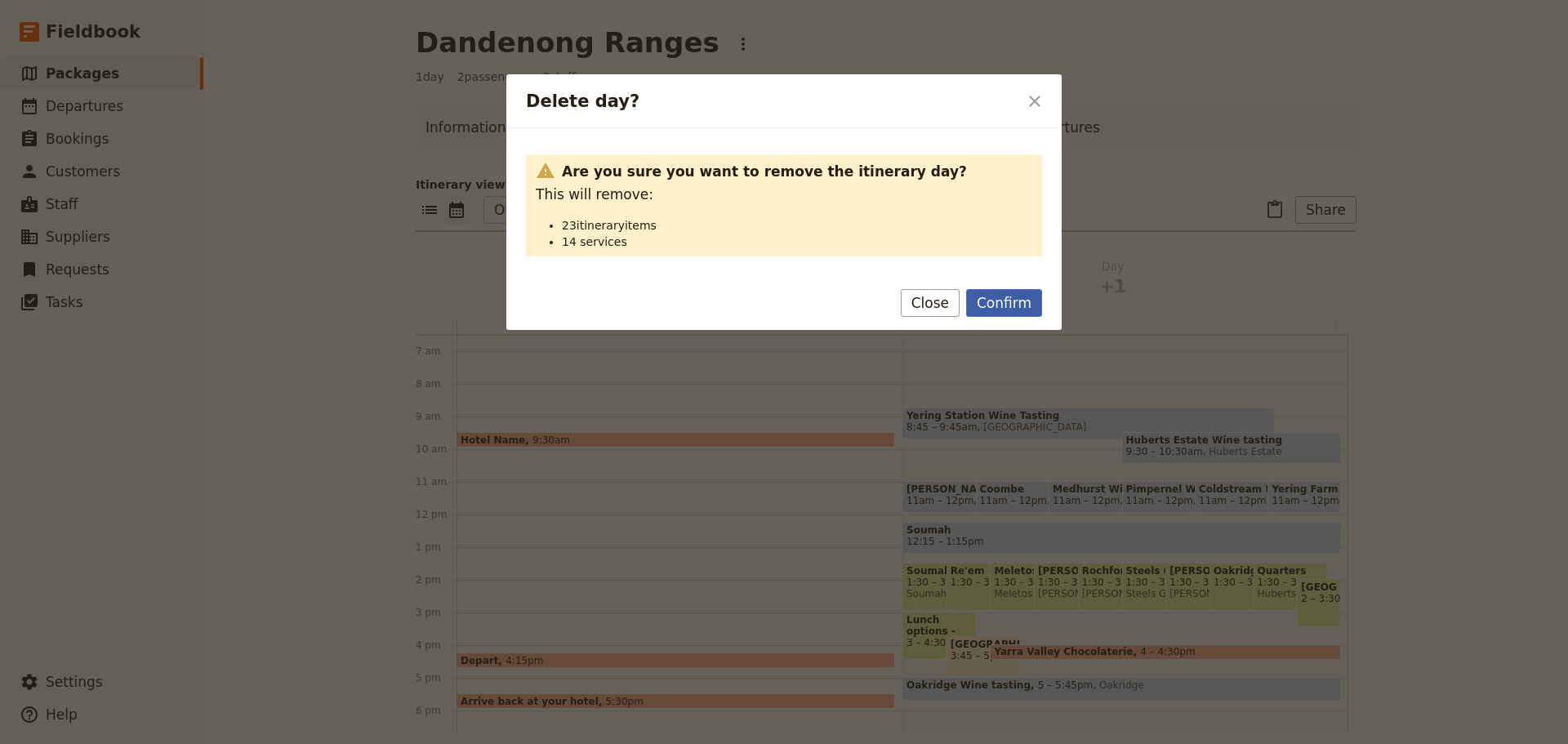
click at [1026, 303] on button "Confirm" at bounding box center [1004, 302] width 76 height 28
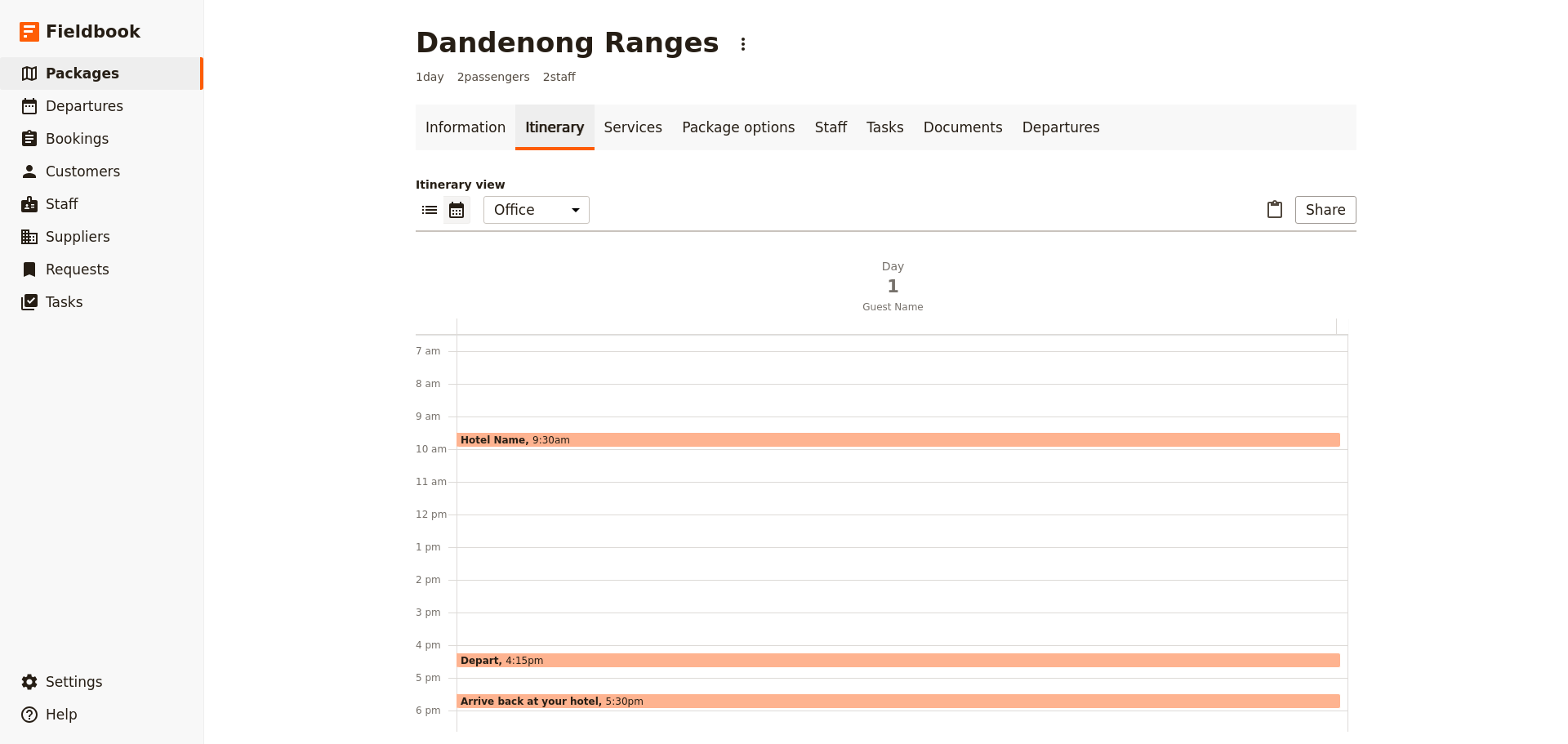
click at [465, 465] on div "Hotel Name 9:30am Depart 4:15pm Arrive back at your hotel 5:30pm" at bounding box center [901, 514] width 891 height 784
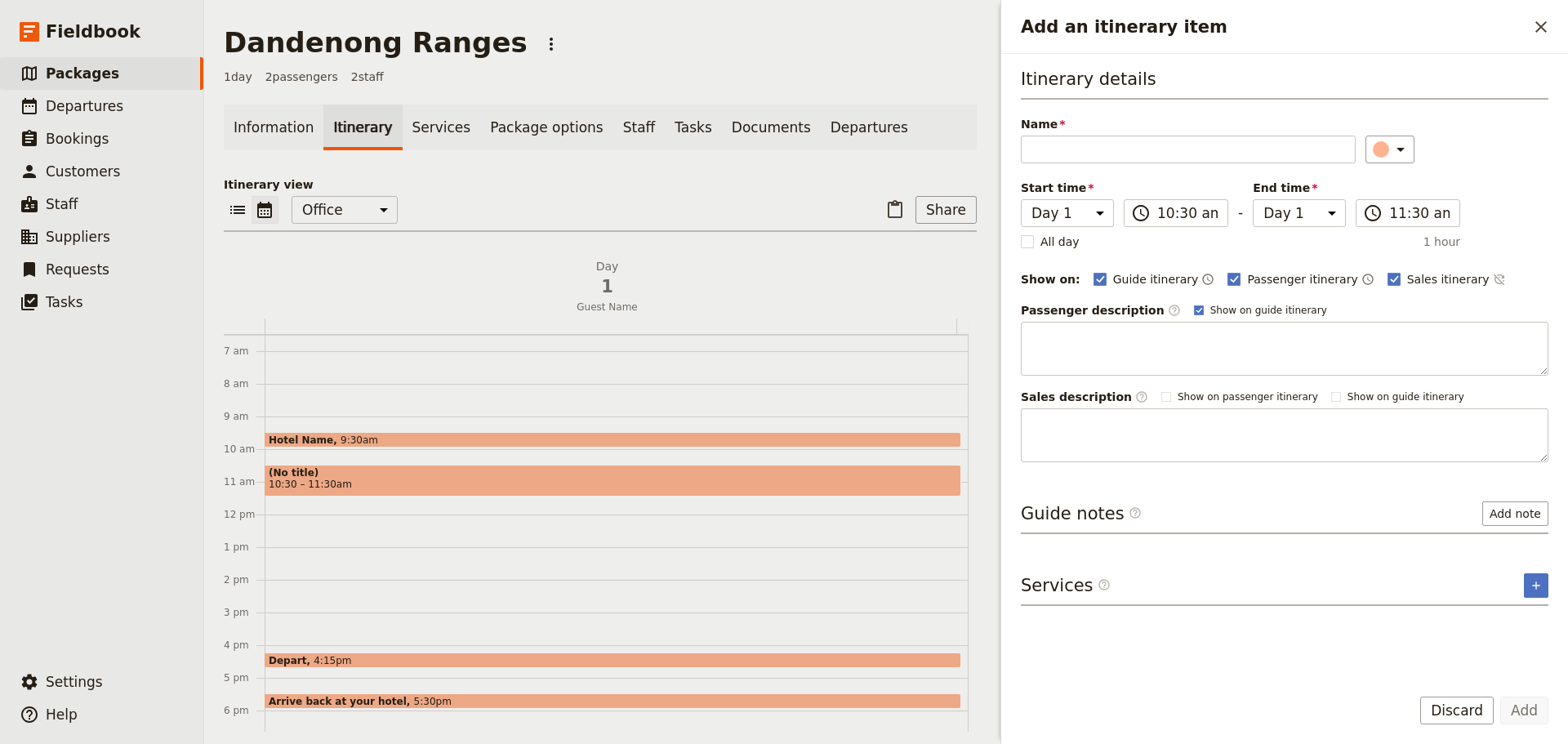
type input "N"
type input "Sassafras"
click at [1492, 277] on icon "Time not shown on sales itinerary" at bounding box center [1499, 279] width 13 height 13
click at [1193, 312] on rect "Add an itinerary item" at bounding box center [1198, 310] width 9 height 9
click at [1193, 304] on input "Show on guide itinerary" at bounding box center [1193, 303] width 1 height 1
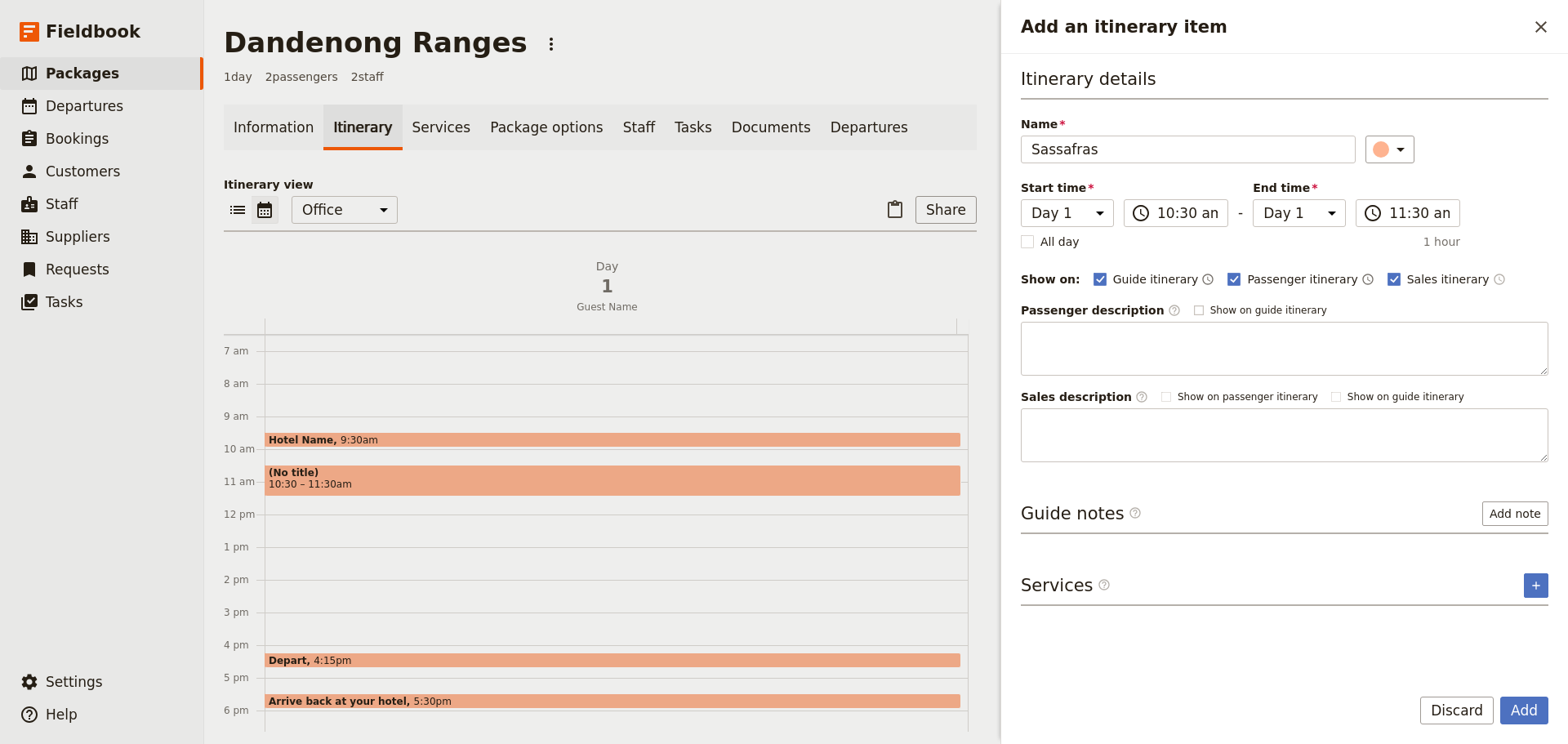
checkbox input "false"
click at [1395, 153] on icon "Add an itinerary item" at bounding box center [1400, 149] width 19 height 19
click at [1386, 178] on div "button" at bounding box center [1390, 183] width 16 height 16
click at [1541, 702] on button "Add" at bounding box center [1523, 710] width 48 height 28
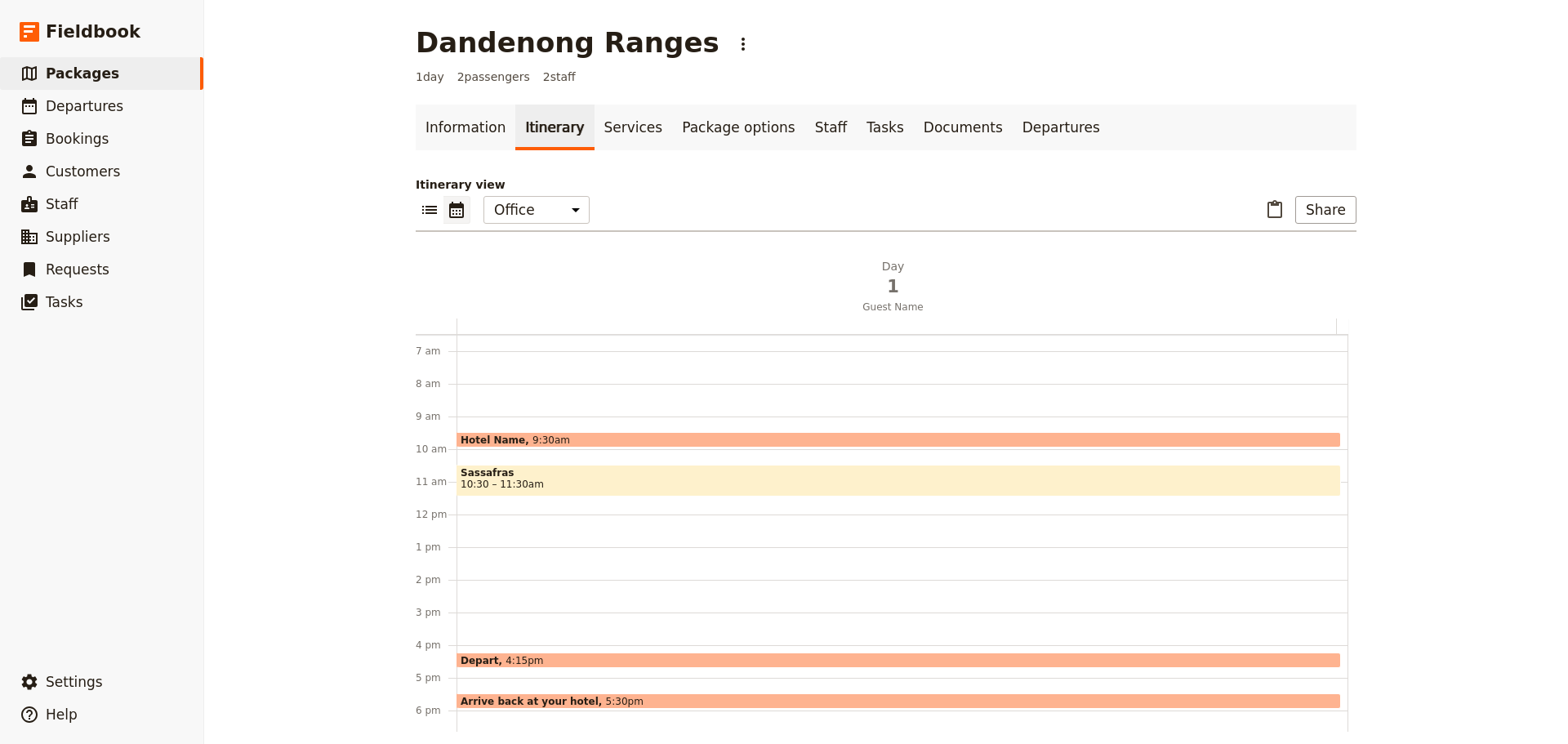
click at [508, 519] on div "Hotel Name 9:30am Sassafras 10:30 – 11:30am Depart 4:15pm Arrive back at your h…" at bounding box center [901, 514] width 891 height 784
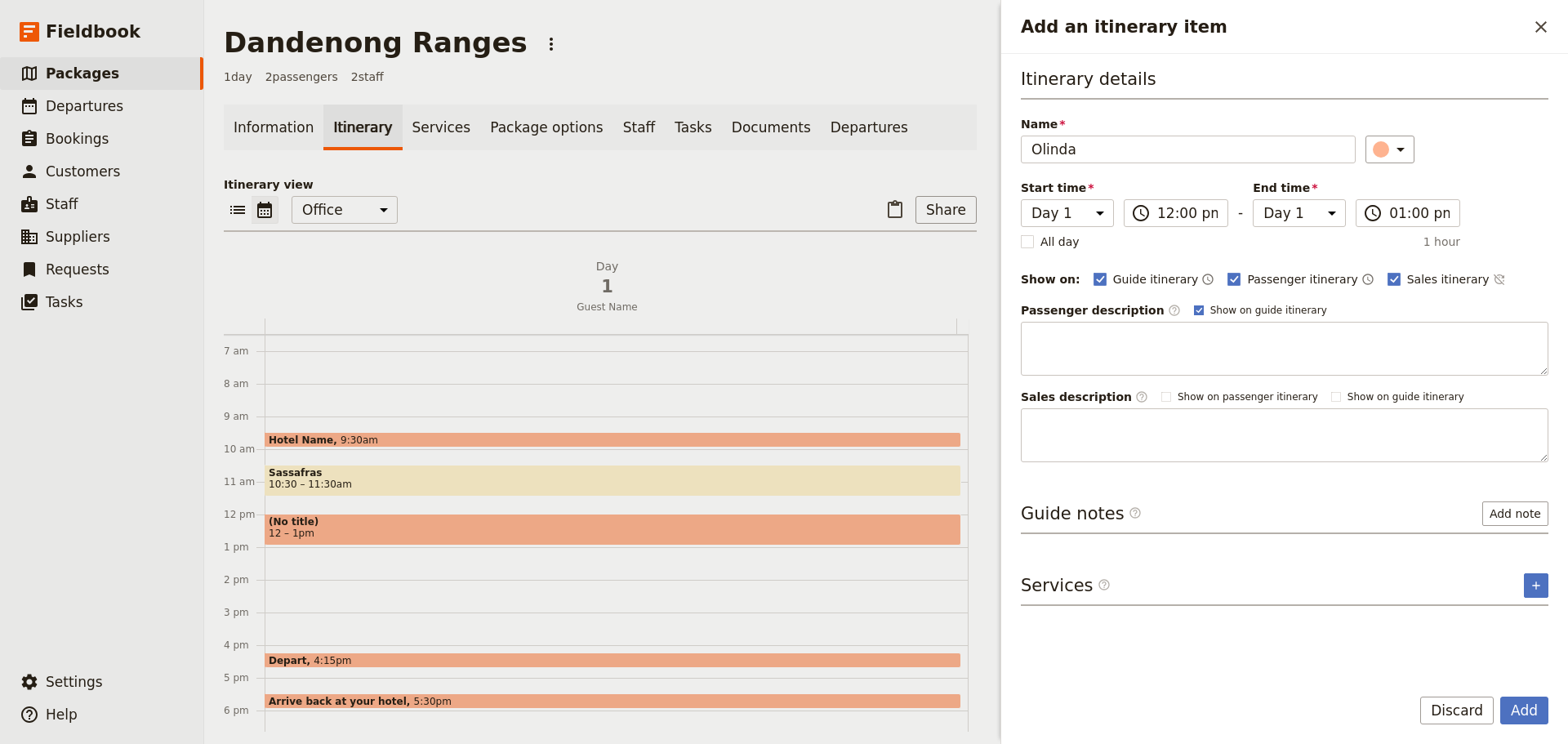
type input "Olinda"
click at [1193, 309] on rect "Add an itinerary item" at bounding box center [1198, 310] width 9 height 9
click at [1193, 304] on input "Show on guide itinerary" at bounding box center [1193, 303] width 1 height 1
checkbox input "false"
click at [1492, 274] on icon "Time not shown on sales itinerary" at bounding box center [1499, 279] width 13 height 13
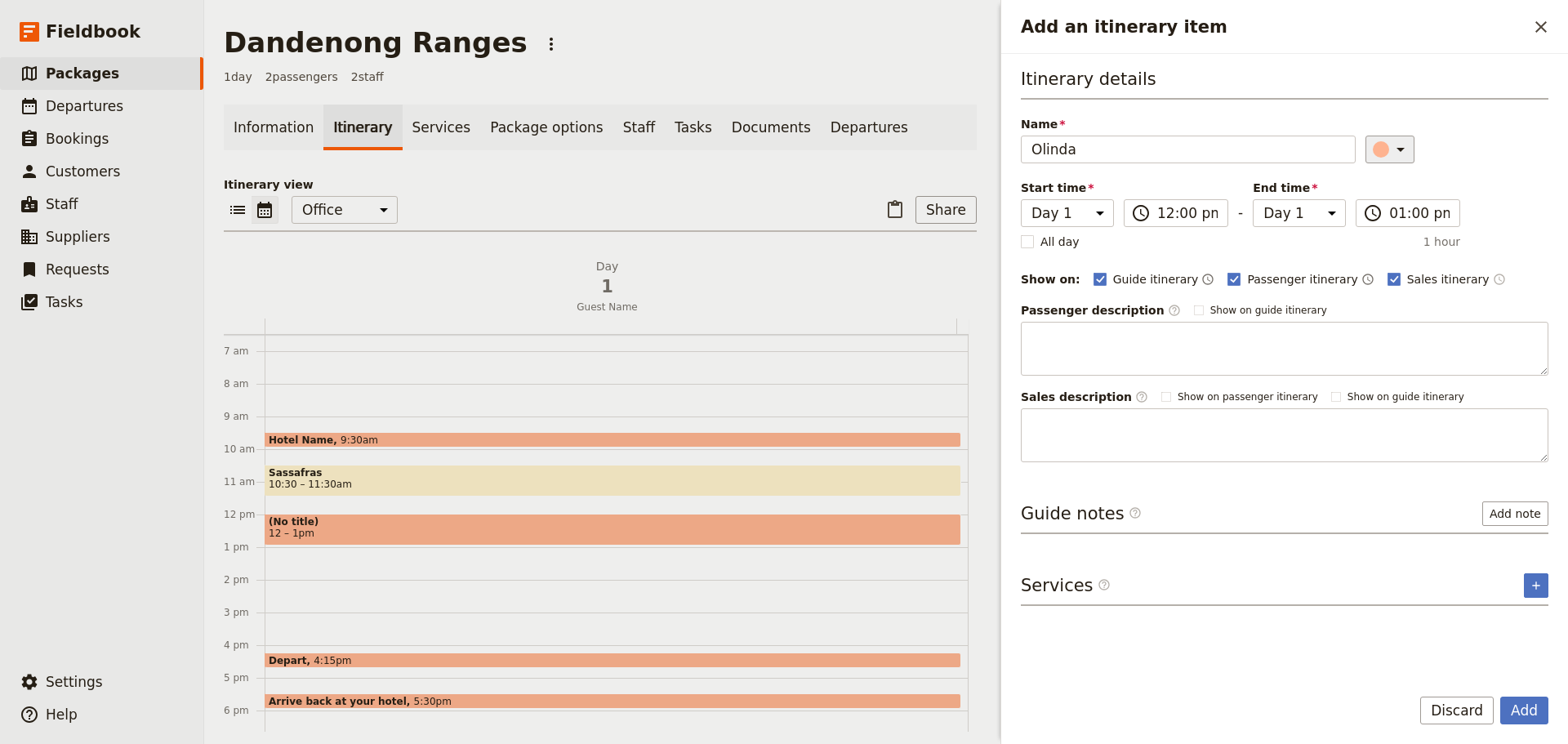
click at [1391, 156] on icon "Add an itinerary item" at bounding box center [1400, 149] width 19 height 19
click at [1394, 189] on div "button" at bounding box center [1390, 183] width 16 height 16
click at [1512, 718] on button "Add" at bounding box center [1523, 710] width 48 height 28
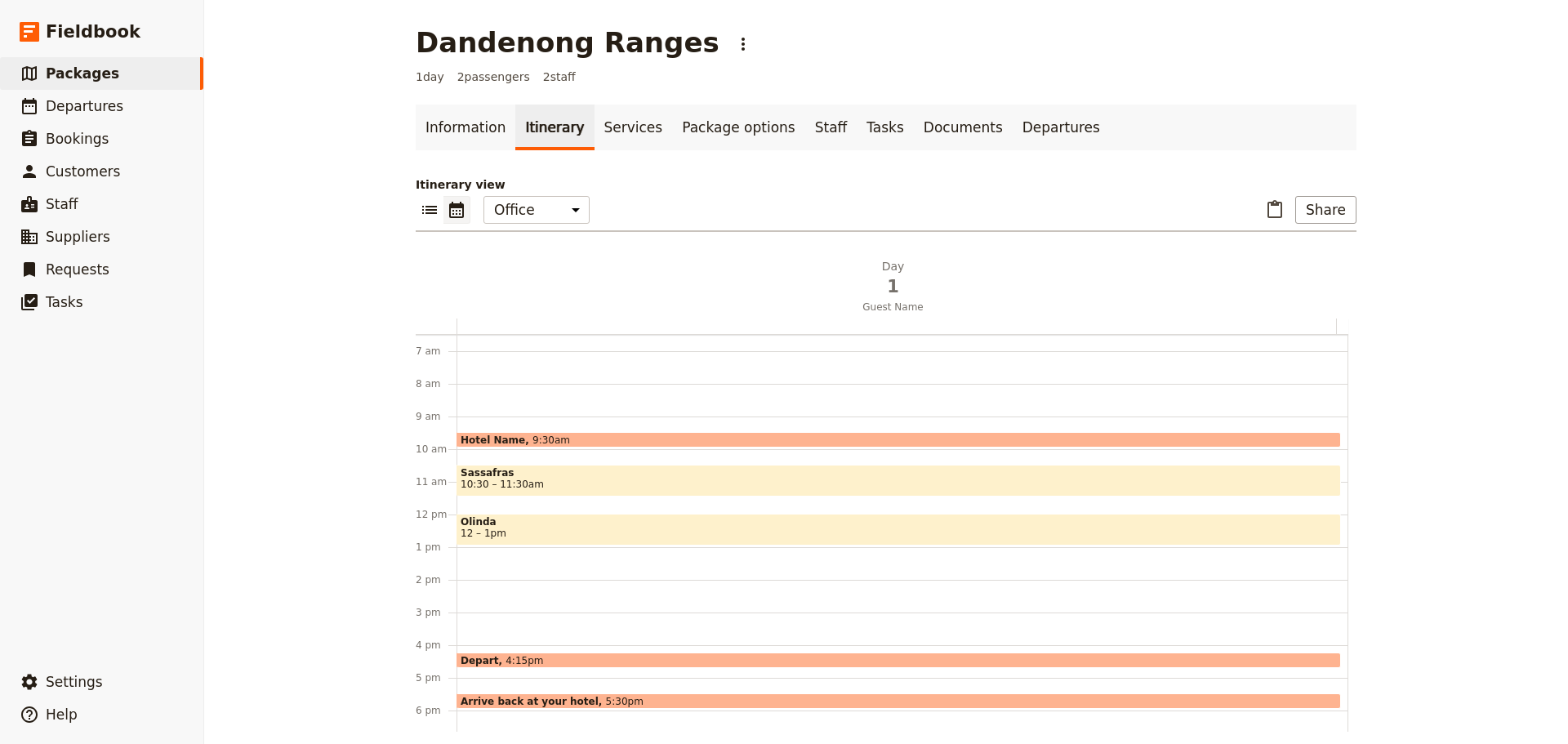
click at [482, 566] on div "Hotel Name 9:30am Sassafras 10:30 – 11:30am Olinda 12 – 1pm Depart 4:15pm Arriv…" at bounding box center [901, 514] width 891 height 784
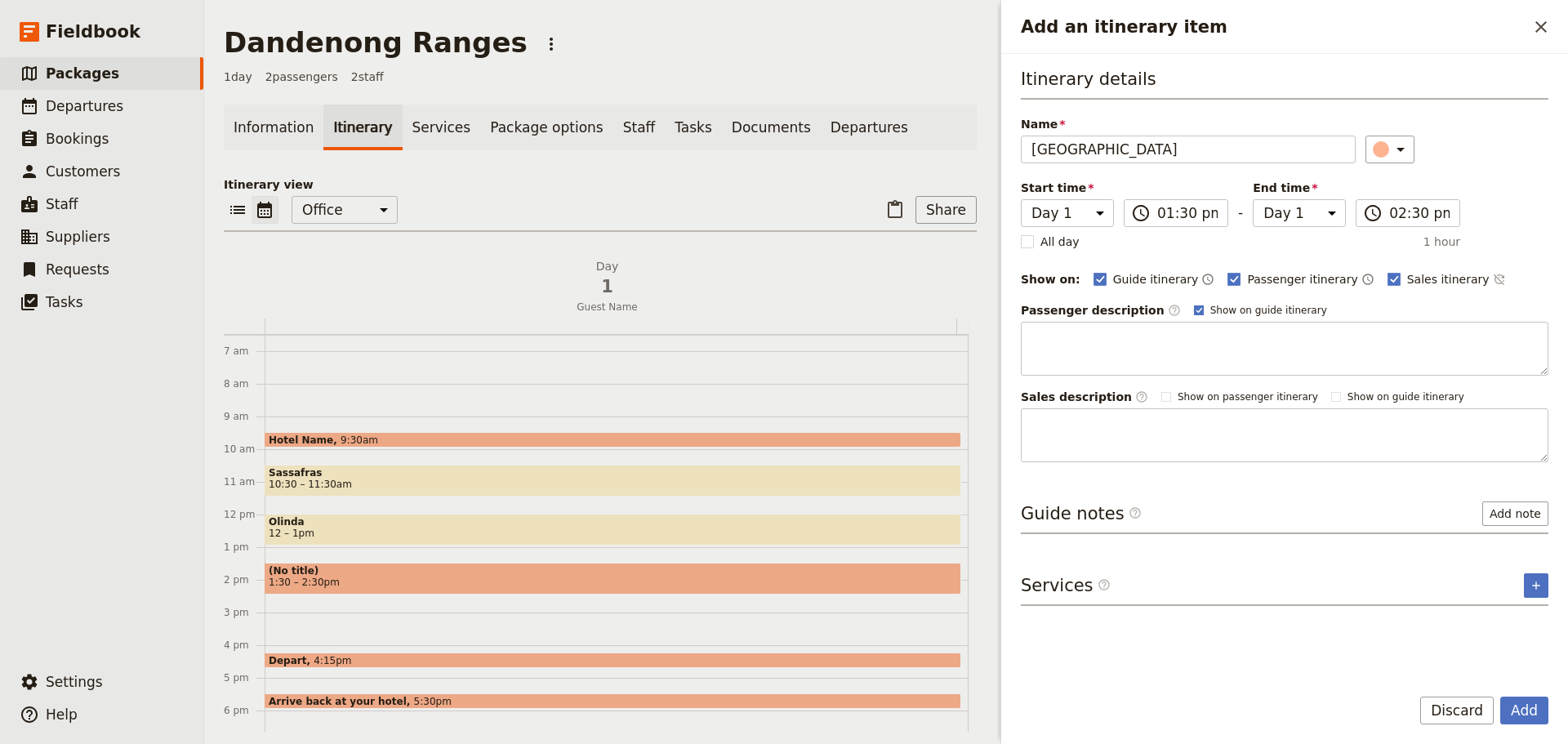
type input "[GEOGRAPHIC_DATA]"
click at [1193, 306] on rect "Add an itinerary item" at bounding box center [1198, 310] width 9 height 9
click at [1193, 304] on input "Show on guide itinerary" at bounding box center [1193, 303] width 1 height 1
checkbox input "false"
click at [1492, 279] on icon "Time not shown on sales itinerary" at bounding box center [1499, 279] width 13 height 13
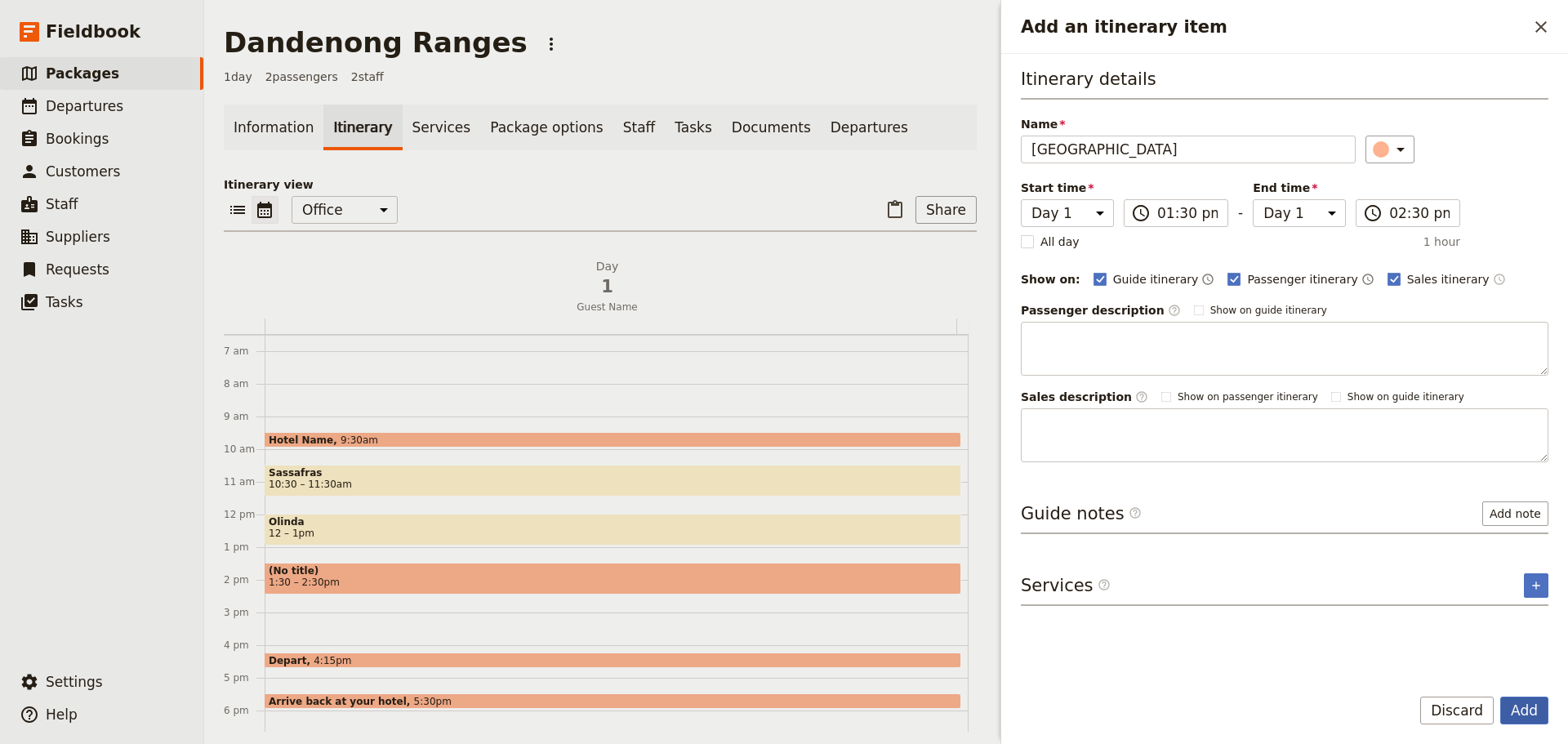
click at [1513, 716] on button "Add" at bounding box center [1523, 710] width 48 height 28
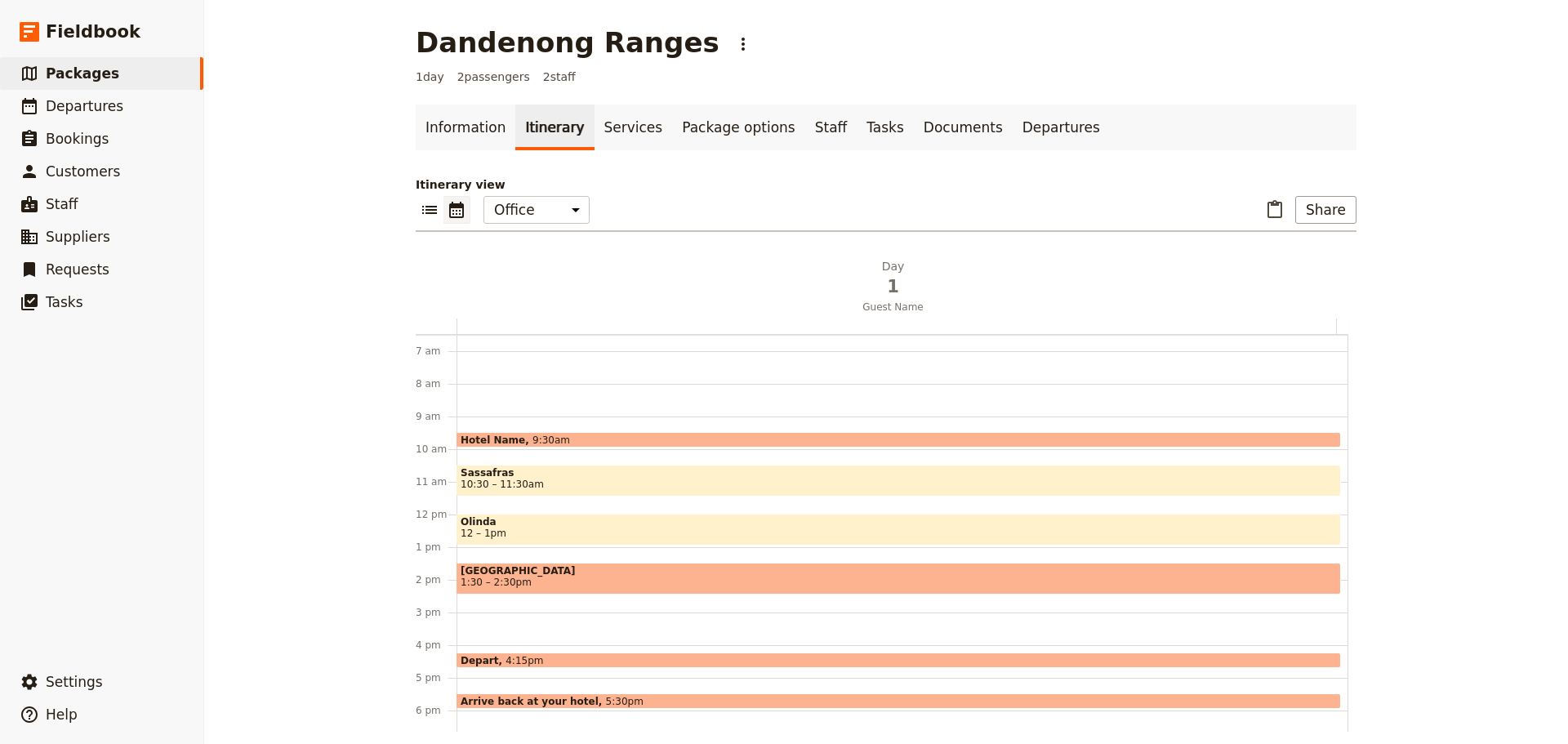
click at [521, 574] on span "[GEOGRAPHIC_DATA]" at bounding box center [898, 571] width 876 height 12
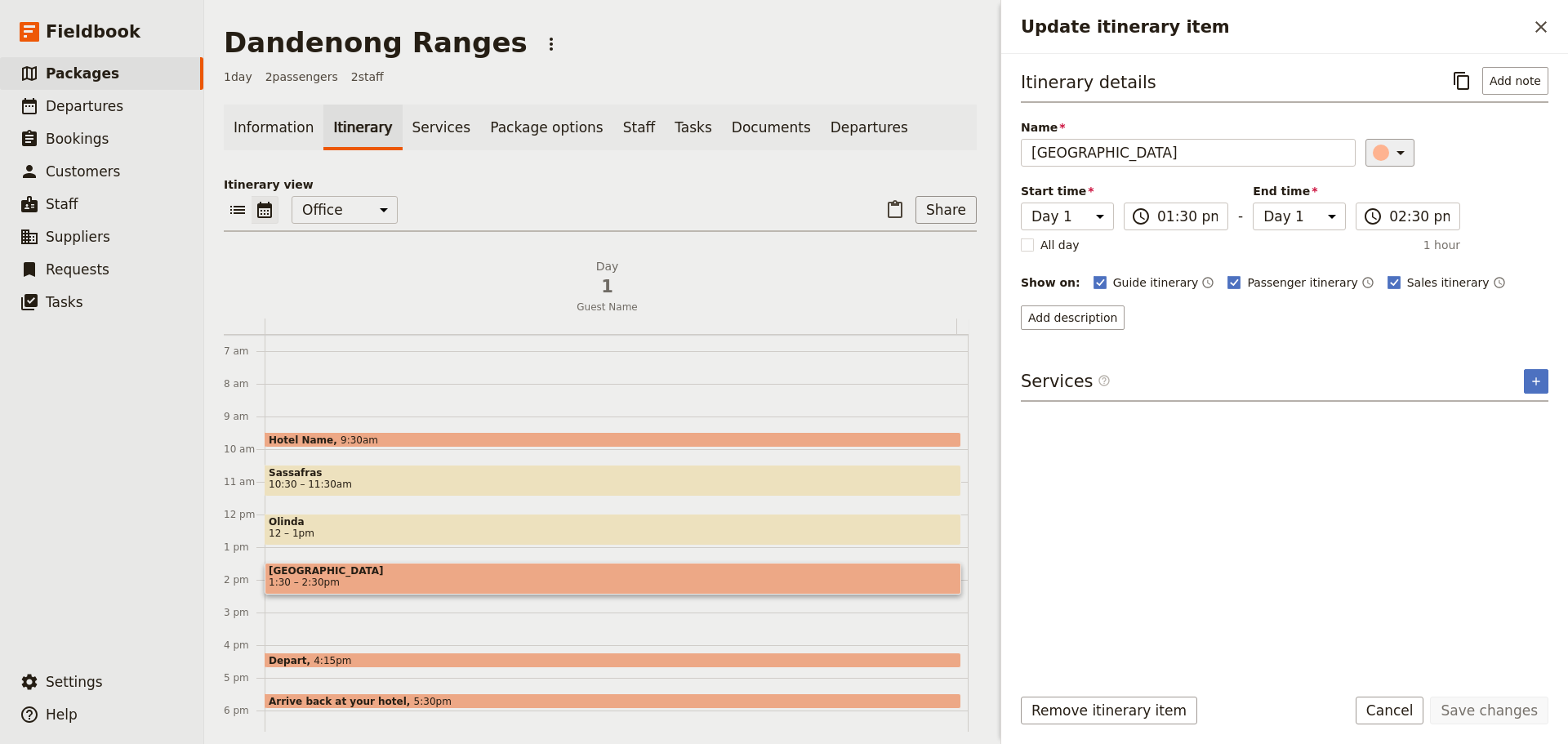
click at [1390, 155] on icon "Update itinerary item" at bounding box center [1400, 152] width 19 height 19
click at [1392, 205] on div "button" at bounding box center [1390, 206] width 16 height 16
click at [1497, 717] on button "Save changes" at bounding box center [1489, 710] width 119 height 28
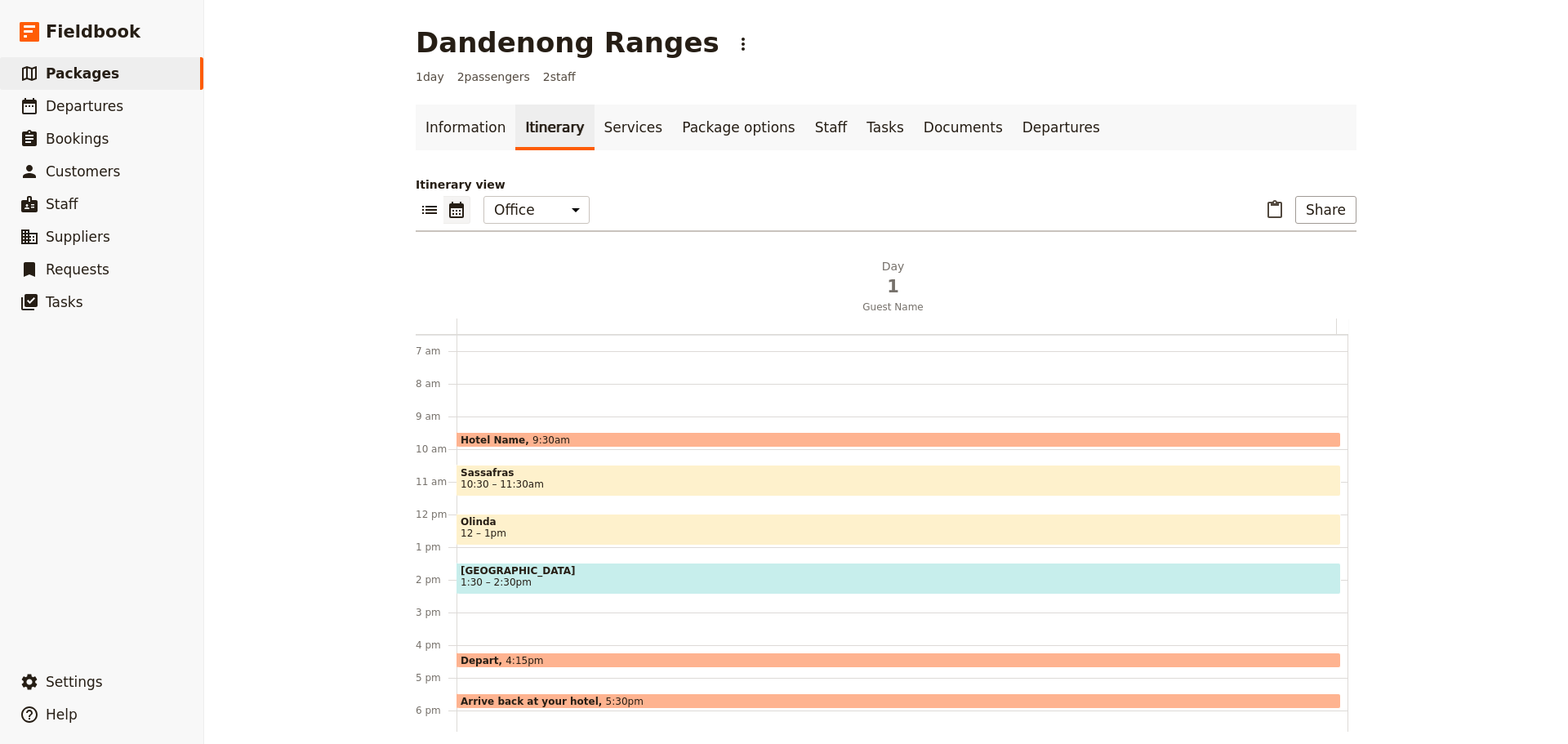
click at [568, 623] on div "Hotel Name 9:30am Sassafras 10:30 – 11:30am Olinda 12 – 1pm [GEOGRAPHIC_DATA] 1…" at bounding box center [901, 514] width 891 height 784
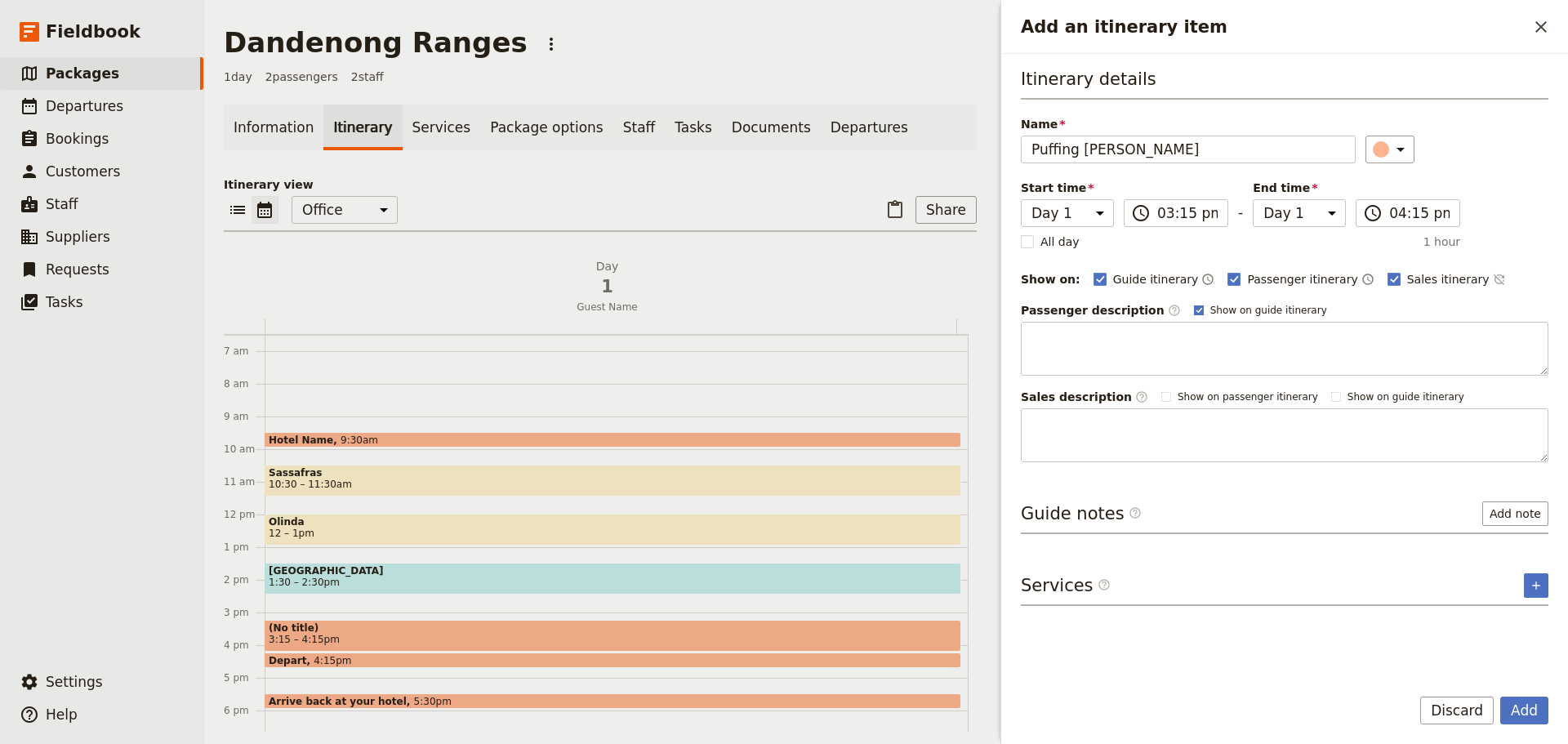
type input "Puffing [PERSON_NAME]"
click at [1193, 308] on rect "Add an itinerary item" at bounding box center [1198, 310] width 9 height 9
click at [1193, 304] on input "Show on guide itinerary" at bounding box center [1193, 303] width 1 height 1
checkbox input "false"
click at [1492, 279] on icon "Time not shown on sales itinerary" at bounding box center [1499, 279] width 13 height 13
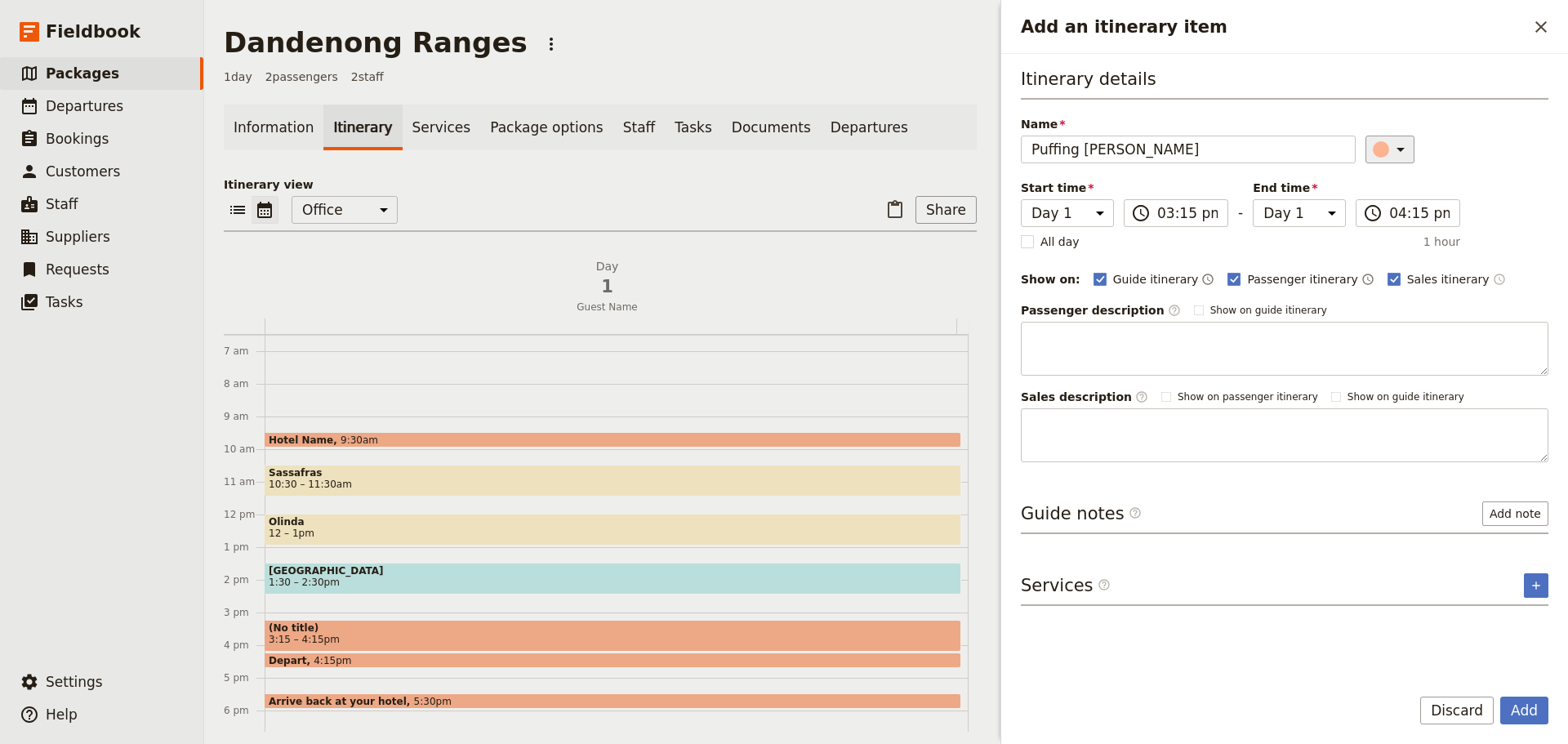
click at [1395, 145] on icon "Add an itinerary item" at bounding box center [1400, 149] width 19 height 19
click at [1366, 229] on div "button" at bounding box center [1369, 222] width 16 height 16
click at [1518, 711] on button "Add" at bounding box center [1523, 710] width 48 height 28
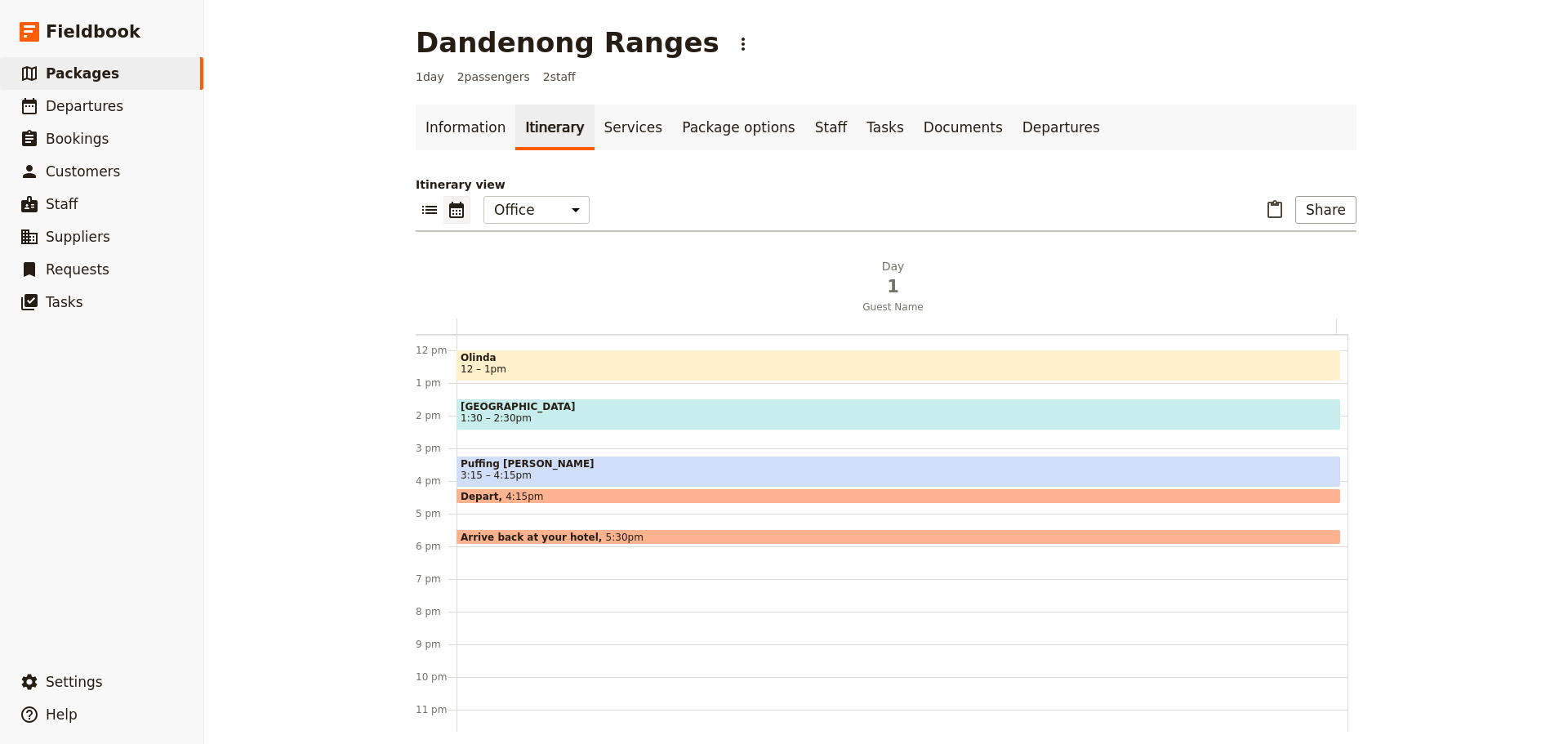
scroll to position [387, 0]
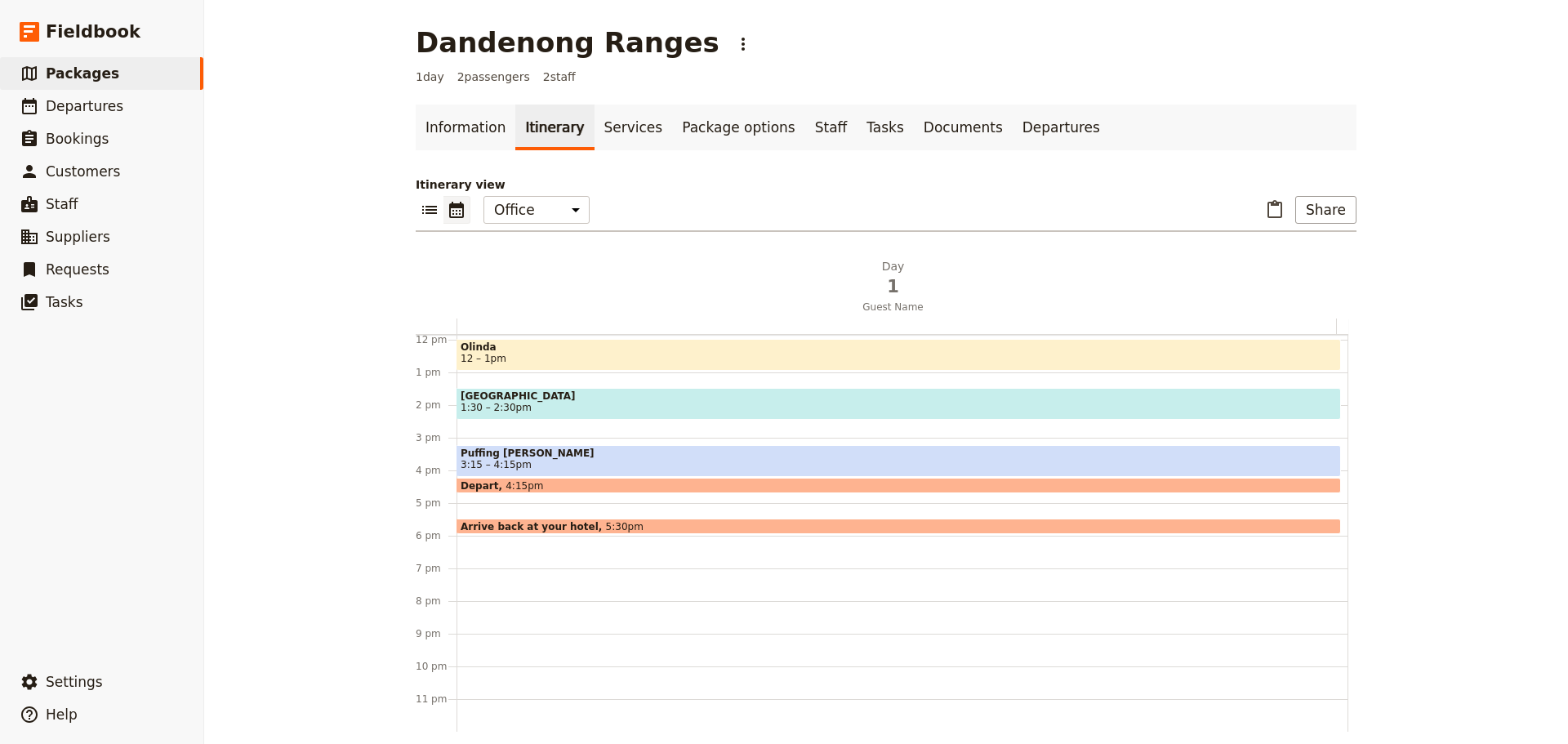
click at [534, 578] on div "Hotel Name 9:30am Sassafras 10:30 – 11:30am Olinda 12 – 1pm [GEOGRAPHIC_DATA] 1…" at bounding box center [901, 339] width 891 height 784
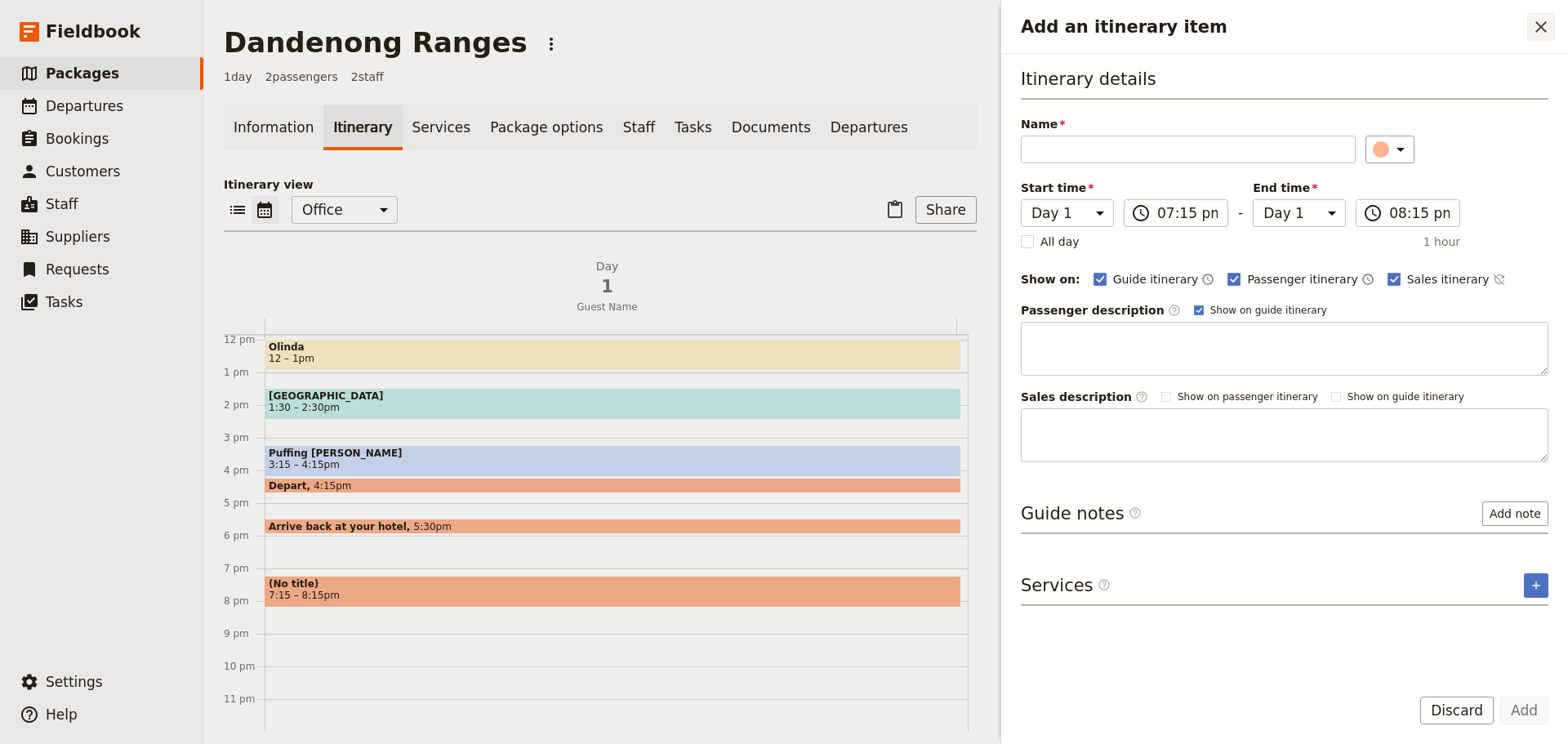
click at [1552, 24] on button "​" at bounding box center [1540, 27] width 28 height 28
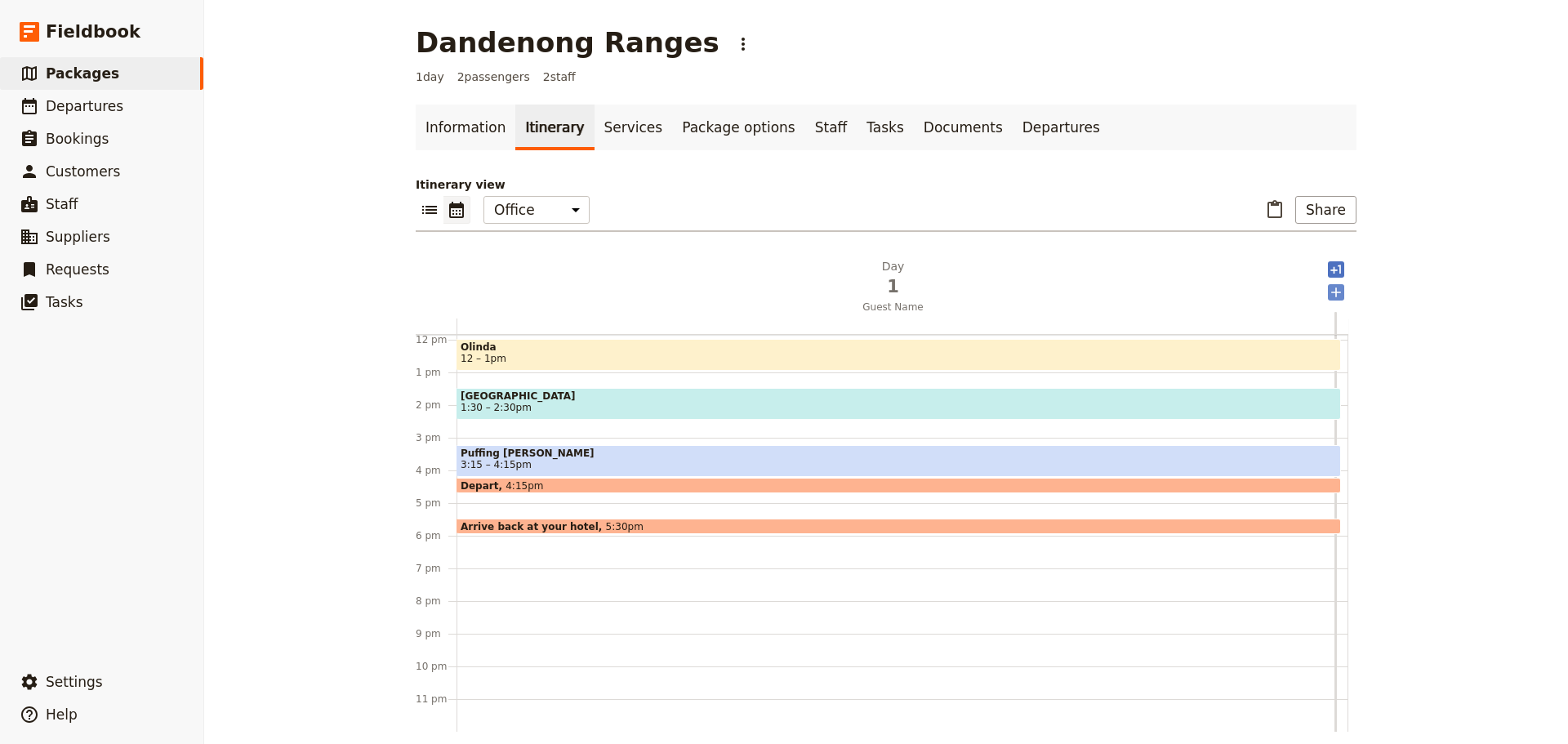
click at [1330, 290] on icon "Add after day 1" at bounding box center [1335, 292] width 16 height 16
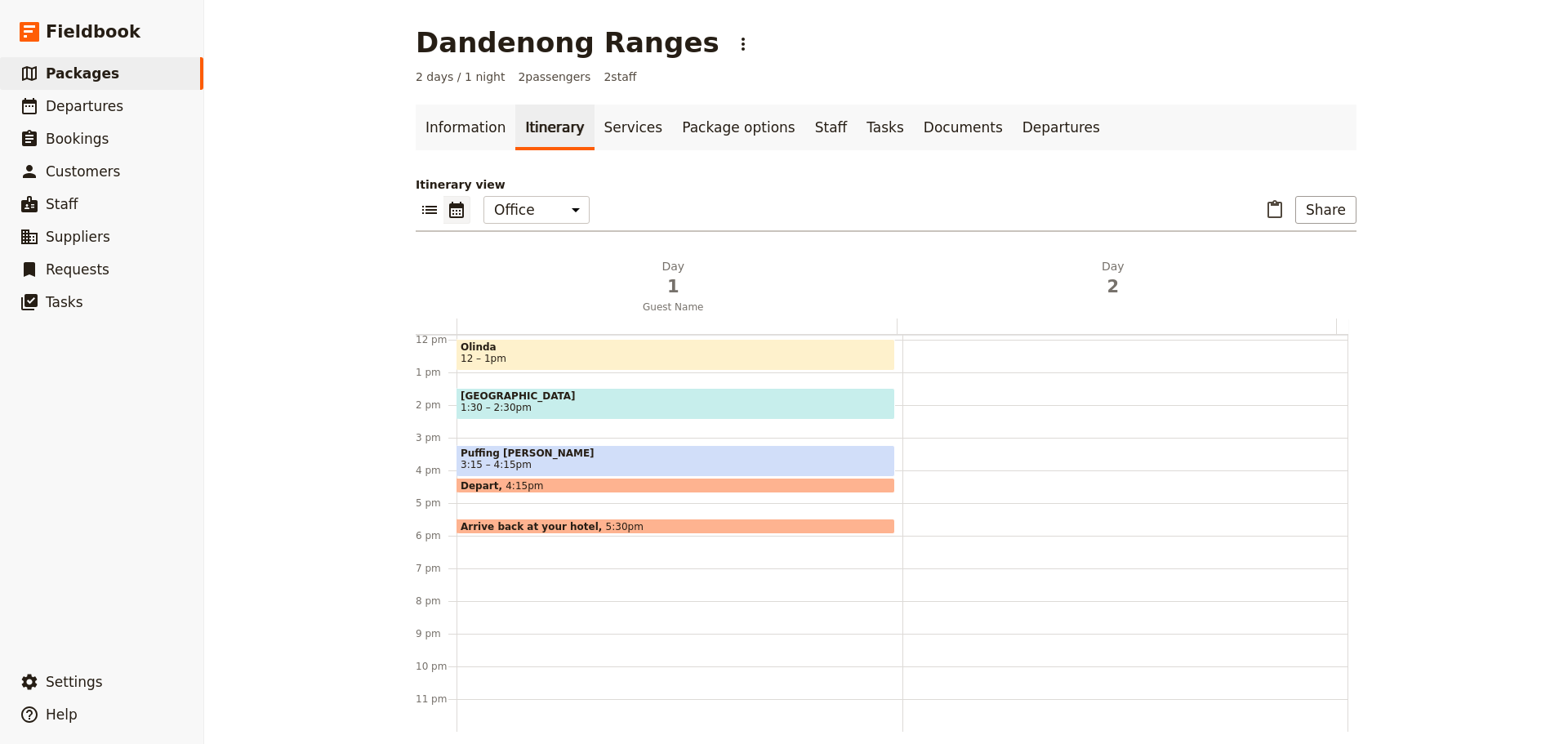
click at [904, 380] on div at bounding box center [1125, 339] width 446 height 784
select select "2"
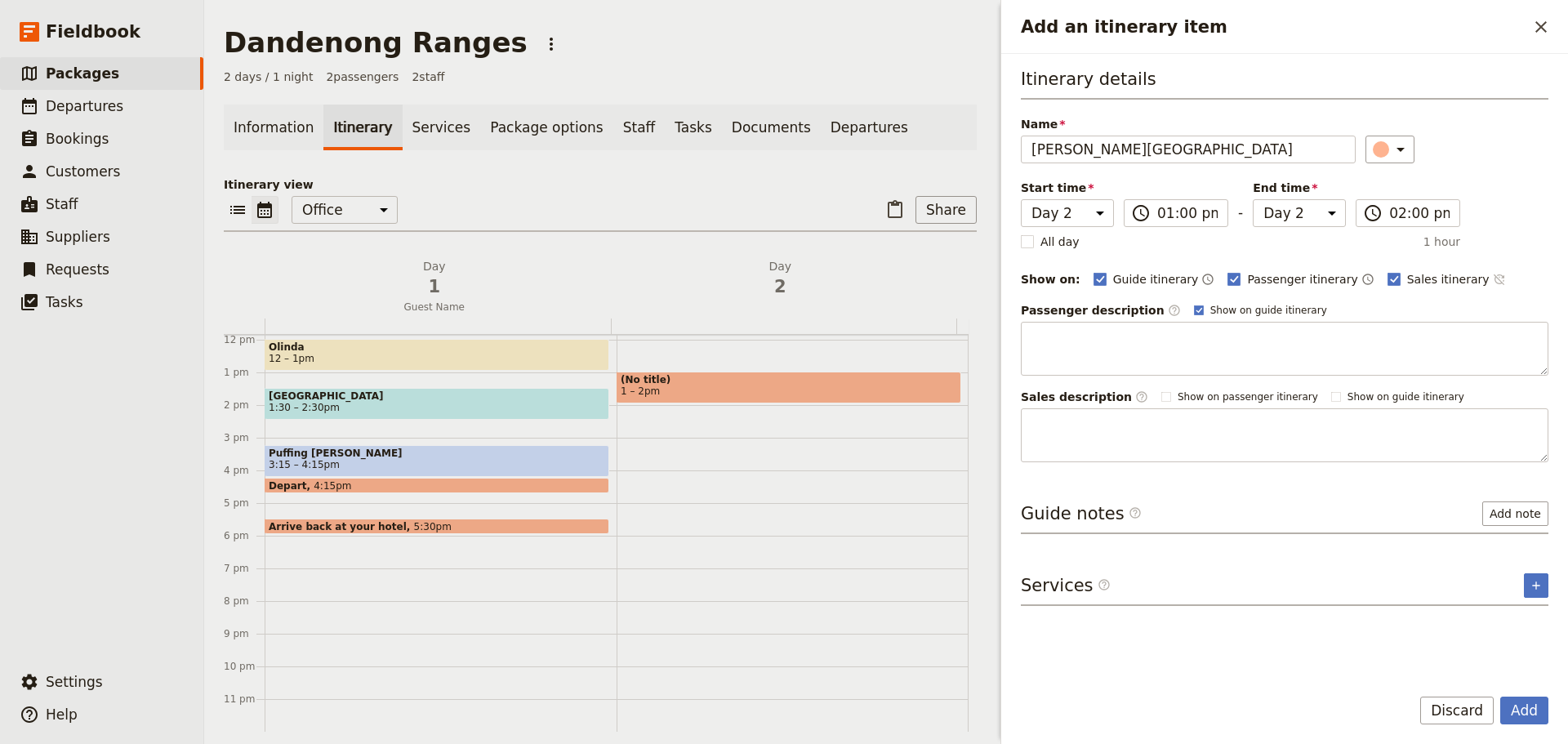
type input "[PERSON_NAME][GEOGRAPHIC_DATA]"
click at [1492, 275] on icon "Time not shown on sales itinerary" at bounding box center [1497, 279] width 11 height 11
click at [1193, 310] on rect "Add an itinerary item" at bounding box center [1198, 310] width 9 height 9
click at [1193, 304] on input "Show on guide itinerary" at bounding box center [1193, 303] width 1 height 1
checkbox input "false"
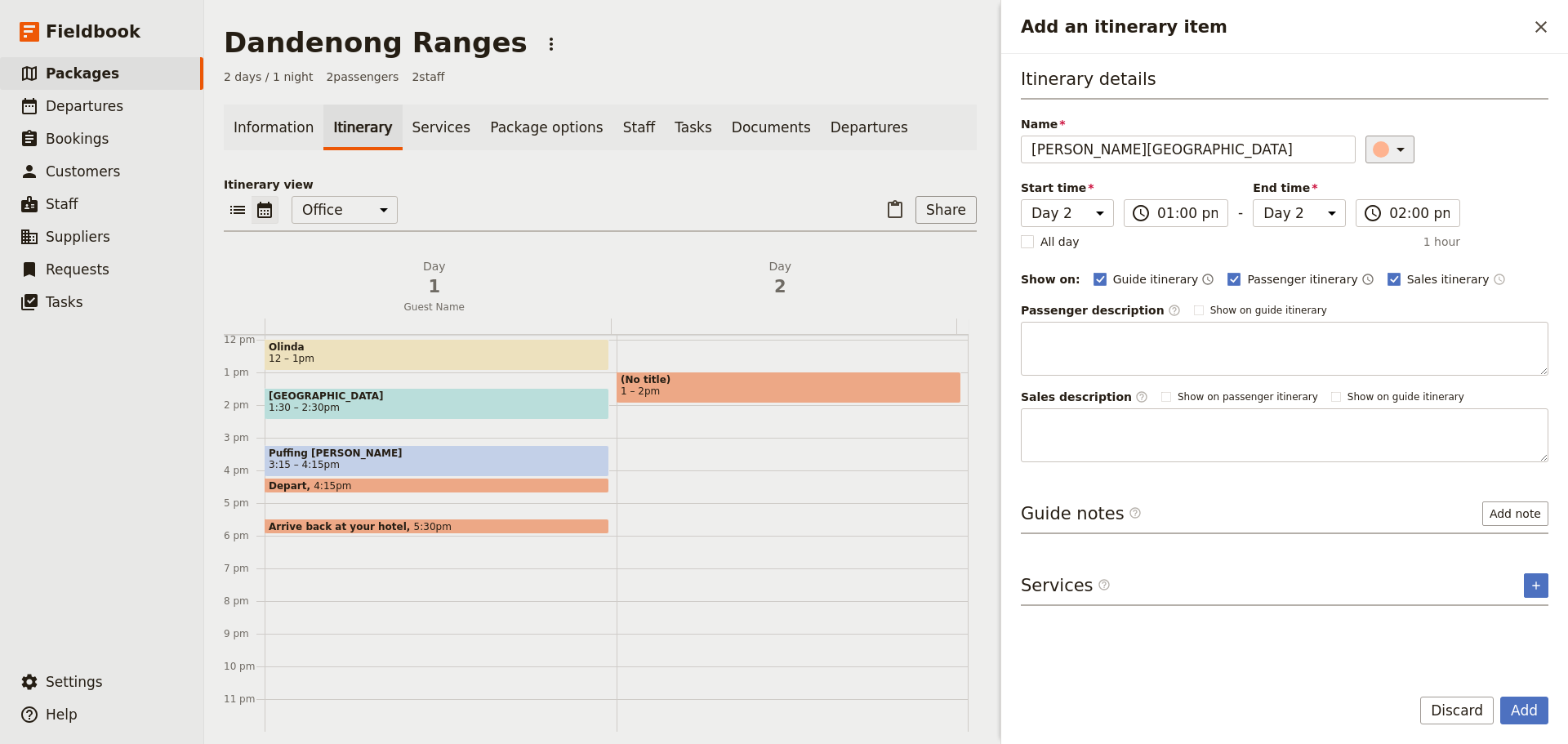
click at [1397, 150] on icon "Add an itinerary item" at bounding box center [1400, 149] width 19 height 19
click at [1371, 209] on div "button" at bounding box center [1369, 203] width 16 height 16
click at [1518, 709] on button "Add" at bounding box center [1523, 710] width 48 height 28
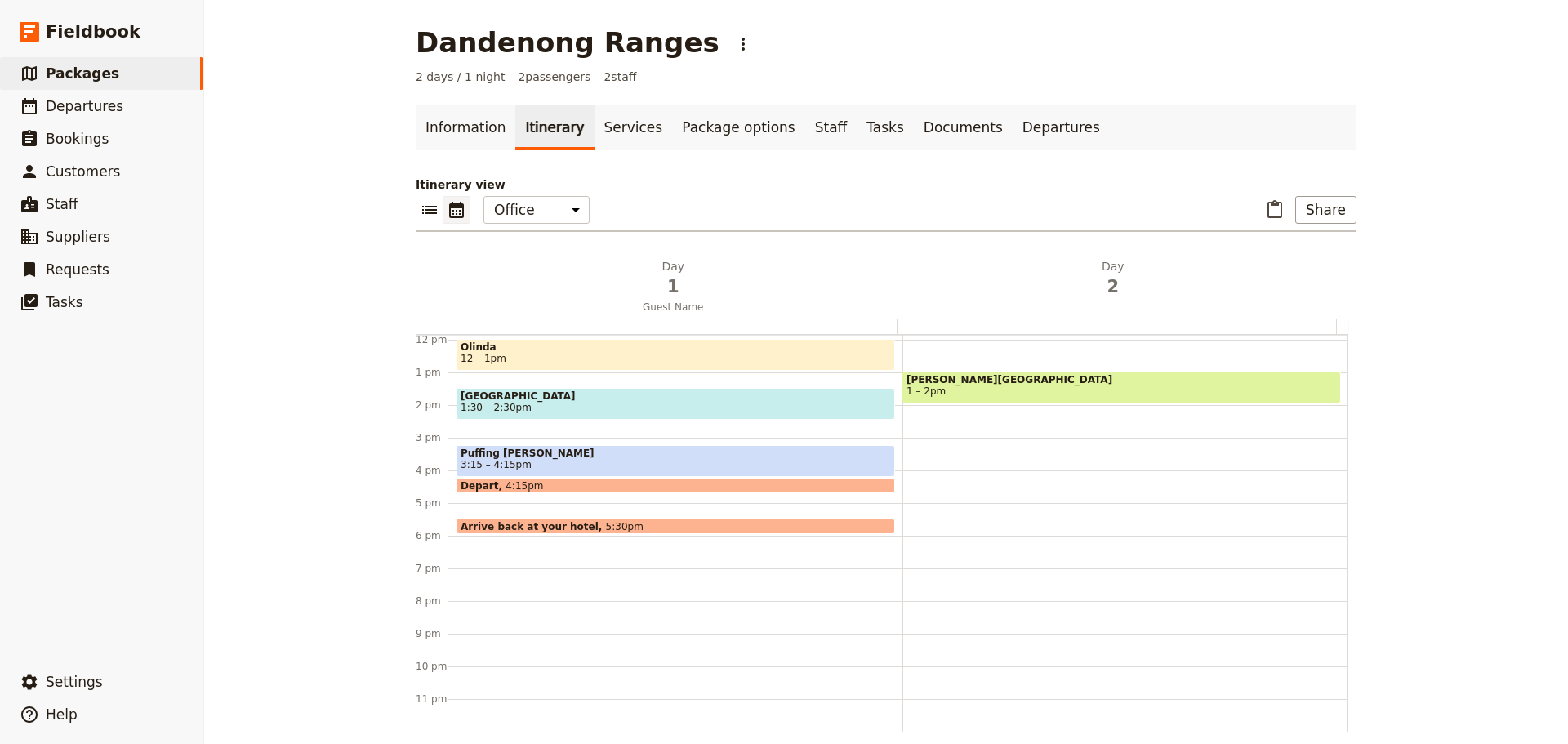
click at [924, 424] on div "[PERSON_NAME] Gardens 1 – 2pm" at bounding box center [1125, 339] width 446 height 784
select select "2"
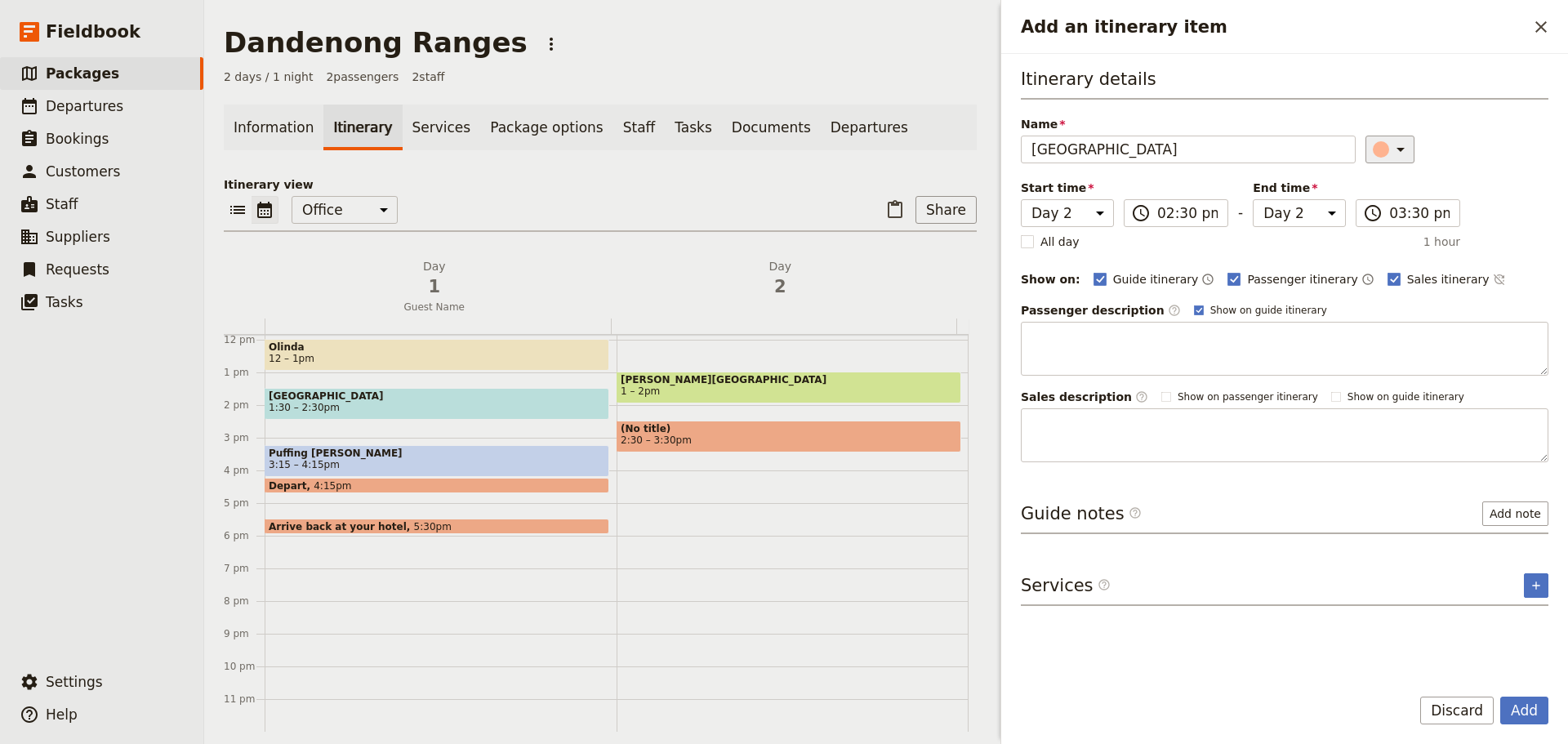
type input "[GEOGRAPHIC_DATA]"
click at [1395, 146] on icon "Add an itinerary item" at bounding box center [1400, 149] width 19 height 19
click at [1375, 203] on div "button" at bounding box center [1369, 203] width 16 height 16
click at [1492, 273] on icon "Time not shown on sales itinerary" at bounding box center [1499, 279] width 13 height 13
click at [1195, 309] on polygon "Add an itinerary item" at bounding box center [1199, 310] width 7 height 7
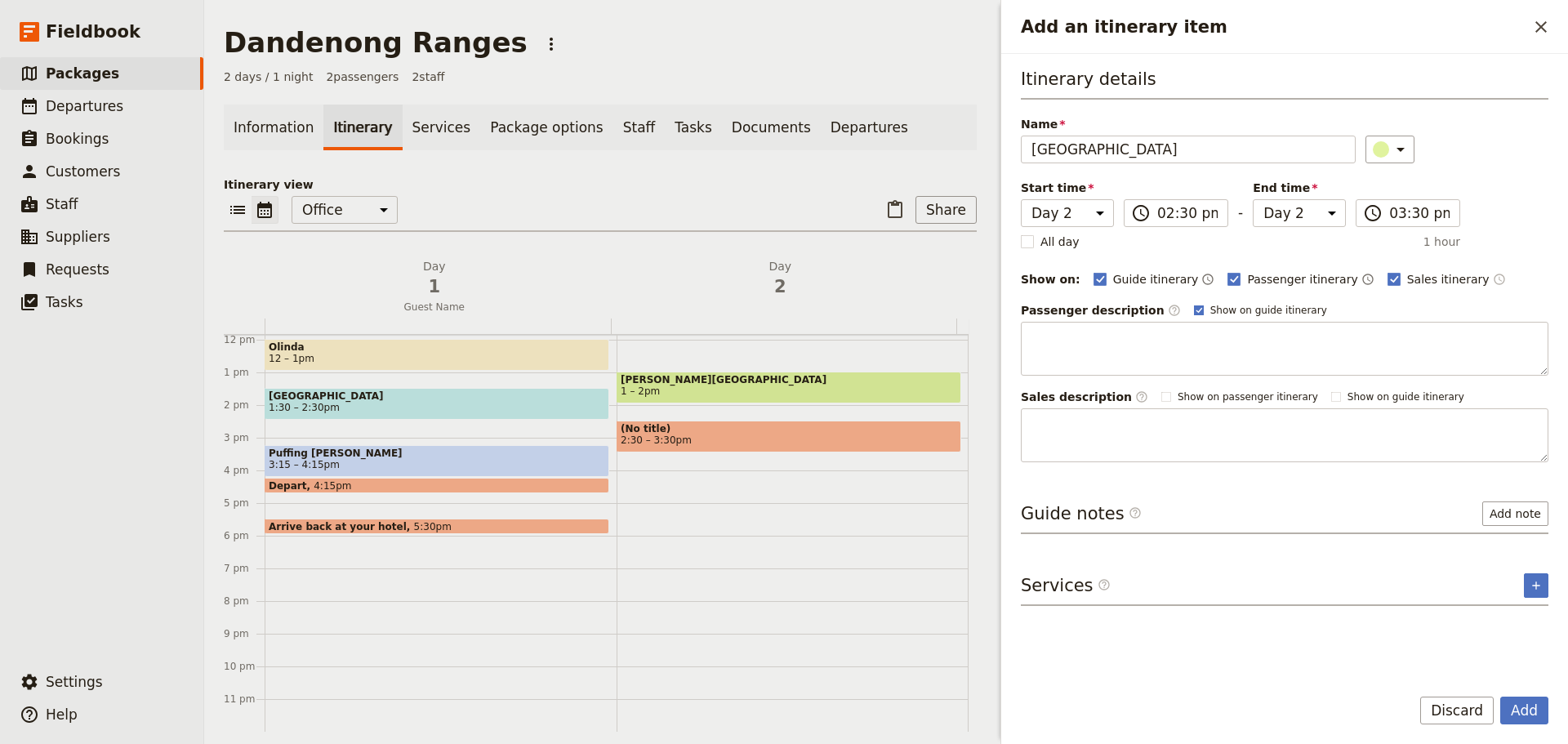
click at [1193, 304] on input "Show on guide itinerary" at bounding box center [1193, 303] width 1 height 1
checkbox input "false"
click at [1525, 713] on button "Add" at bounding box center [1523, 710] width 48 height 28
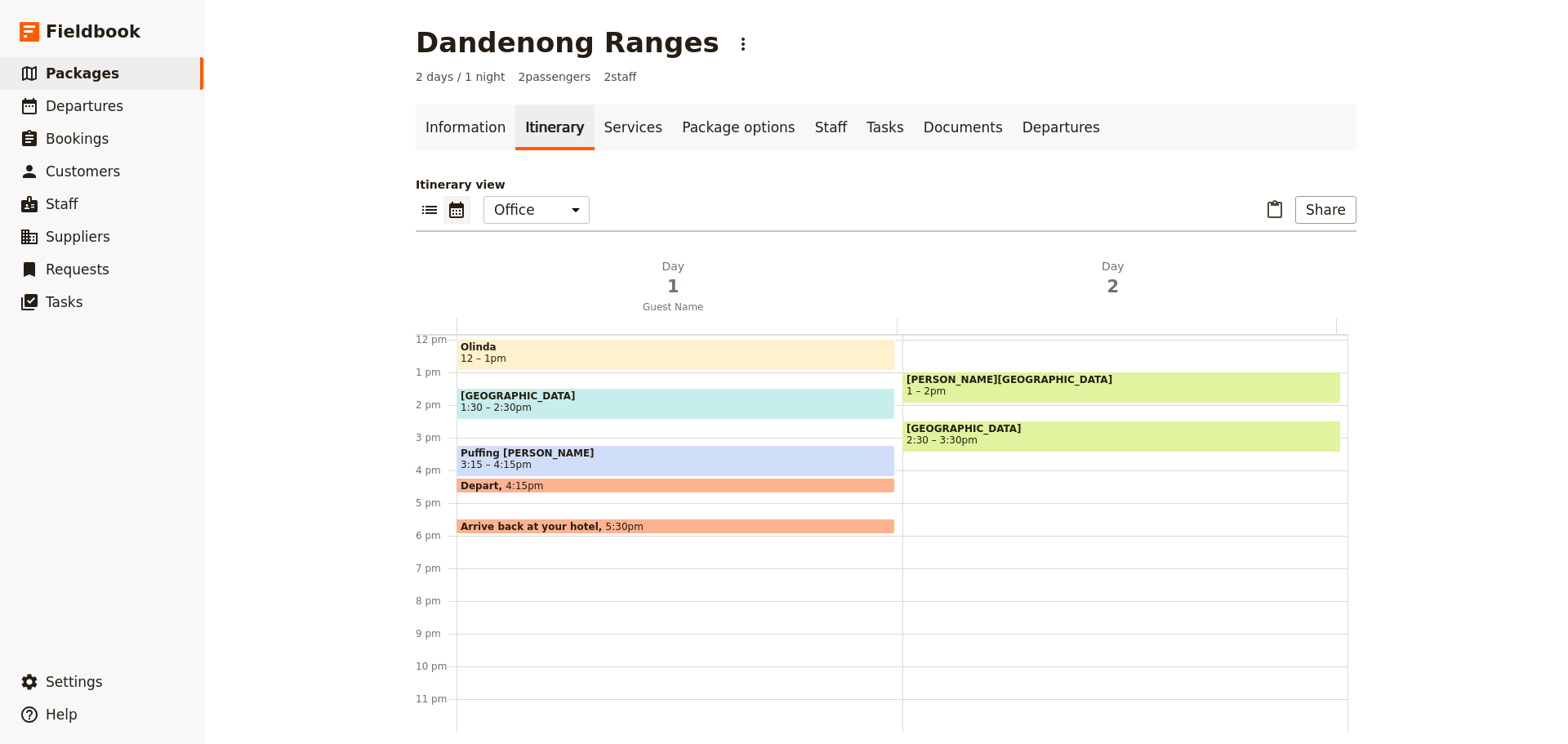
click at [954, 488] on div "[PERSON_NAME][GEOGRAPHIC_DATA] 1 – 2pm [GEOGRAPHIC_DATA] 2:30 – 3:30pm" at bounding box center [1125, 339] width 446 height 784
select select "2"
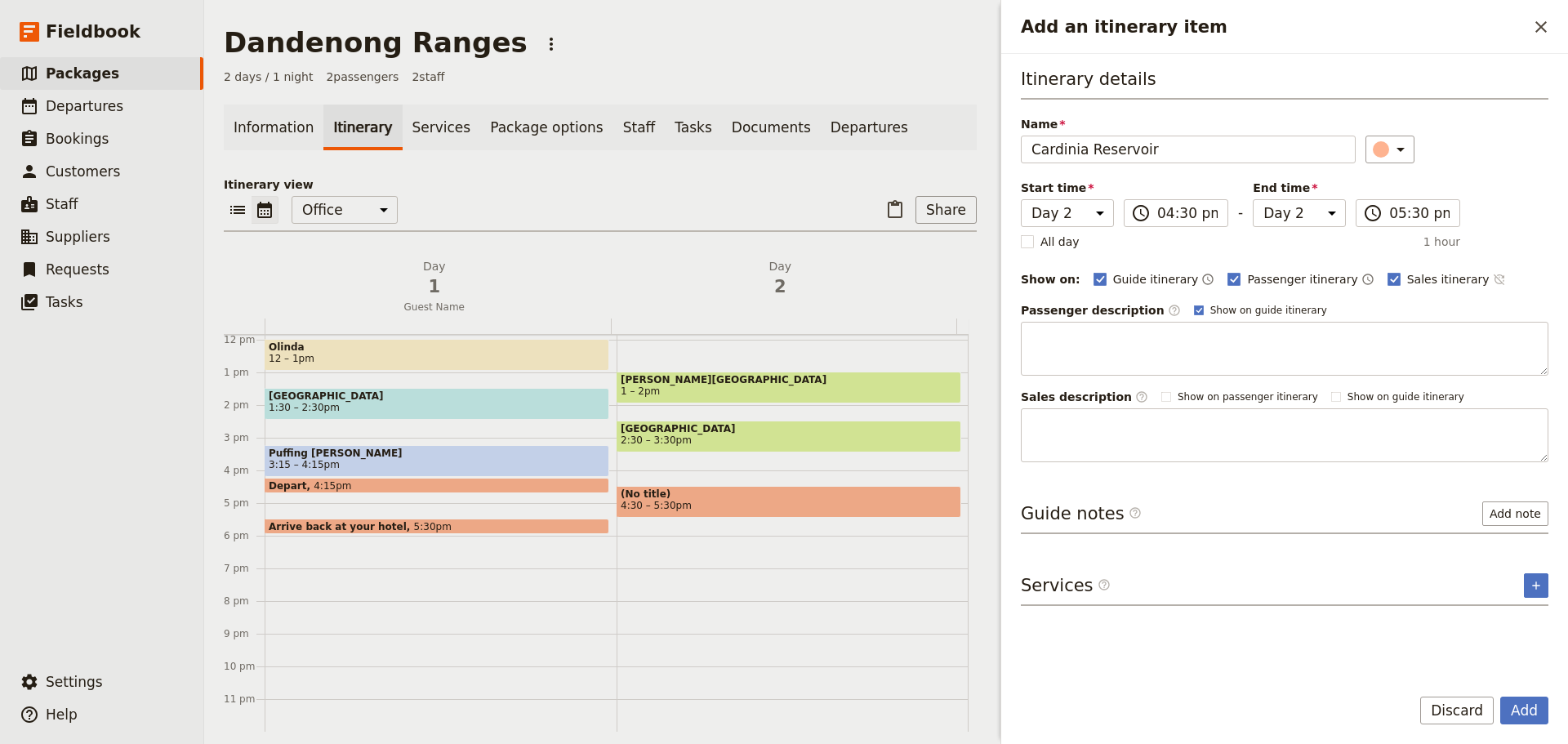
type input "Cardinia Reservoir"
drag, startPoint x: 1452, startPoint y: 276, endPoint x: 1409, endPoint y: 178, distance: 107.0
click at [1492, 276] on icon "Time not shown on sales itinerary" at bounding box center [1497, 279] width 11 height 11
click at [1398, 154] on icon "Add an itinerary item" at bounding box center [1400, 149] width 19 height 19
click at [1364, 209] on div "button" at bounding box center [1369, 203] width 16 height 16
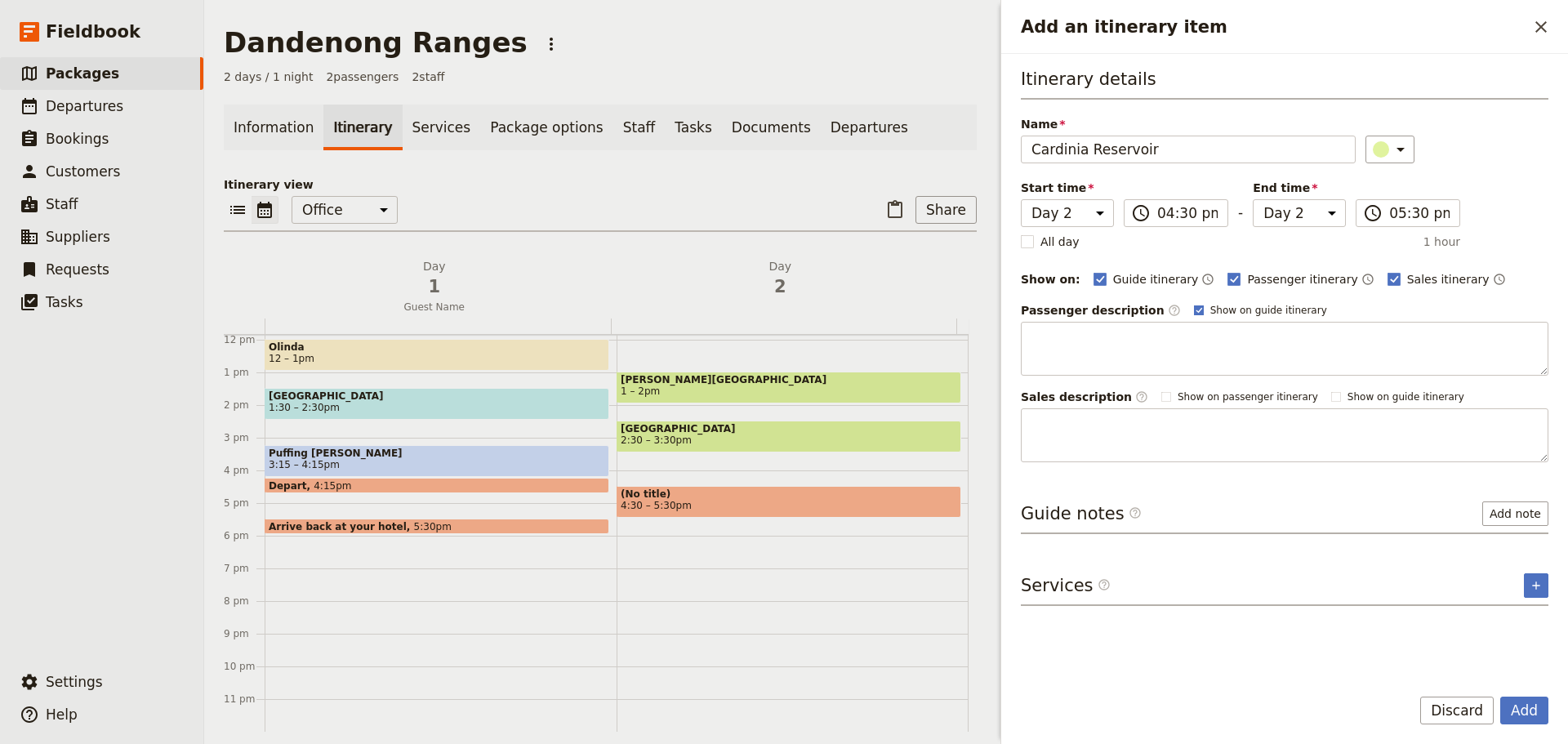
click at [1193, 310] on rect "Add an itinerary item" at bounding box center [1198, 310] width 9 height 9
click at [1193, 304] on input "Show on guide itinerary" at bounding box center [1193, 303] width 1 height 1
checkbox input "false"
click at [1519, 699] on button "Add" at bounding box center [1523, 710] width 48 height 28
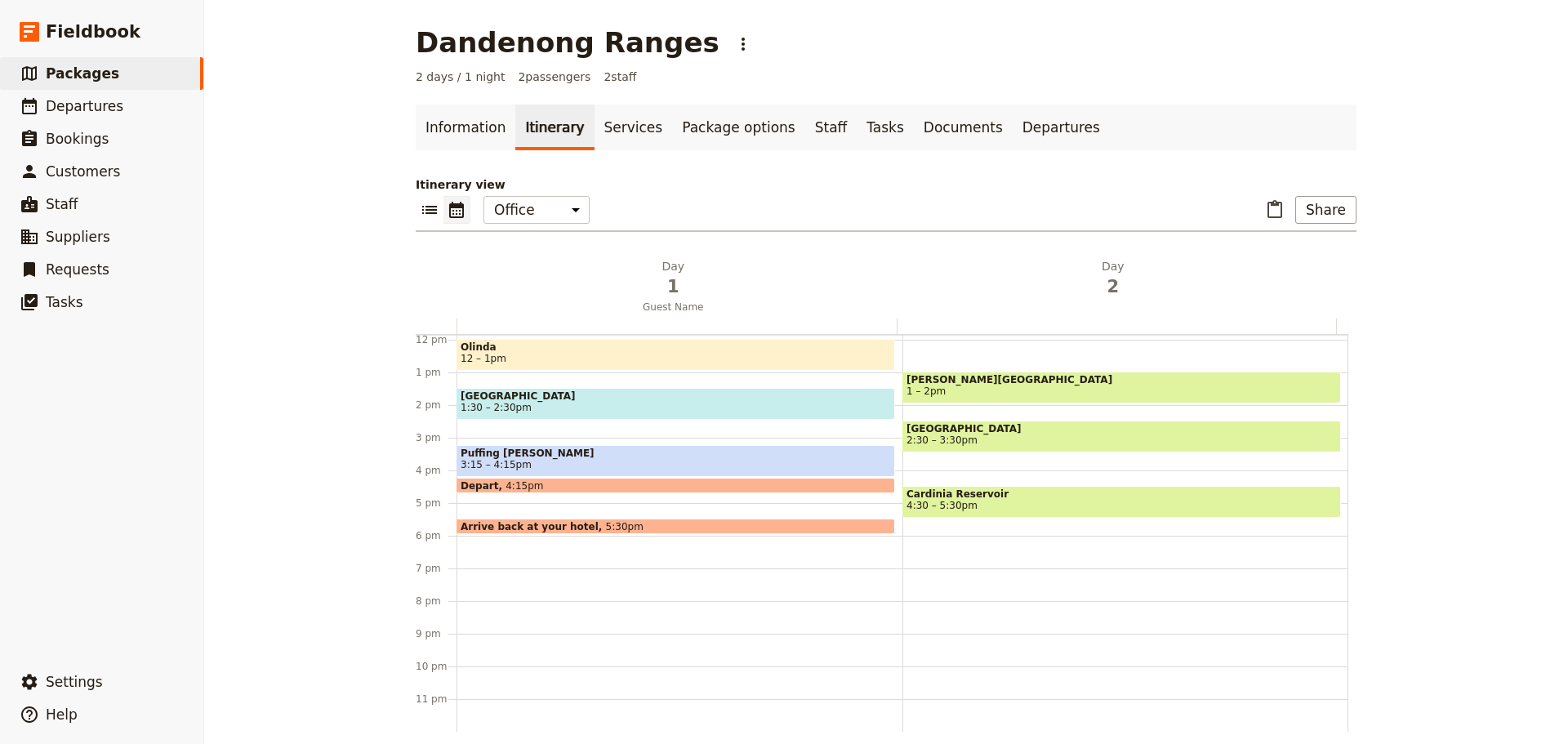
click at [915, 545] on div "[PERSON_NAME][GEOGRAPHIC_DATA] 1 – 2pm [GEOGRAPHIC_DATA] 2:30 – 3:30pm [GEOGRAP…" at bounding box center [1125, 339] width 446 height 784
select select "2"
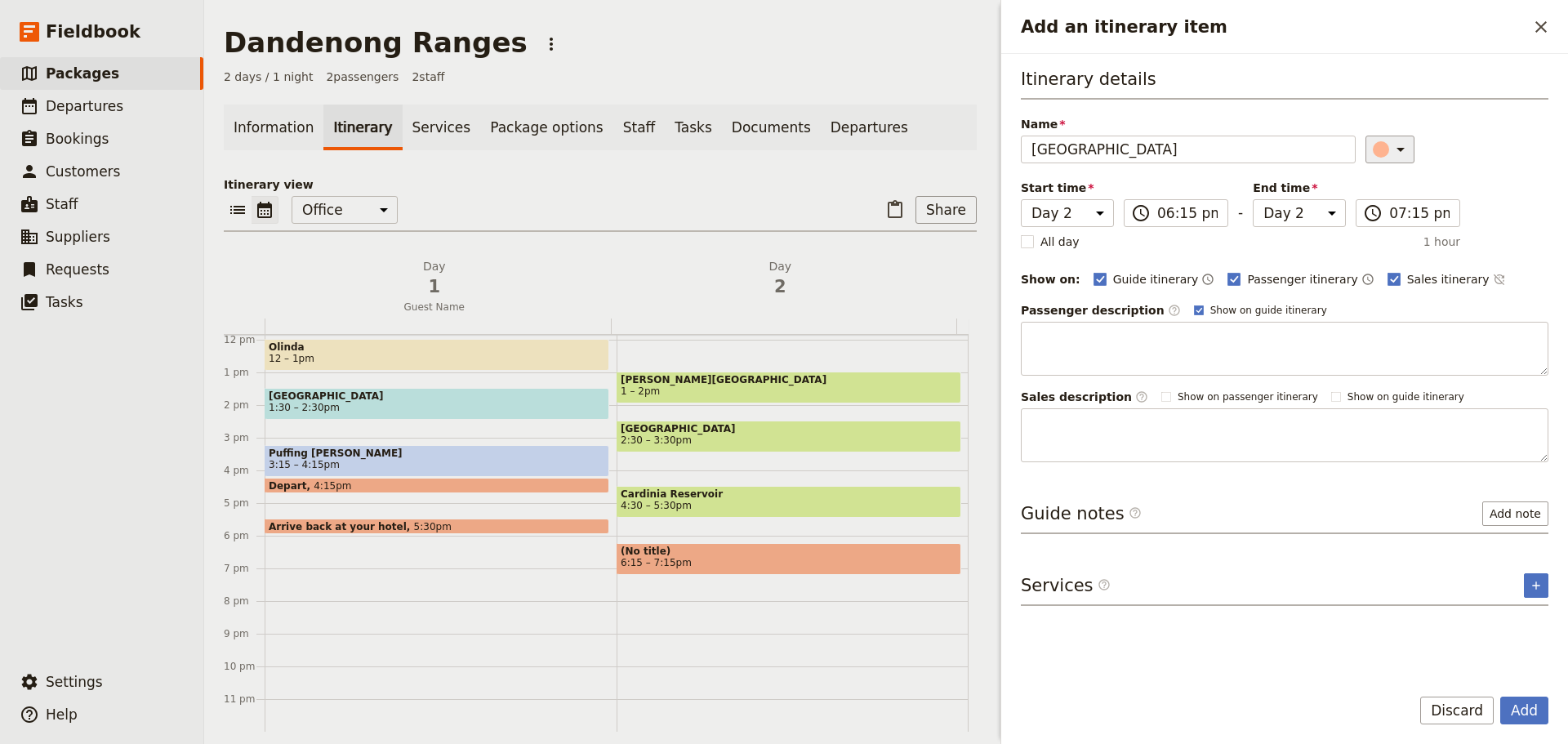
type input "[GEOGRAPHIC_DATA]"
click at [1391, 151] on icon "Add an itinerary item" at bounding box center [1400, 149] width 19 height 19
click at [1388, 202] on div "button" at bounding box center [1390, 203] width 16 height 16
click at [1492, 284] on icon "Time not shown on sales itinerary" at bounding box center [1499, 279] width 13 height 13
click at [1193, 314] on rect "Add an itinerary item" at bounding box center [1198, 310] width 9 height 9
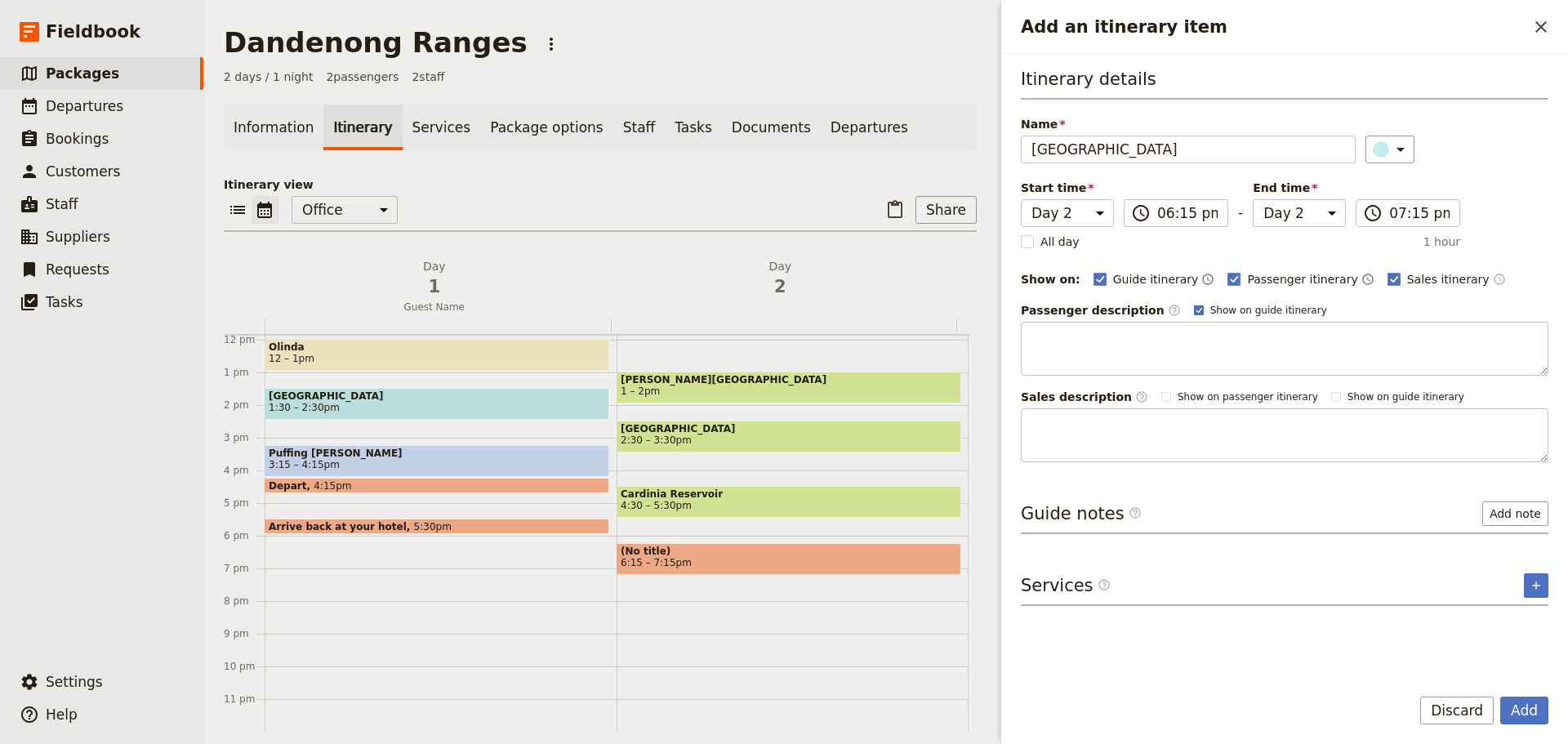
click at [1193, 304] on input "Show on guide itinerary" at bounding box center [1193, 303] width 1 height 1
checkbox input "false"
click at [1525, 716] on button "Add" at bounding box center [1523, 710] width 48 height 28
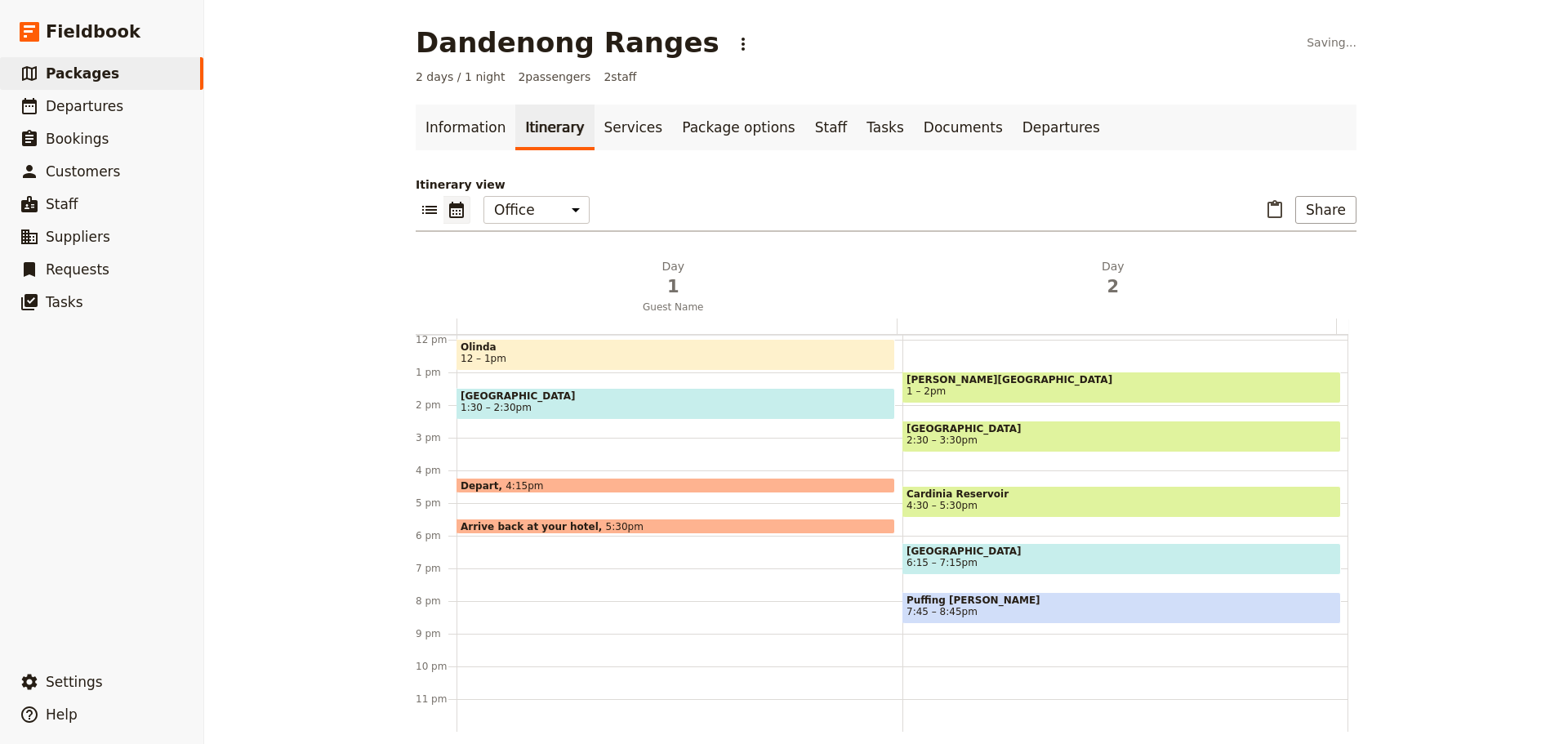
click at [1060, 605] on span "Puffing [PERSON_NAME]" at bounding box center [1121, 600] width 430 height 12
select select "2"
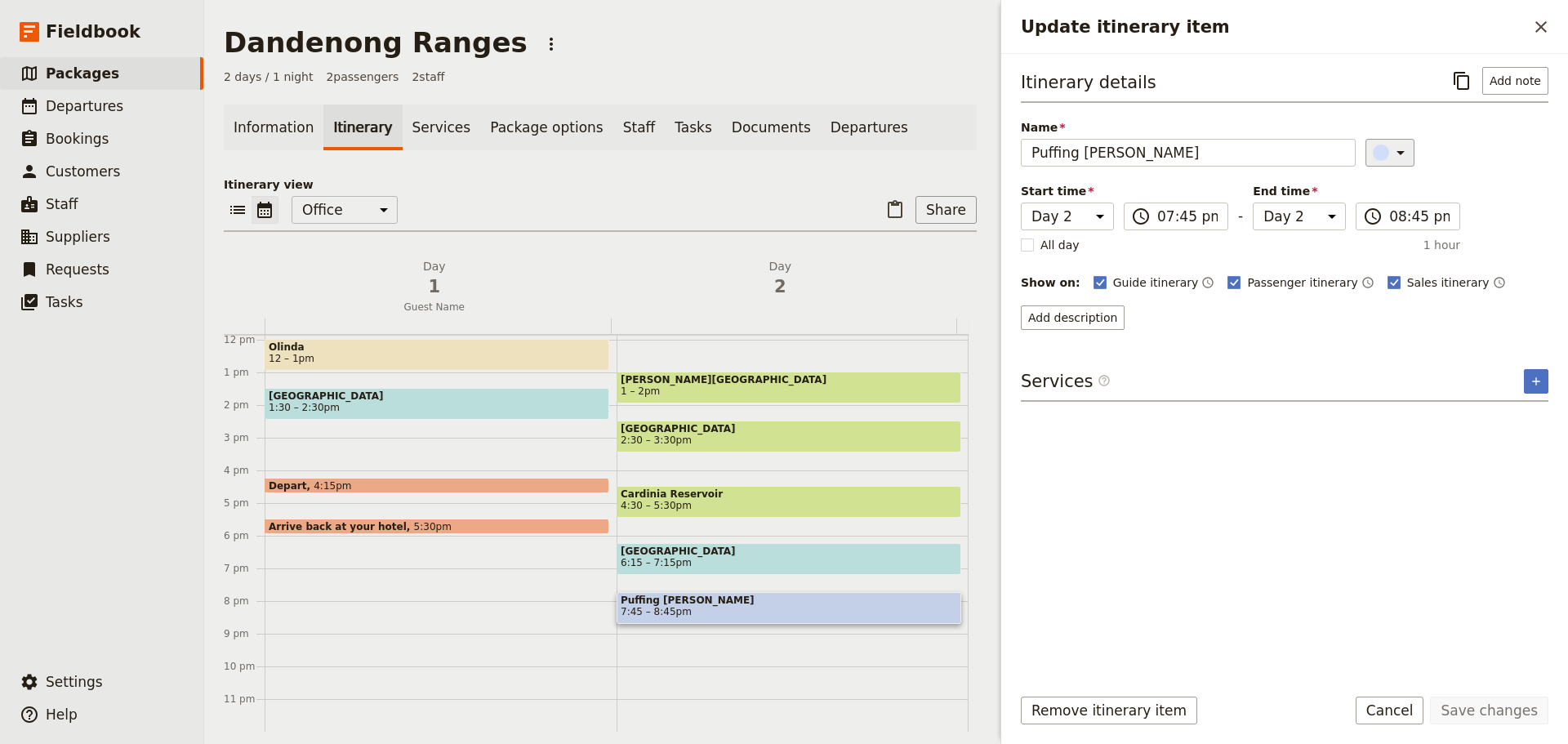
click at [1395, 150] on icon "Update itinerary item" at bounding box center [1400, 152] width 19 height 19
click at [1387, 213] on div "button" at bounding box center [1390, 206] width 16 height 16
click at [1516, 720] on button "Save changes" at bounding box center [1489, 710] width 119 height 28
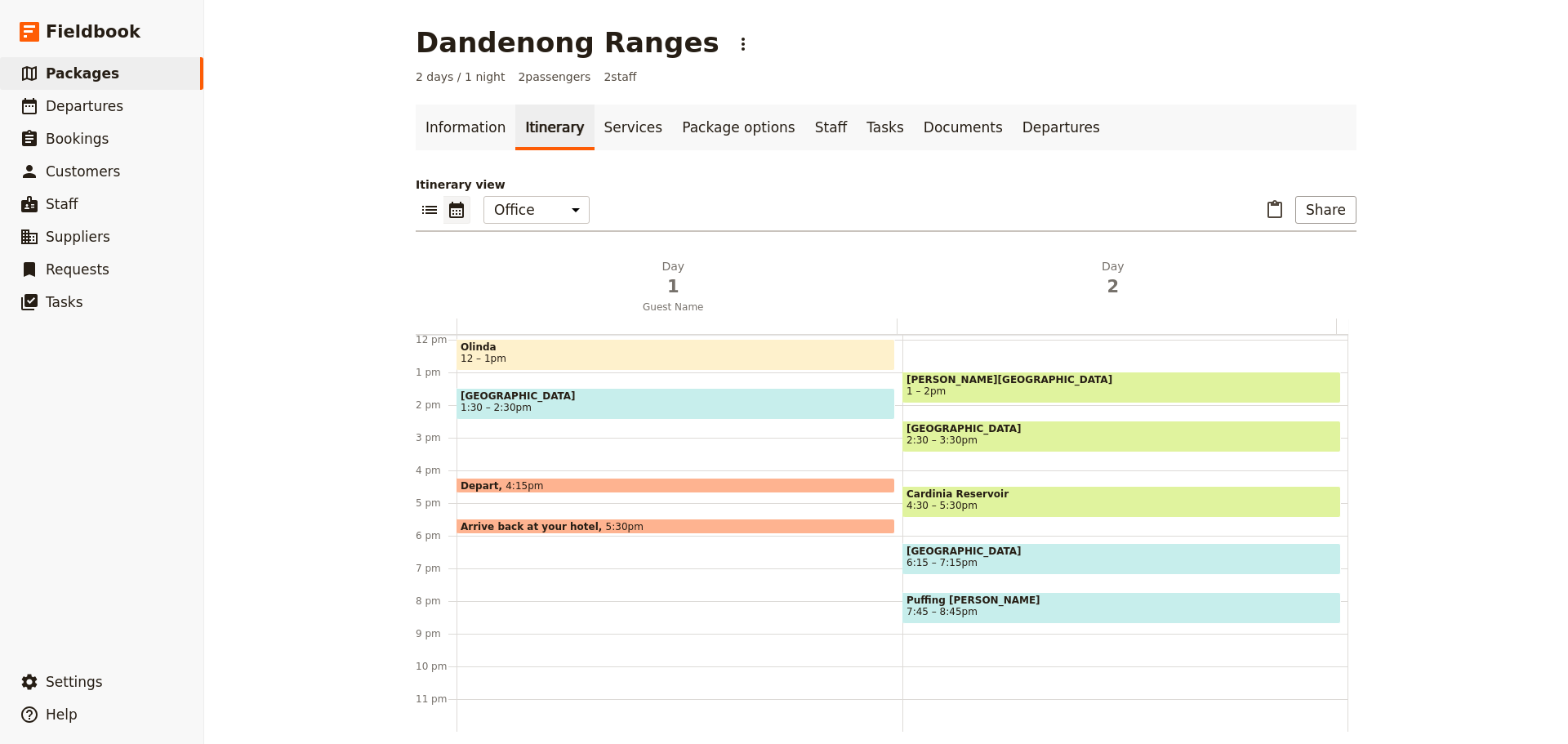
click at [955, 652] on div "[PERSON_NAME][GEOGRAPHIC_DATA] 1 – 2pm [GEOGRAPHIC_DATA] 2:30 – 3:30pm [GEOGRAP…" at bounding box center [1125, 339] width 446 height 784
select select "2"
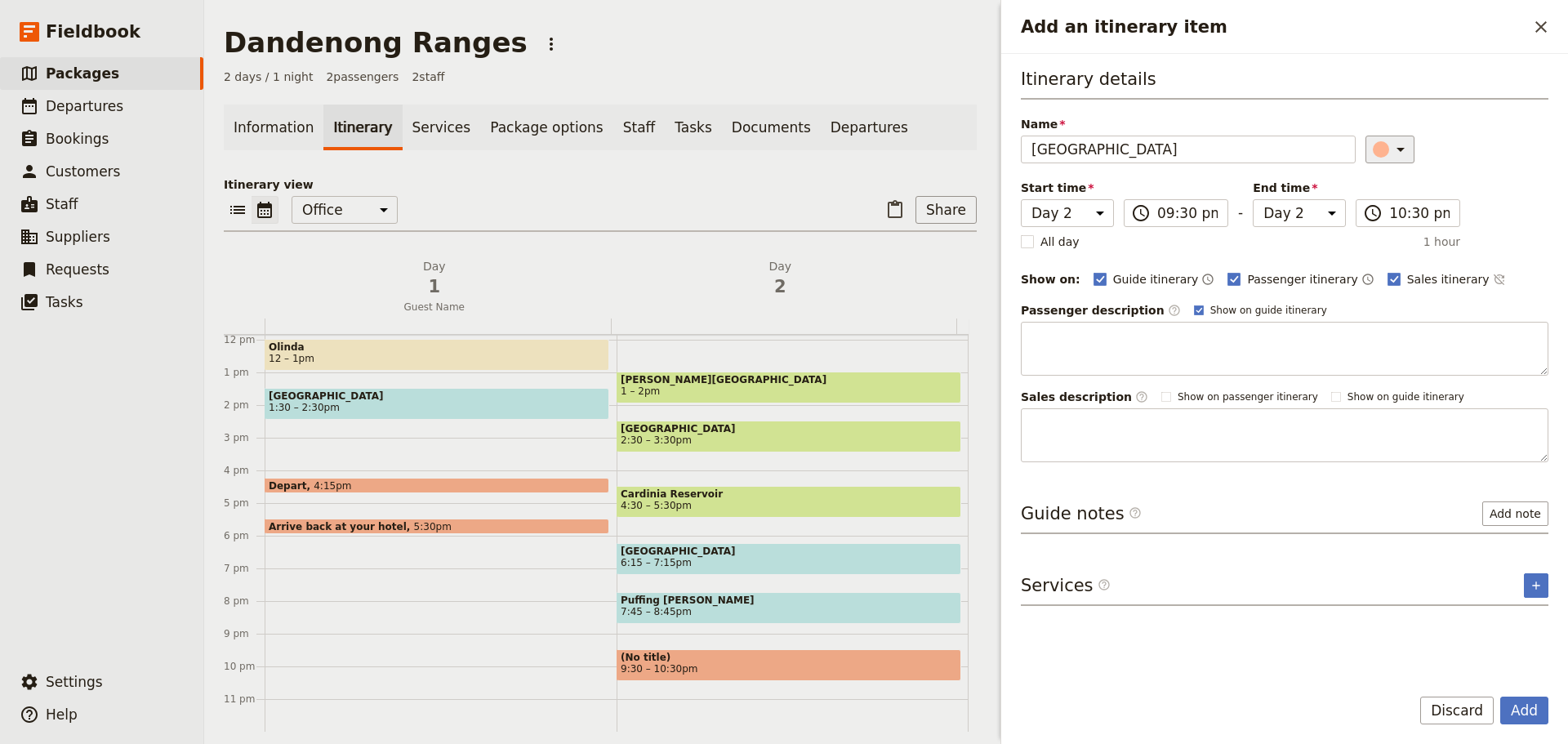
type input "[GEOGRAPHIC_DATA]"
click at [1397, 161] on button "​" at bounding box center [1390, 149] width 49 height 28
drag, startPoint x: 1372, startPoint y: 205, endPoint x: 1395, endPoint y: 216, distance: 25.5
click at [1371, 205] on div "button" at bounding box center [1369, 203] width 16 height 16
click at [1492, 287] on button "​" at bounding box center [1499, 279] width 13 height 19
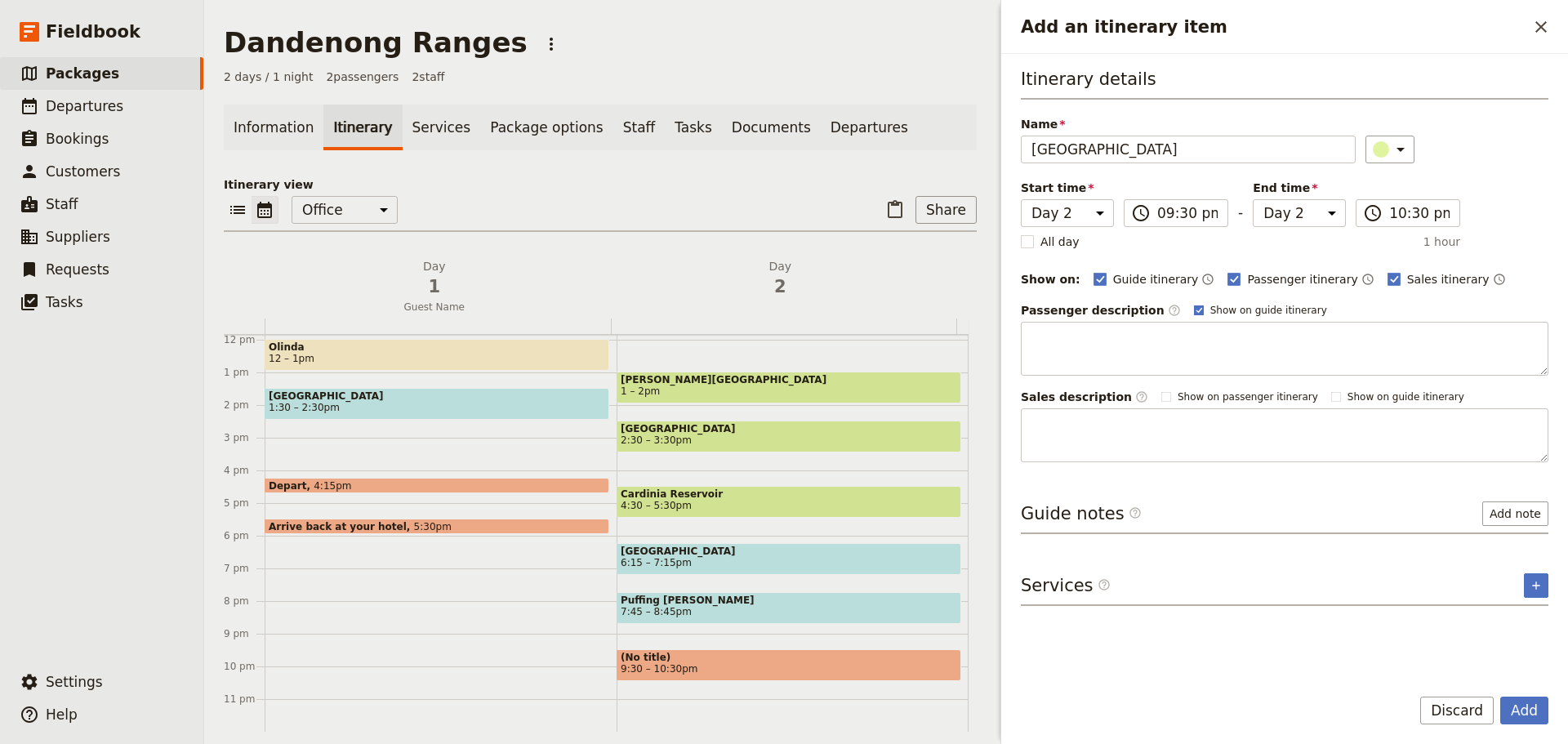
click at [1193, 310] on rect "Add an itinerary item" at bounding box center [1198, 310] width 9 height 9
click at [1193, 304] on input "Show on guide itinerary" at bounding box center [1193, 303] width 1 height 1
checkbox input "false"
click at [1528, 721] on button "Add" at bounding box center [1523, 710] width 48 height 28
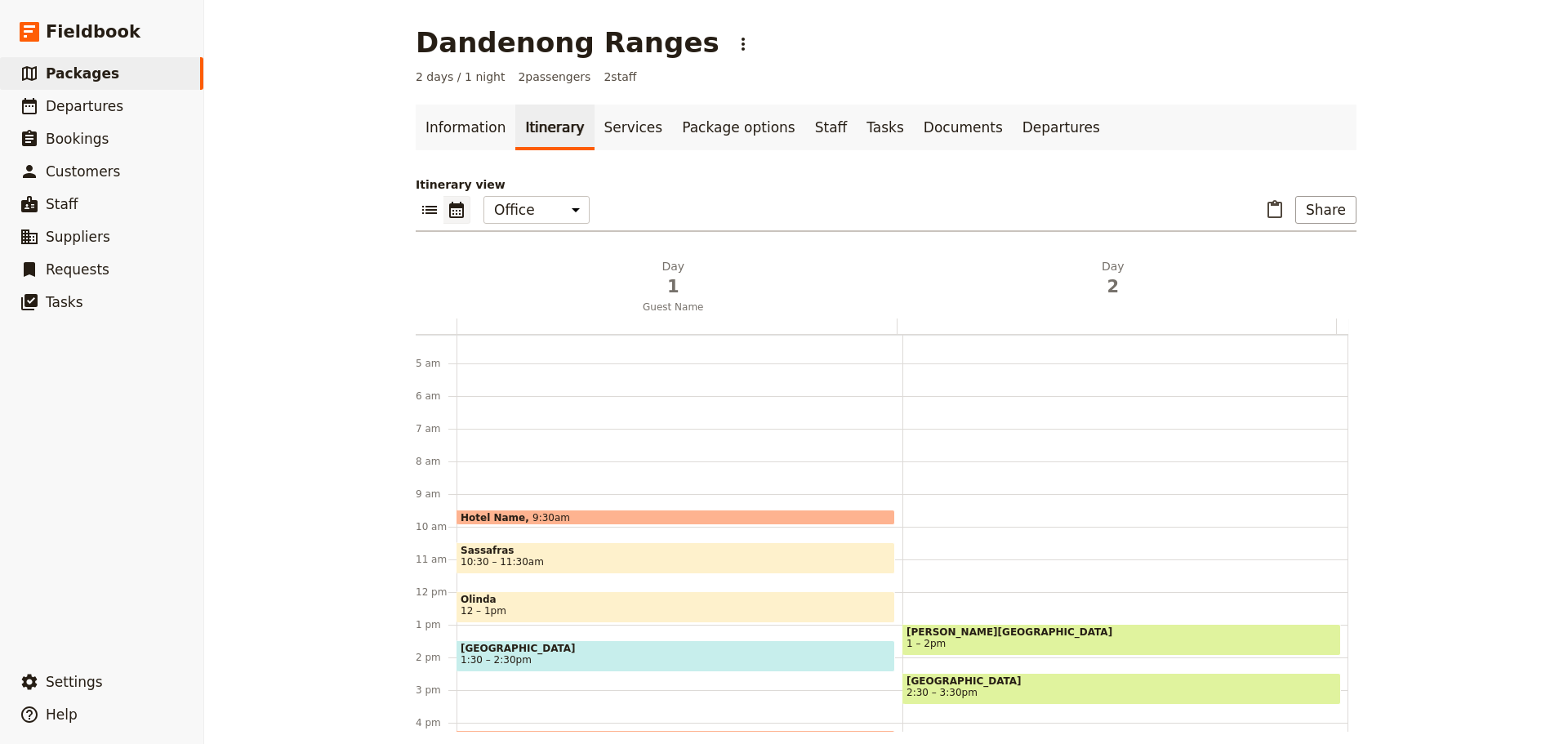
scroll to position [224, 0]
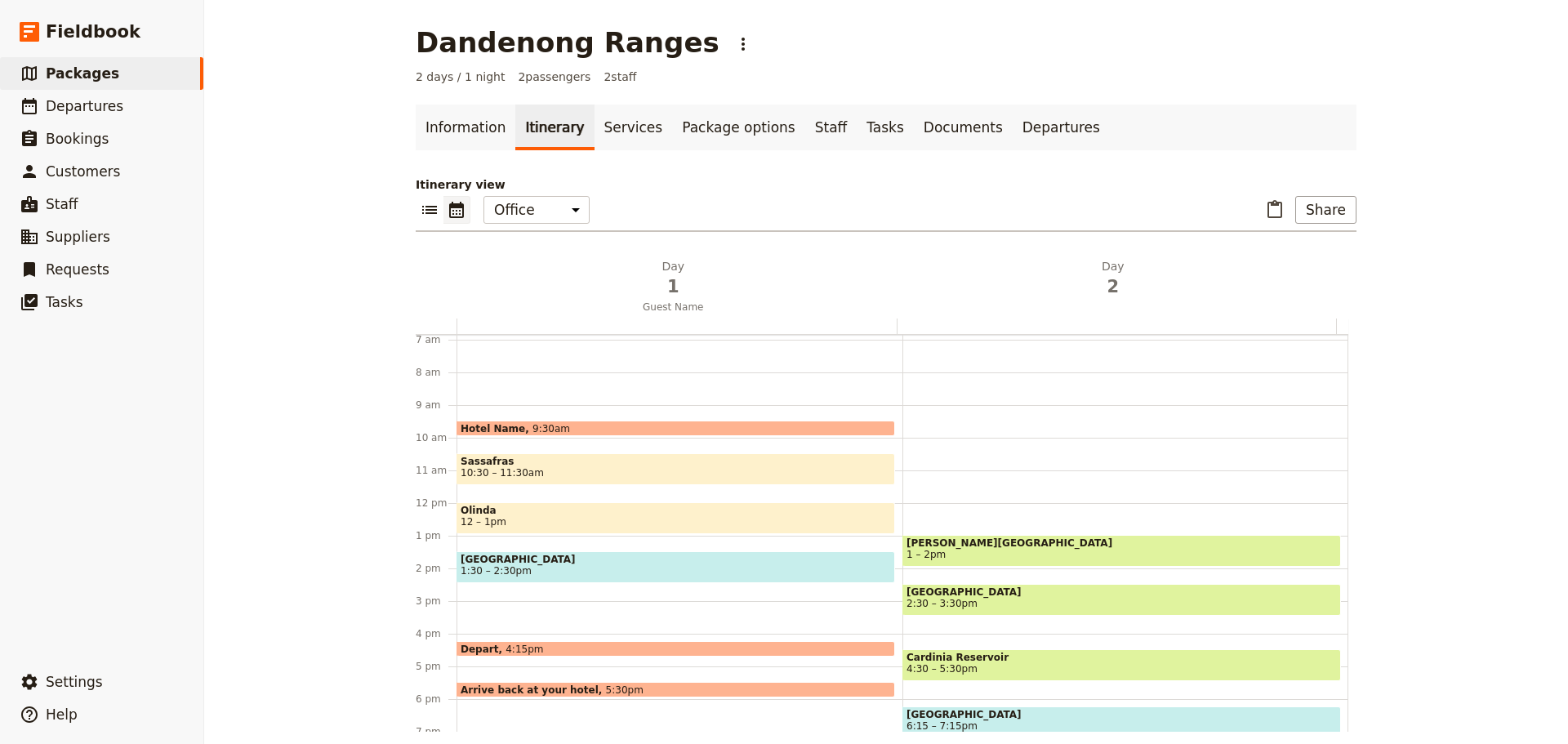
click at [614, 460] on span "Sassafras" at bounding box center [675, 461] width 430 height 12
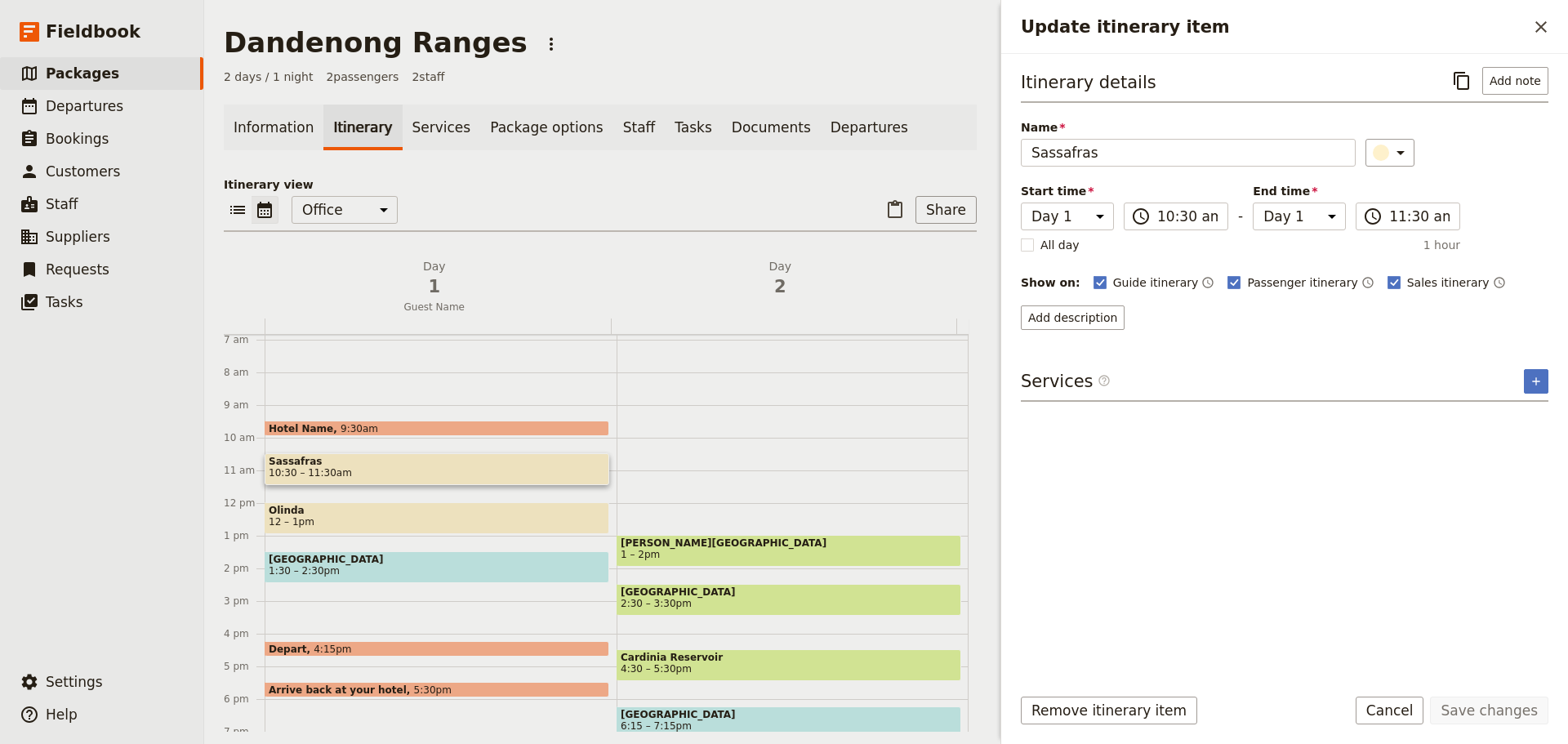
drag, startPoint x: 1417, startPoint y: 716, endPoint x: 1411, endPoint y: 705, distance: 12.5
click at [1417, 716] on button "Cancel" at bounding box center [1389, 710] width 68 height 28
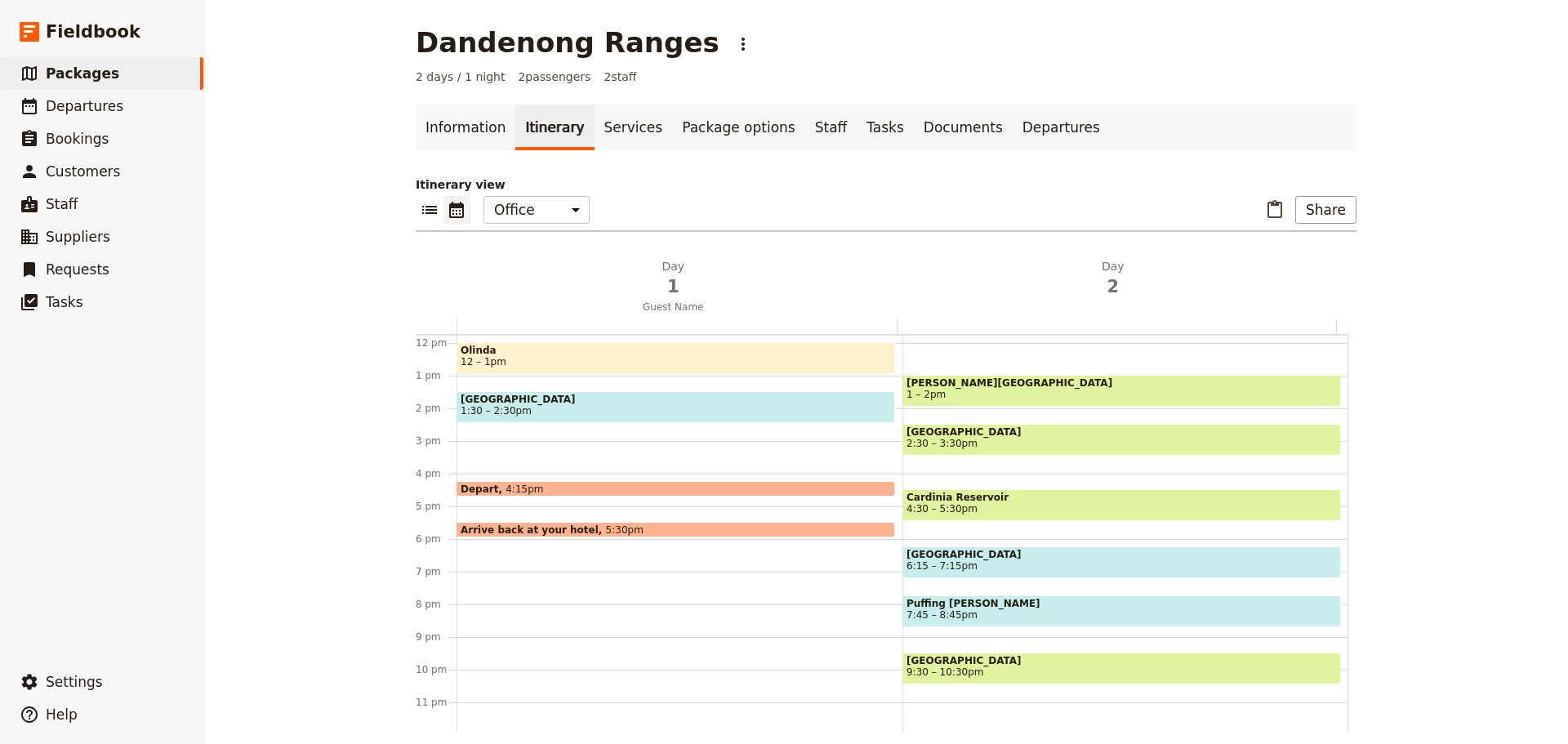
scroll to position [387, 0]
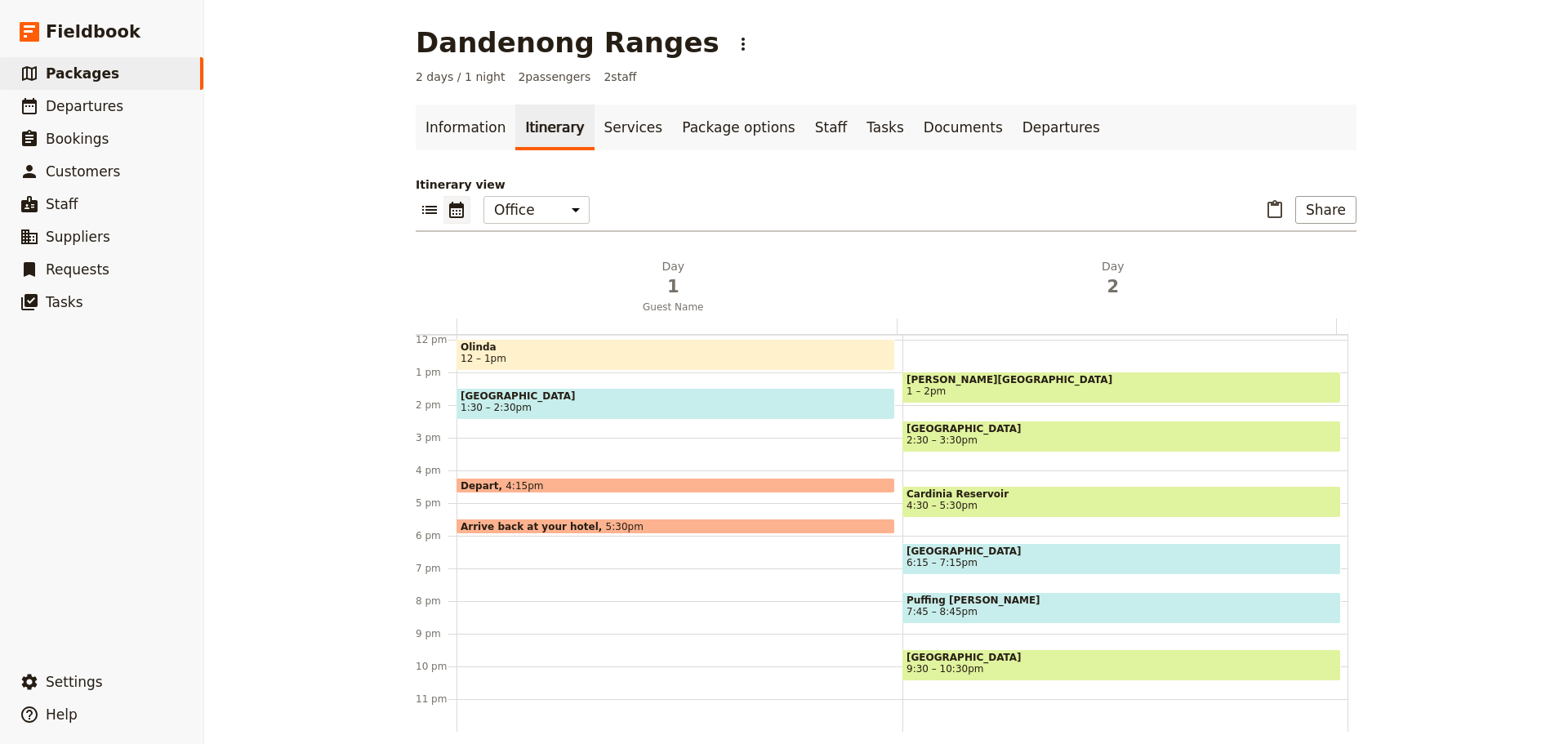
click at [933, 610] on span "7:45 – 8:45pm" at bounding box center [942, 612] width 71 height 12
select select "2"
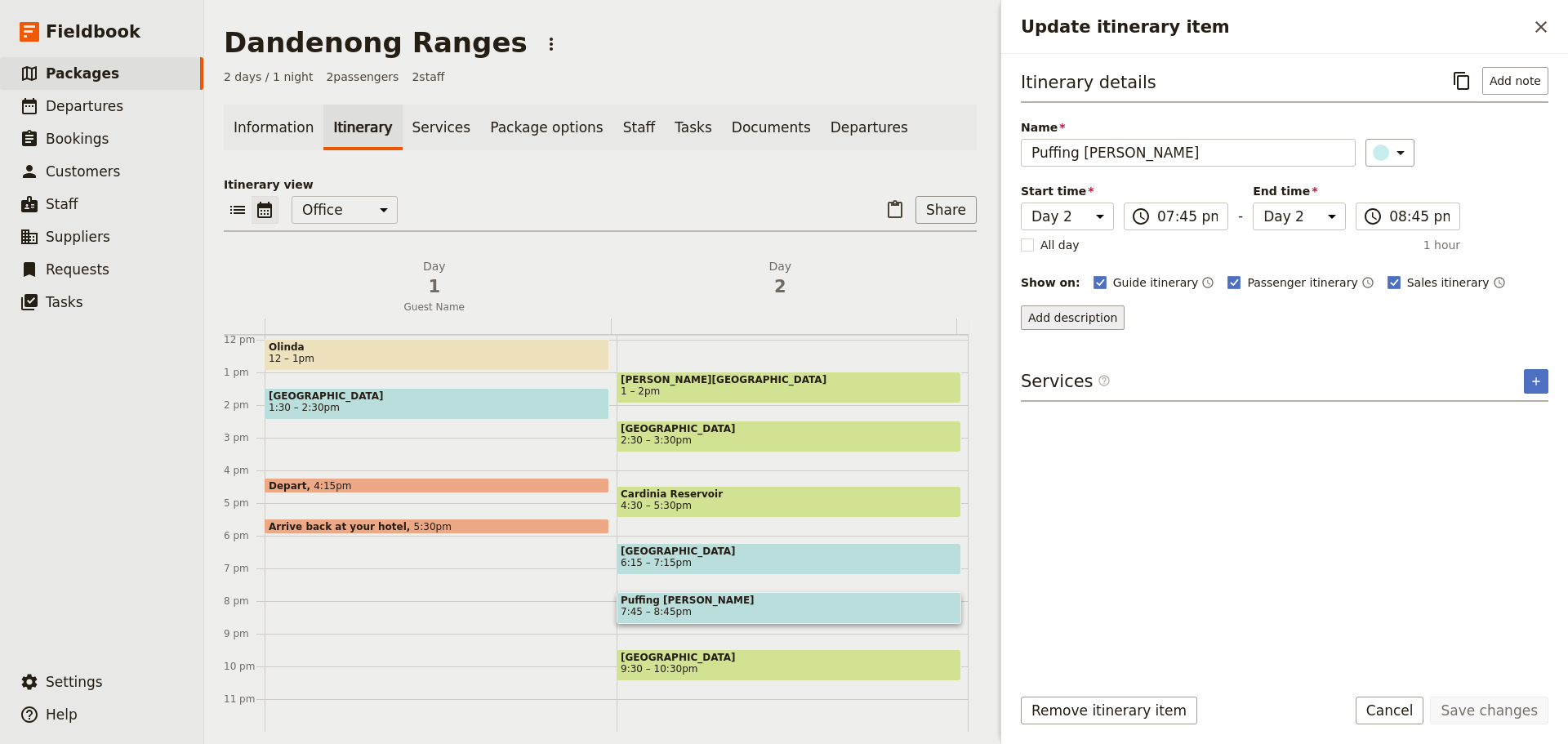
click at [1081, 318] on button "Add description" at bounding box center [1072, 317] width 104 height 24
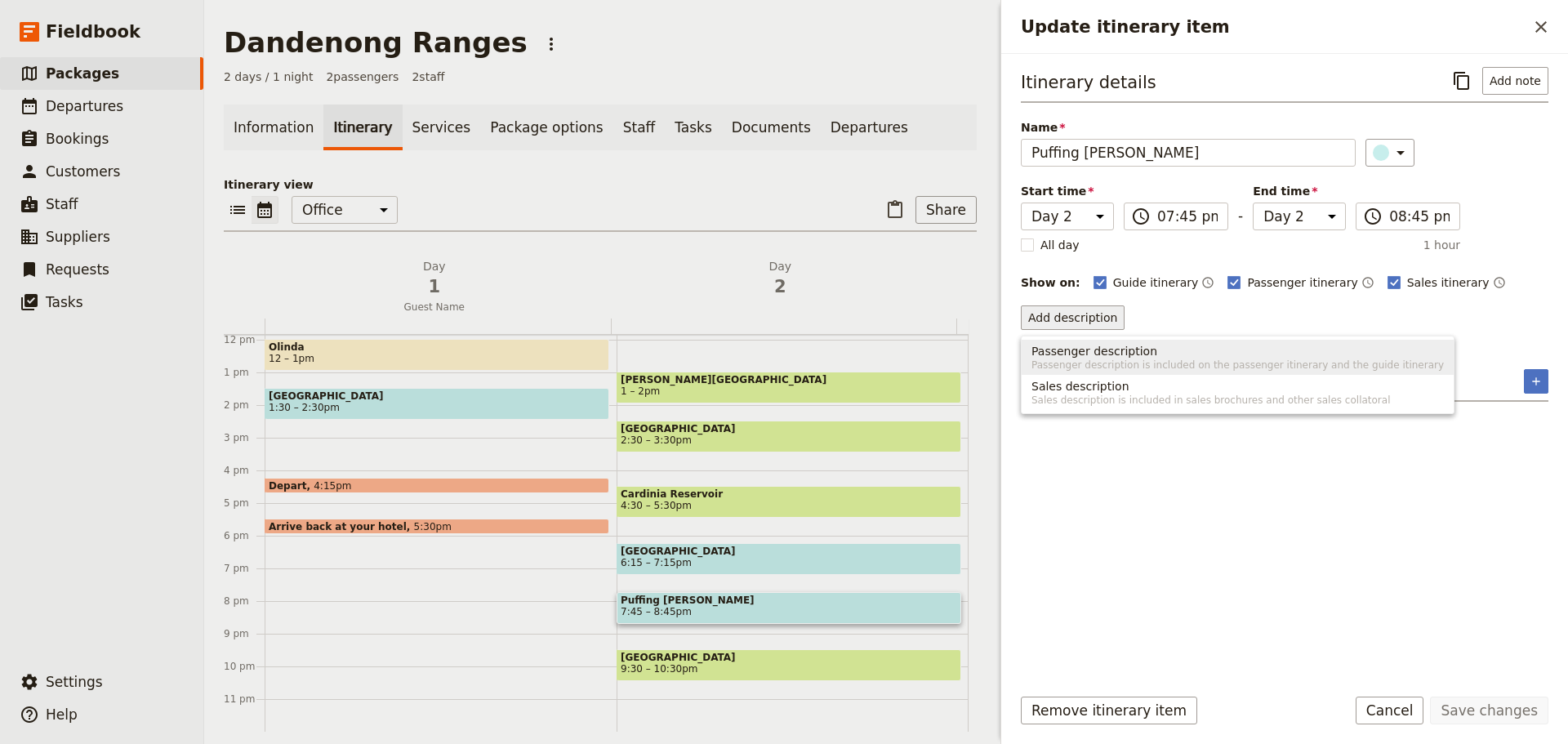
click at [1065, 349] on span "Passenger description" at bounding box center [1093, 350] width 125 height 16
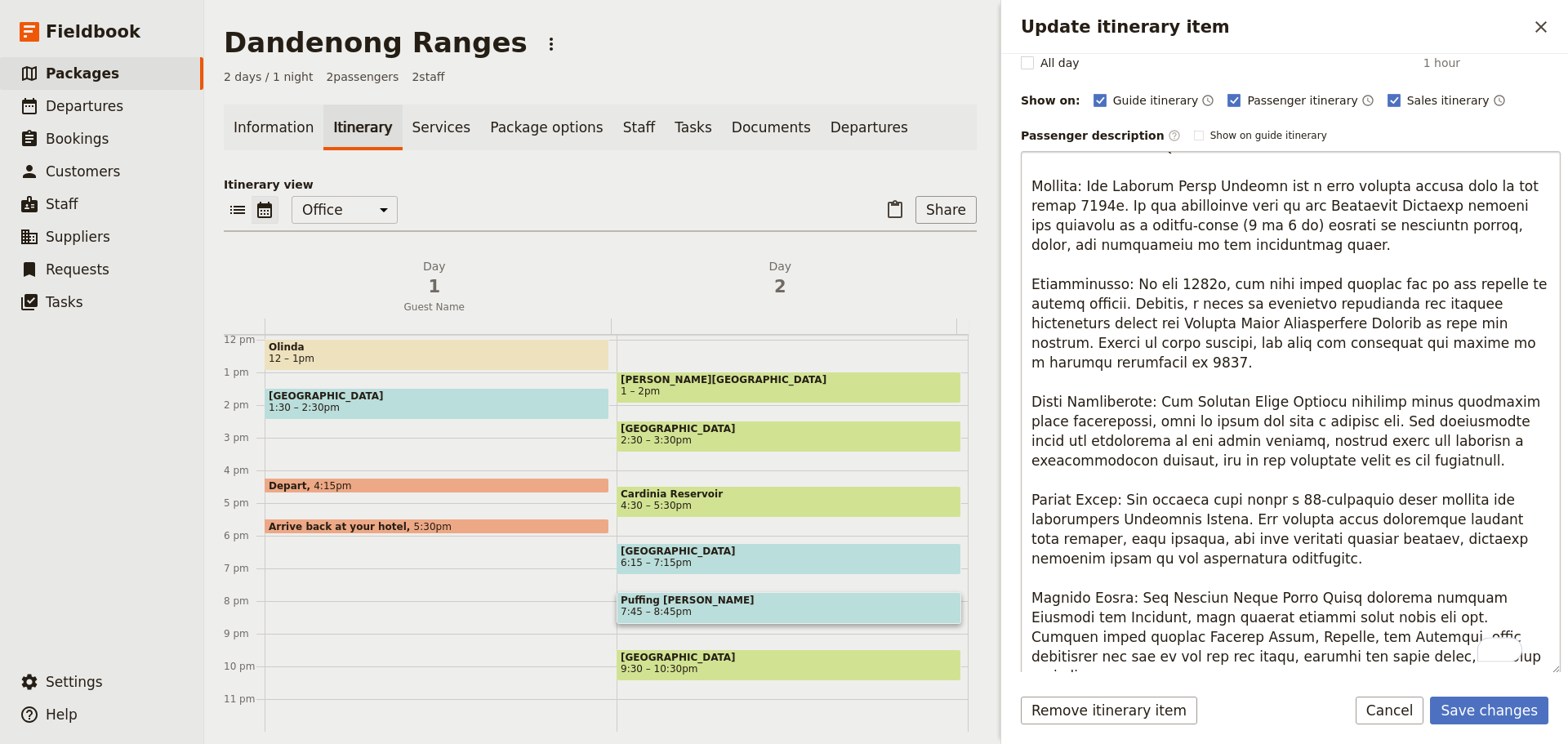
scroll to position [0, 0]
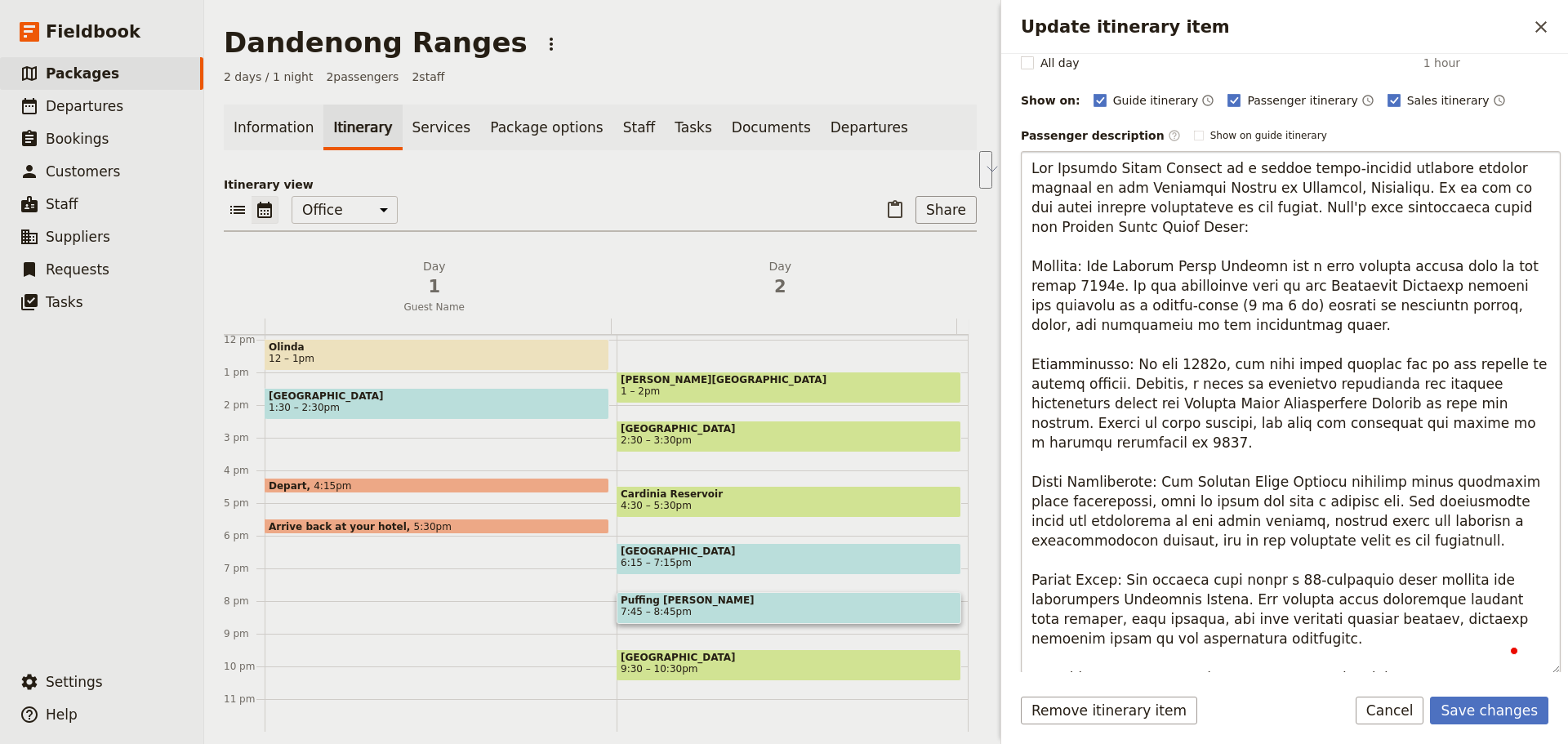
drag, startPoint x: 1331, startPoint y: 189, endPoint x: 1457, endPoint y: 168, distance: 127.7
click at [1457, 168] on textarea "To enrich screen reader interactions, please activate Accessibility in Grammarl…" at bounding box center [1290, 412] width 539 height 523
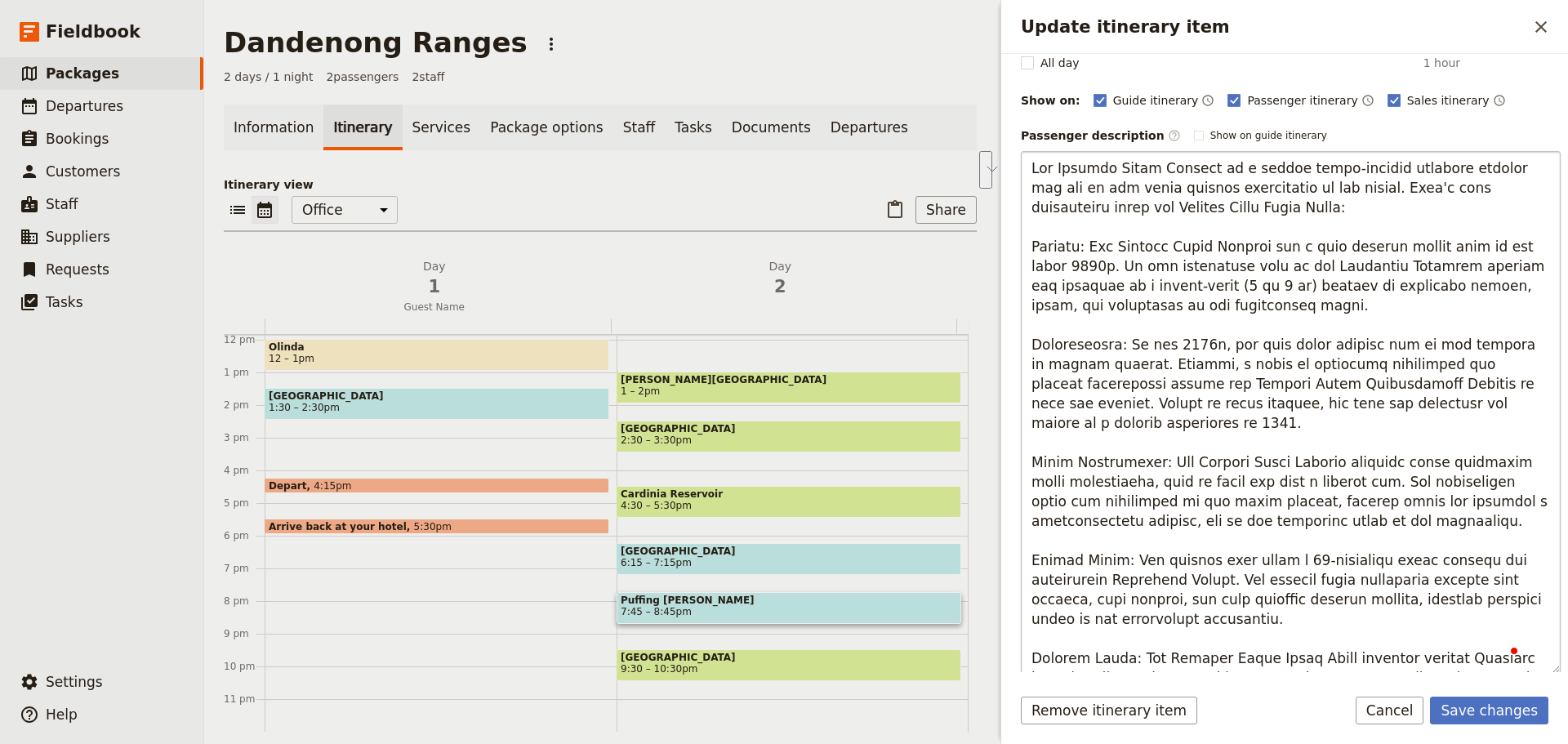
drag, startPoint x: 1219, startPoint y: 201, endPoint x: 1219, endPoint y: 191, distance: 10.0
click at [1219, 191] on textarea "To enrich screen reader interactions, please activate Accessibility in Grammarl…" at bounding box center [1290, 412] width 539 height 523
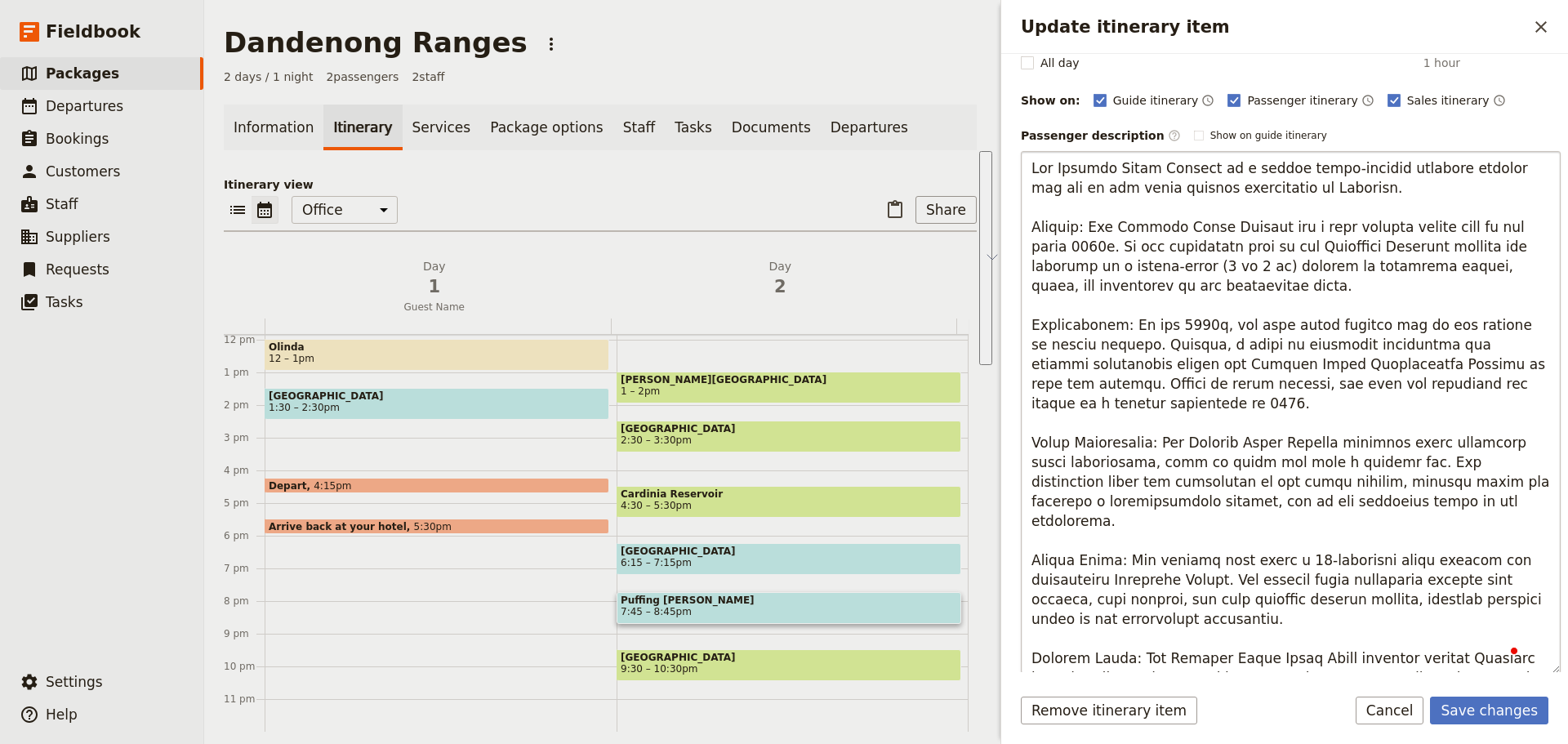
drag, startPoint x: 1158, startPoint y: 424, endPoint x: 1027, endPoint y: 232, distance: 232.4
click at [1027, 232] on textarea "To enrich screen reader interactions, please activate Accessibility in Grammarl…" at bounding box center [1290, 412] width 539 height 523
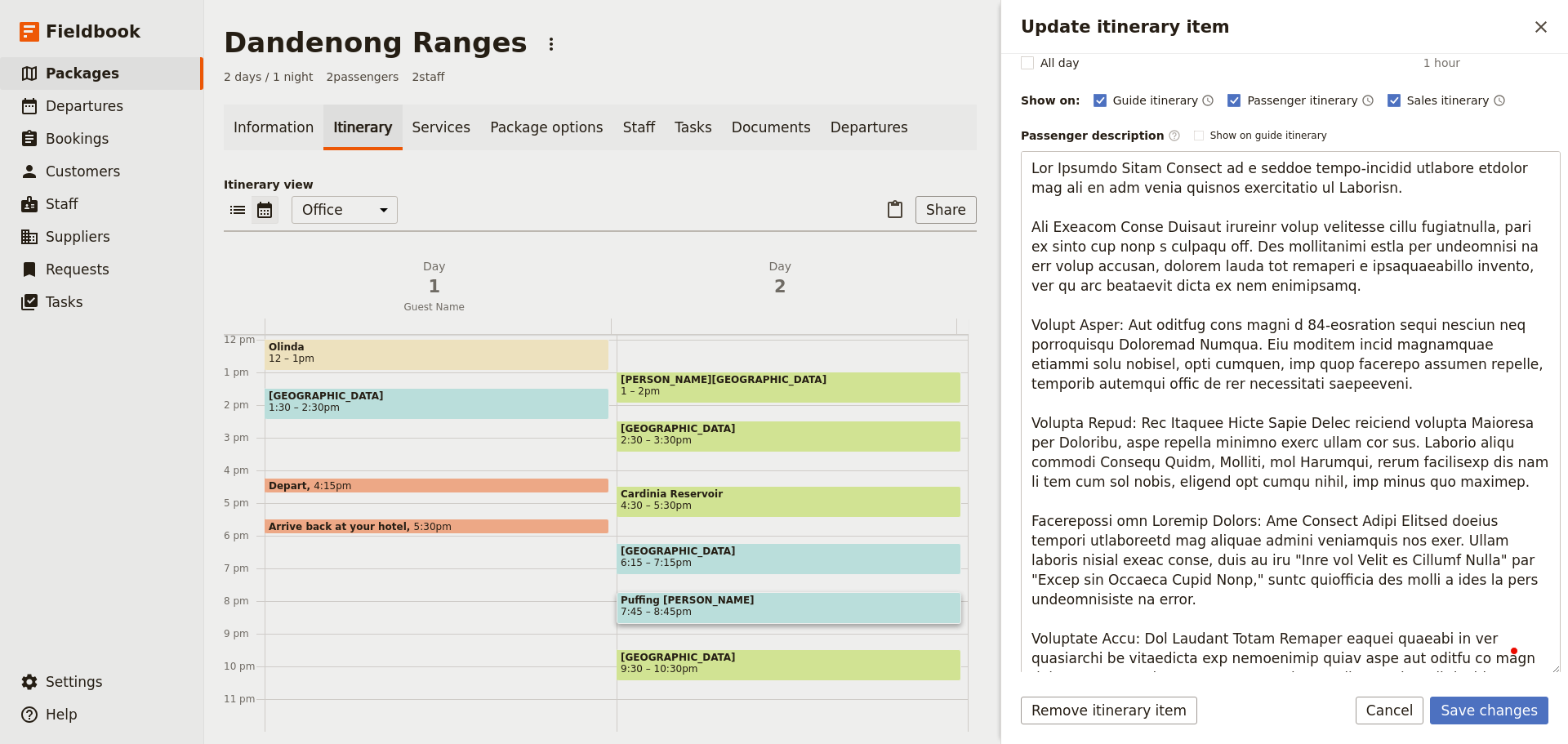
drag, startPoint x: 1058, startPoint y: 227, endPoint x: 1008, endPoint y: 228, distance: 50.0
click at [1008, 228] on div "Itinerary details ​ Add note Name Puffing [PERSON_NAME] ​ Start time Day 1 Day …" at bounding box center [1284, 363] width 566 height 618
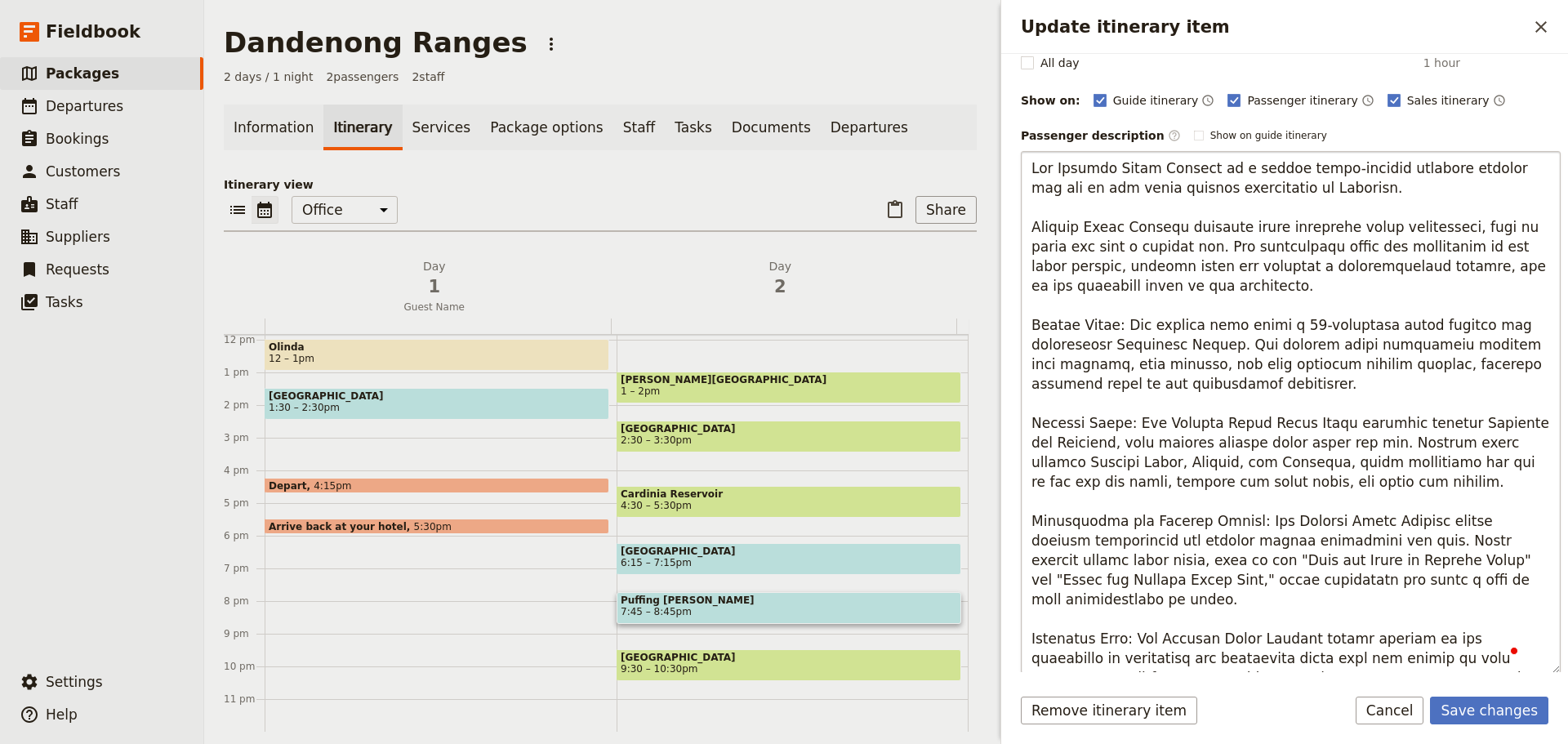
click at [1126, 225] on textarea "To enrich screen reader interactions, please activate Accessibility in Grammarl…" at bounding box center [1290, 412] width 539 height 523
drag, startPoint x: 1118, startPoint y: 320, endPoint x: 1006, endPoint y: 321, distance: 112.0
click at [1004, 322] on div "Update itinerary item ​ Itinerary details ​ Add note Name Puffing [PERSON_NAME]…" at bounding box center [1282, 372] width 571 height 744
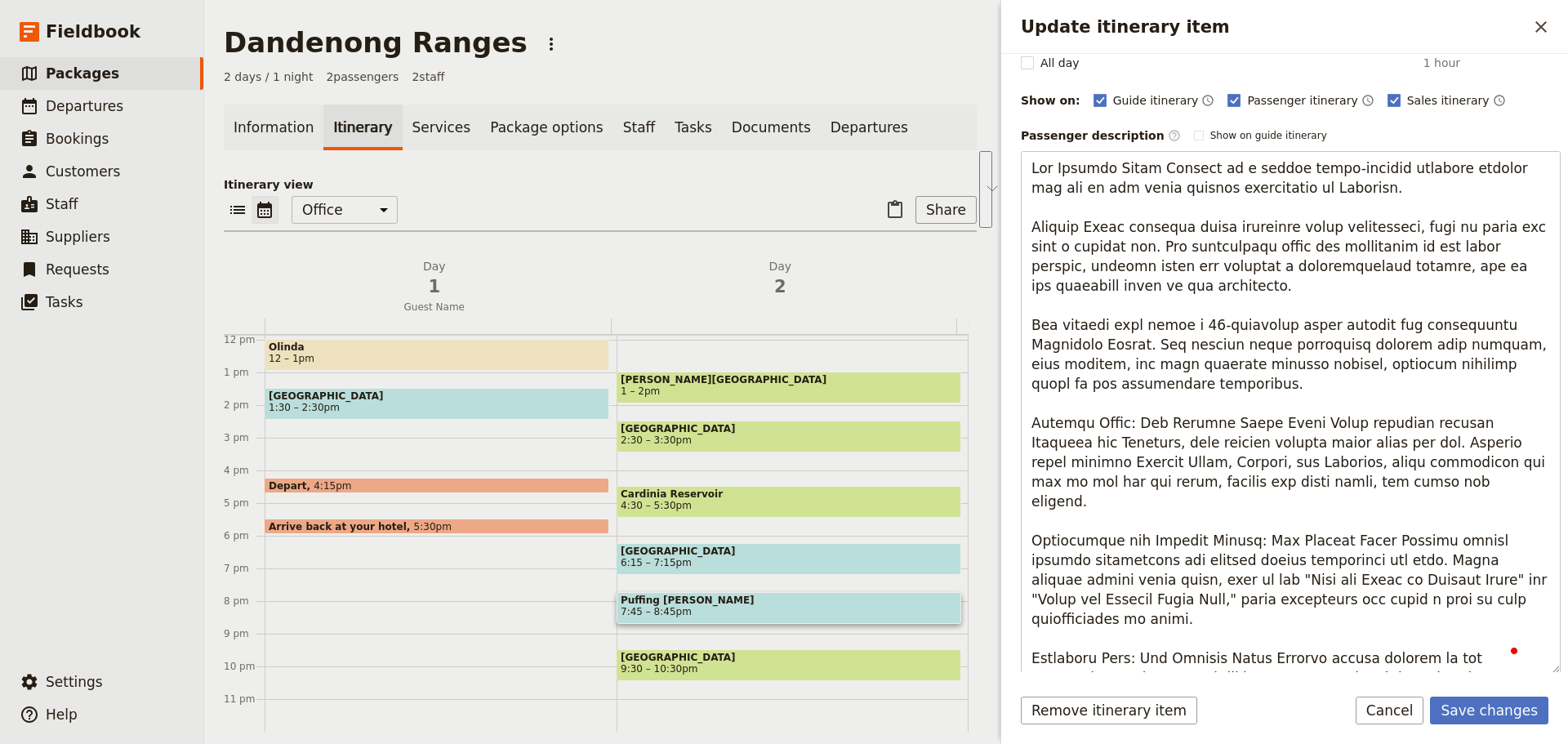
drag, startPoint x: 1375, startPoint y: 461, endPoint x: 958, endPoint y: 402, distance: 421.2
click at [958, 402] on div "Dandenong Ranges ​ 2 days / 1 night 2 passengers 2 staff Information Itinerary …" at bounding box center [886, 372] width 1363 height 744
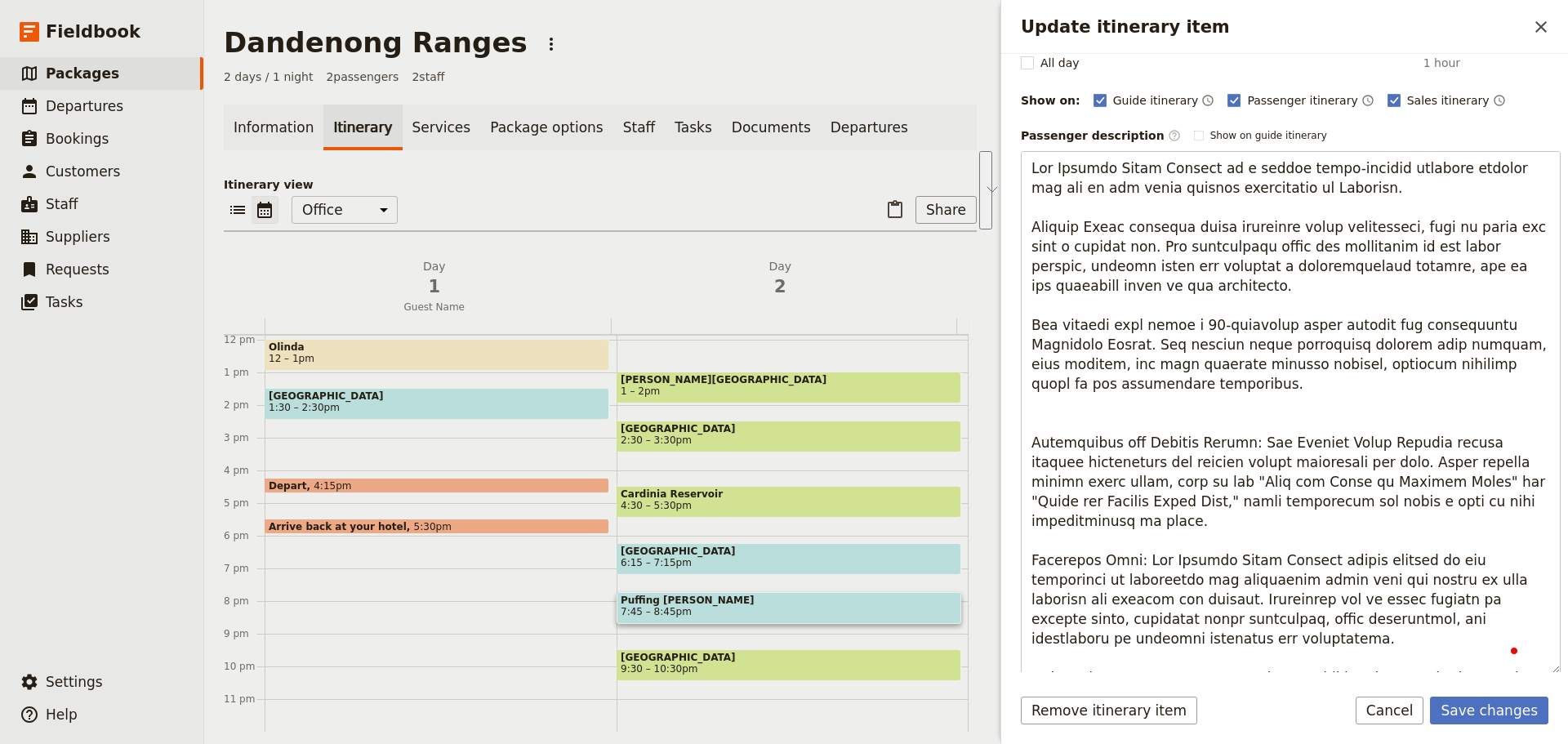
drag, startPoint x: 1135, startPoint y: 470, endPoint x: 997, endPoint y: 384, distance: 162.6
click at [997, 384] on div "Update itinerary item ​ Itinerary details ​ Add note Name Puffing [PERSON_NAME]…" at bounding box center [1282, 372] width 571 height 744
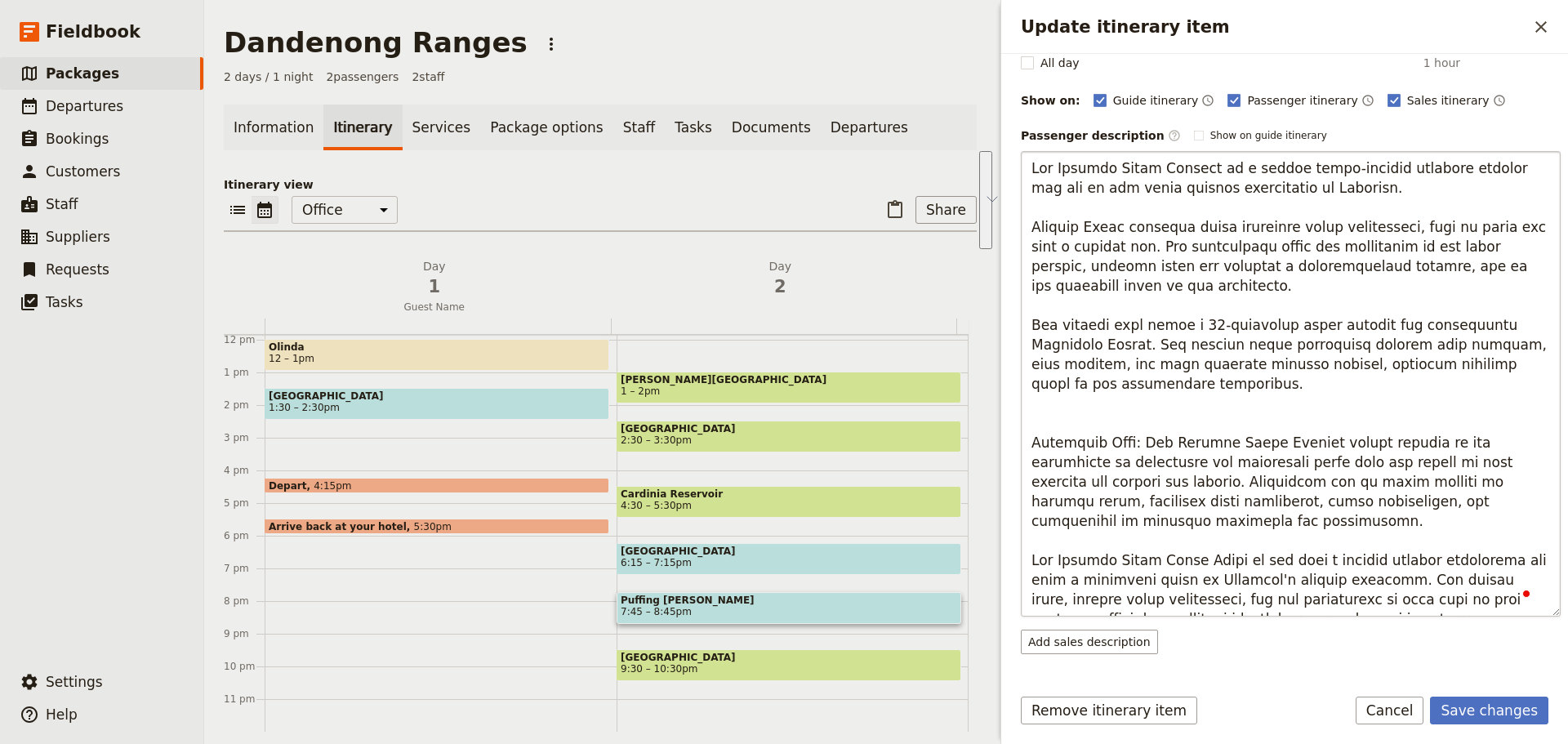
drag, startPoint x: 1129, startPoint y: 497, endPoint x: 1034, endPoint y: 374, distance: 155.4
click at [1034, 374] on textarea "To enrich screen reader interactions, please activate Accessibility in Grammarl…" at bounding box center [1290, 383] width 539 height 465
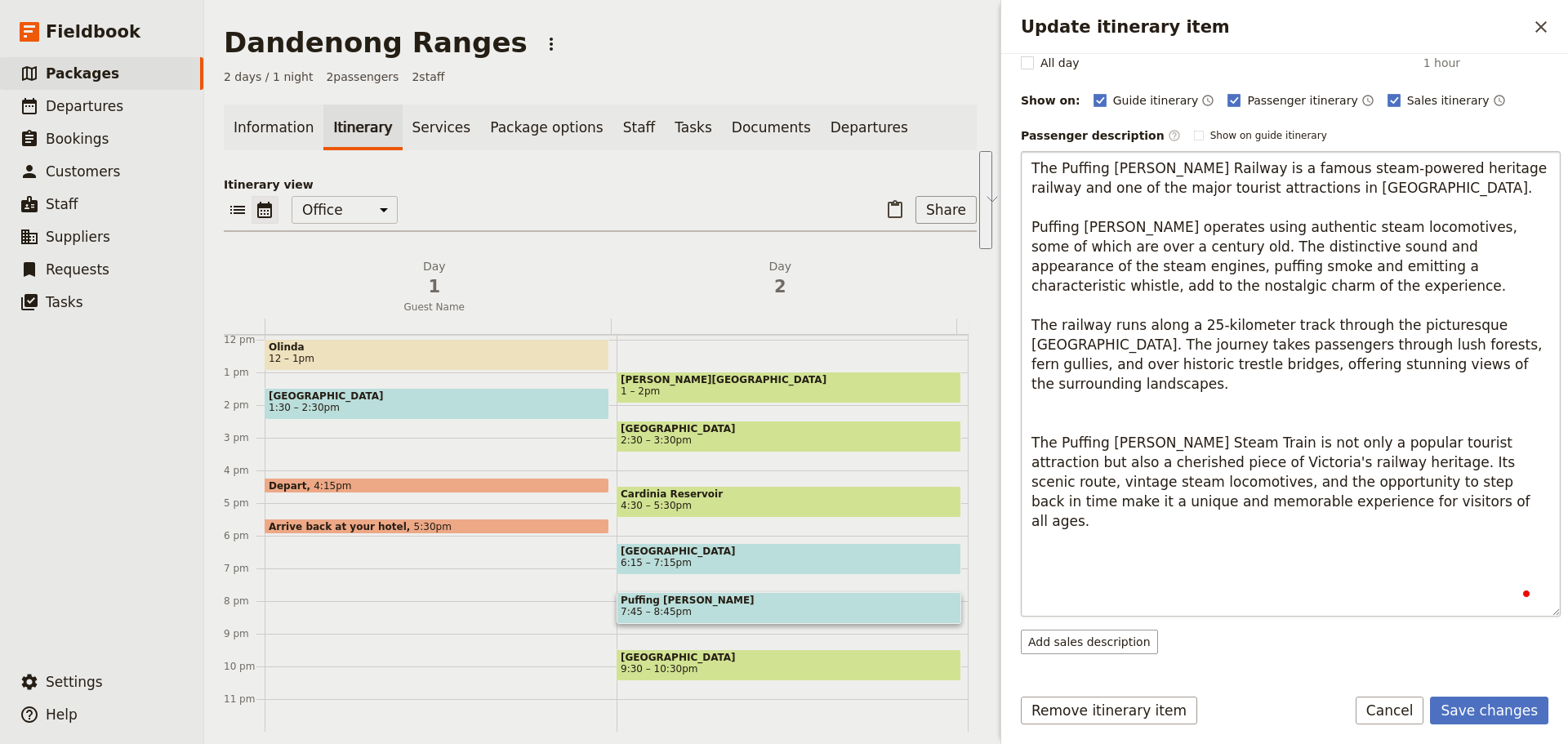
scroll to position [130, 0]
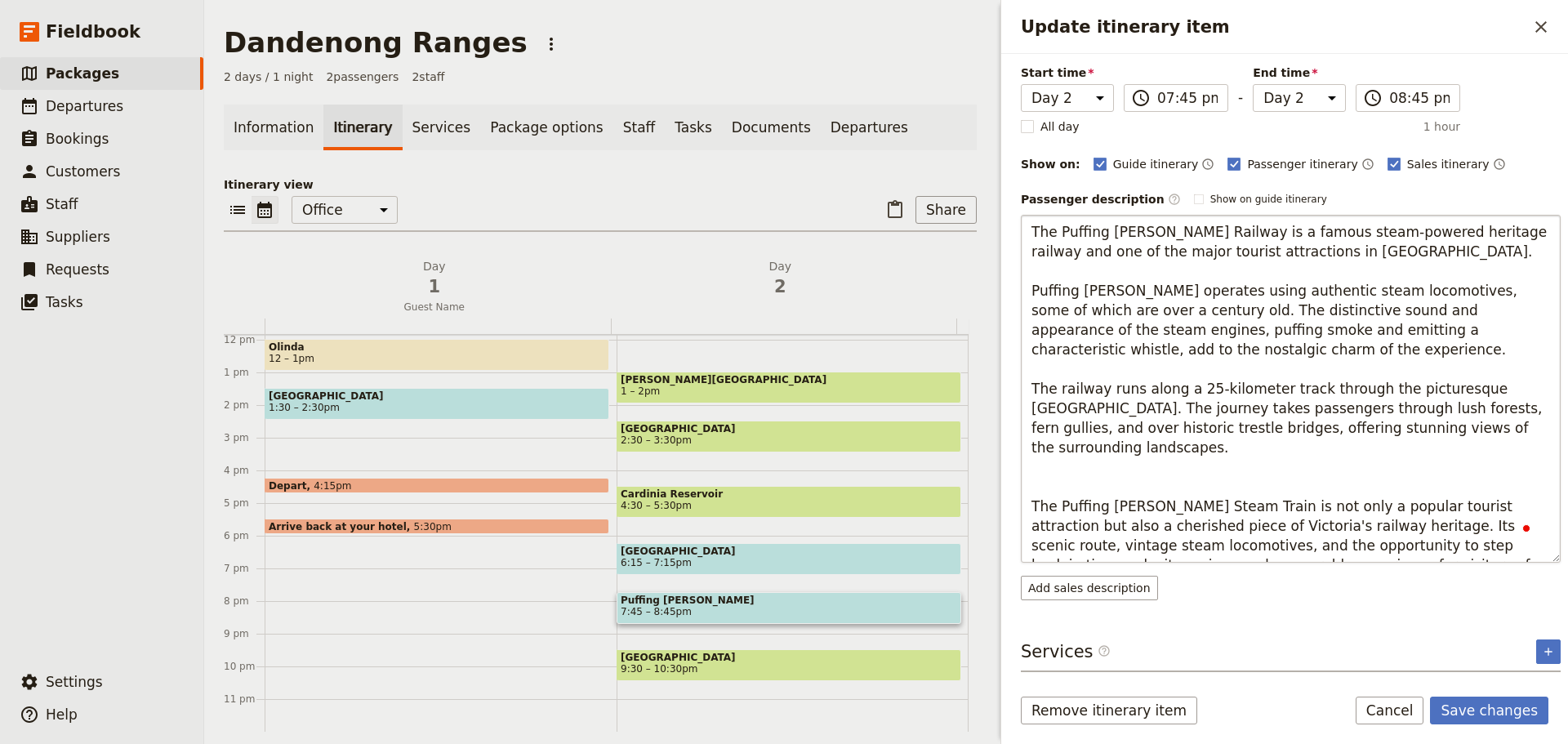
click at [1086, 465] on textarea "The Puffing [PERSON_NAME] Railway is a famous steam-powered heritage railway an…" at bounding box center [1290, 388] width 539 height 348
click at [1089, 454] on textarea "The Puffing [PERSON_NAME] Railway is a famous steam-powered heritage railway an…" at bounding box center [1290, 388] width 539 height 348
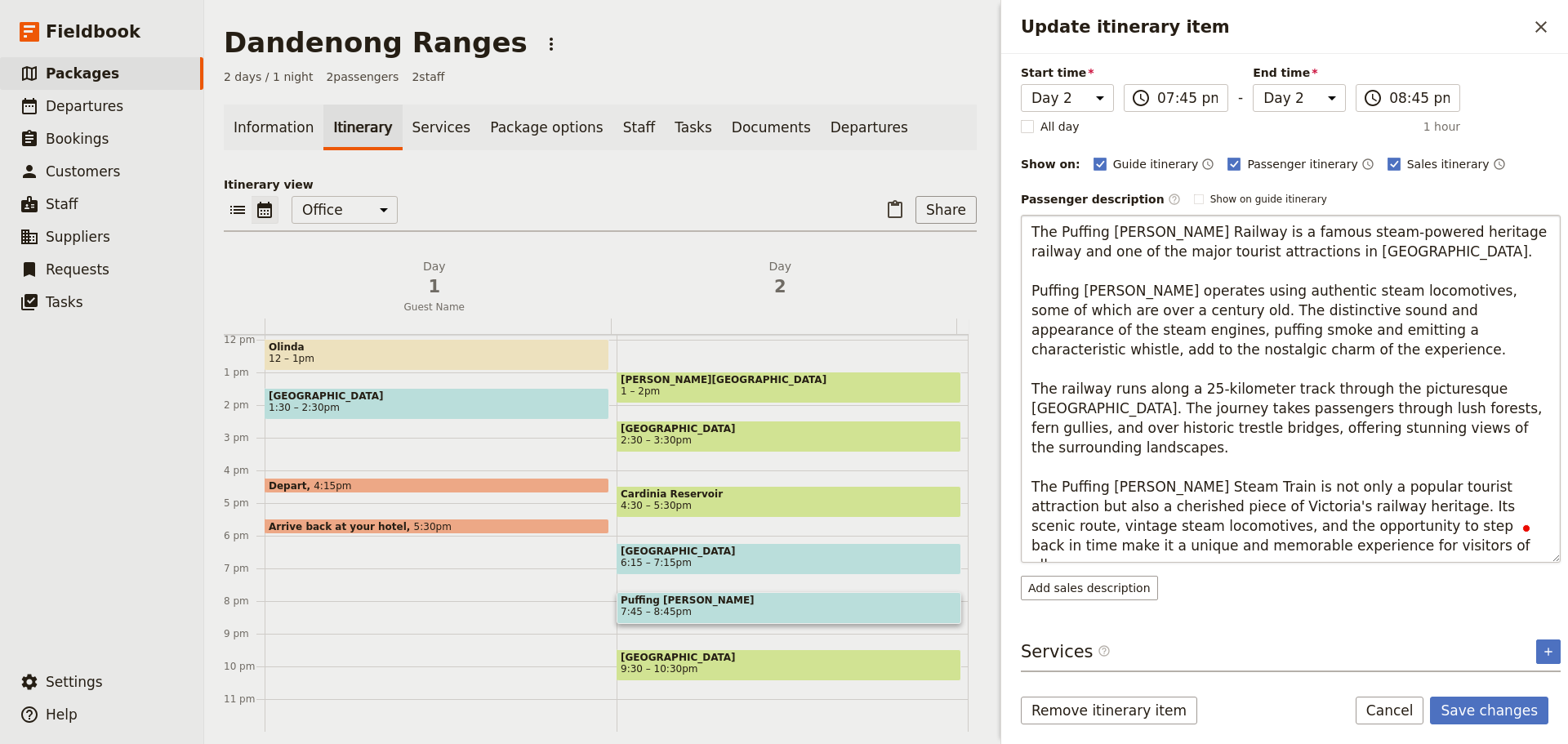
scroll to position [110, 0]
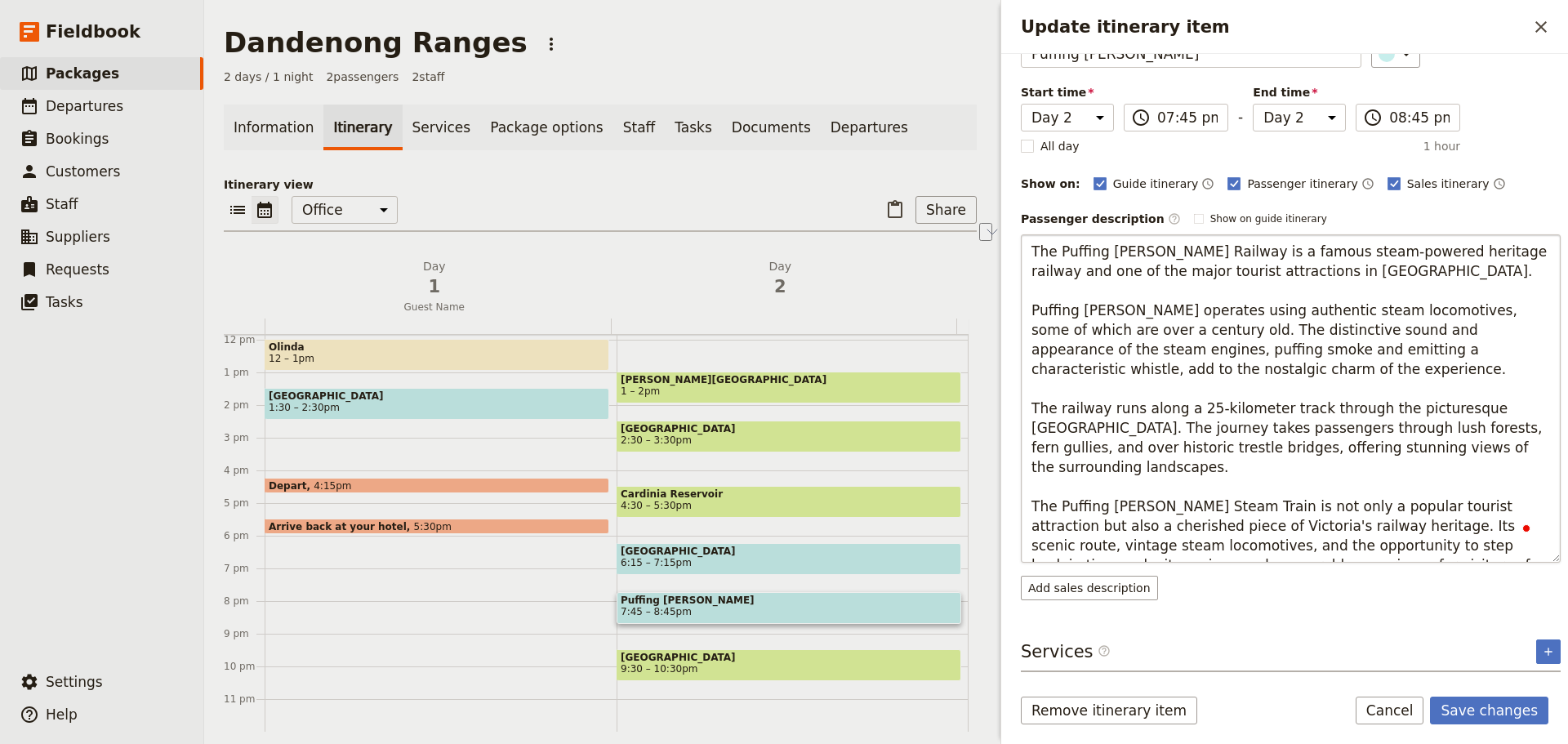
drag, startPoint x: 1201, startPoint y: 477, endPoint x: 1049, endPoint y: 481, distance: 152.1
click at [1049, 481] on textarea "The Puffing [PERSON_NAME] Railway is a famous steam-powered heritage railway an…" at bounding box center [1290, 398] width 539 height 328
drag, startPoint x: 1056, startPoint y: 243, endPoint x: 1018, endPoint y: 247, distance: 38.2
click at [1018, 247] on div "Itinerary details ​ Add note Name Puffing [PERSON_NAME] ​ Start time Day 1 Day …" at bounding box center [1284, 363] width 566 height 618
click at [1127, 234] on textarea "Puffing [PERSON_NAME] Railway is a famous steam-powered heritage railway and on…" at bounding box center [1290, 398] width 539 height 328
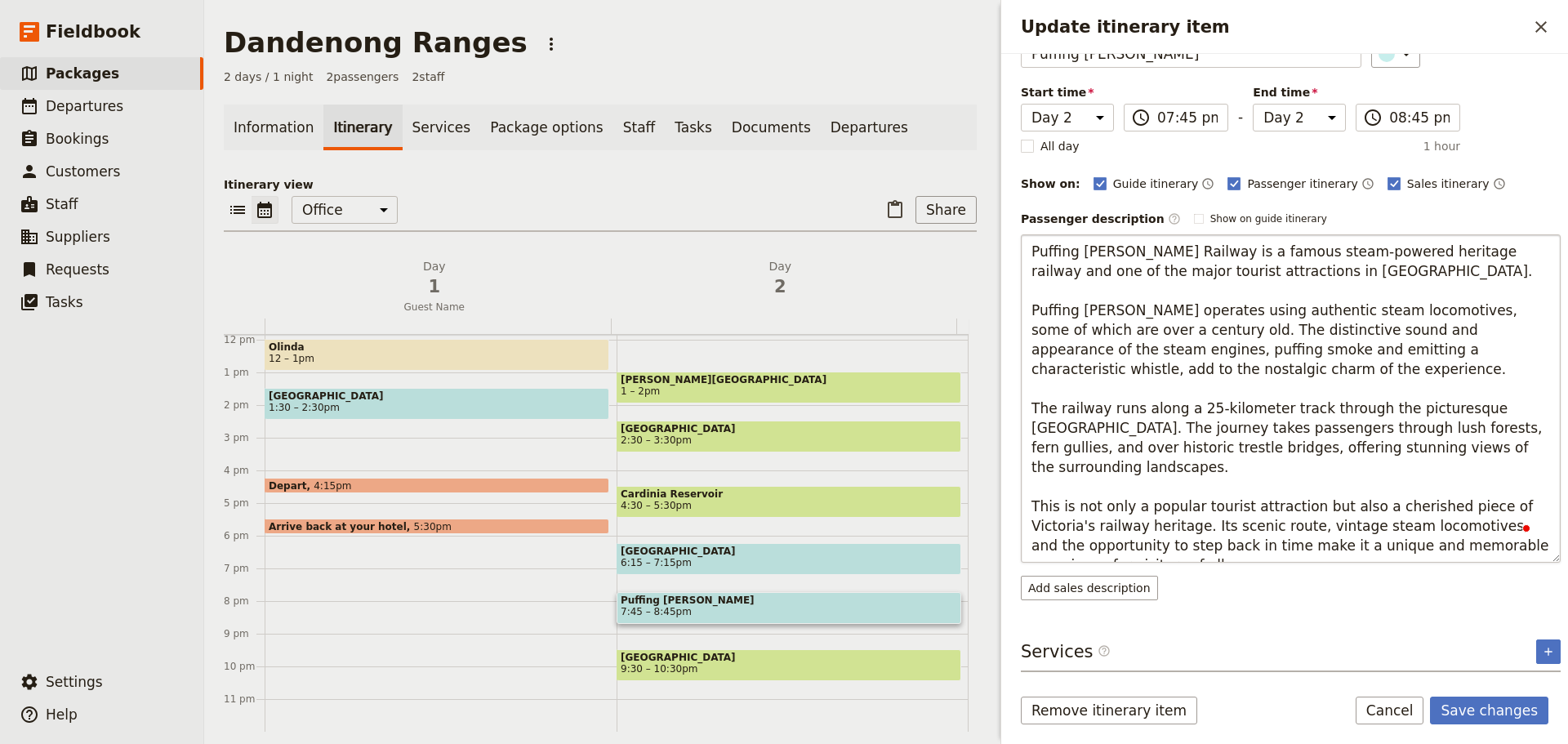
click at [1127, 234] on textarea "Puffing [PERSON_NAME] Railway is a famous steam-powered heritage railway and on…" at bounding box center [1290, 398] width 539 height 328
type textarea "Puffing [PERSON_NAME] is a famous steam-powered heritage railway and one of the…"
click at [1475, 695] on form "Itinerary details ​ Add note Name Puffing [PERSON_NAME] ​ Start time Day 1 Day …" at bounding box center [1284, 399] width 566 height 690
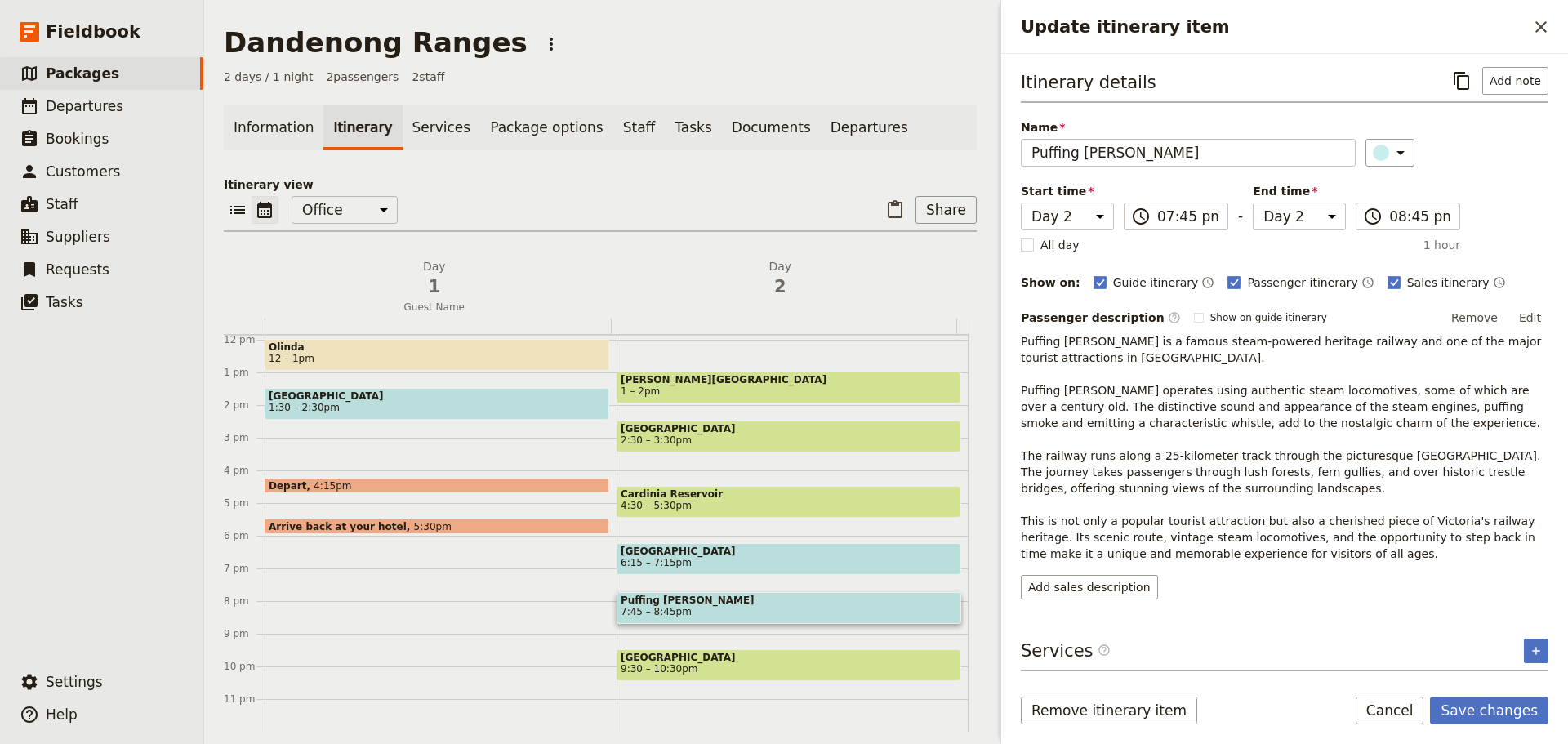
scroll to position [0, 0]
click at [1470, 707] on button "Save changes" at bounding box center [1489, 710] width 119 height 28
